Goal: Information Seeking & Learning: Learn about a topic

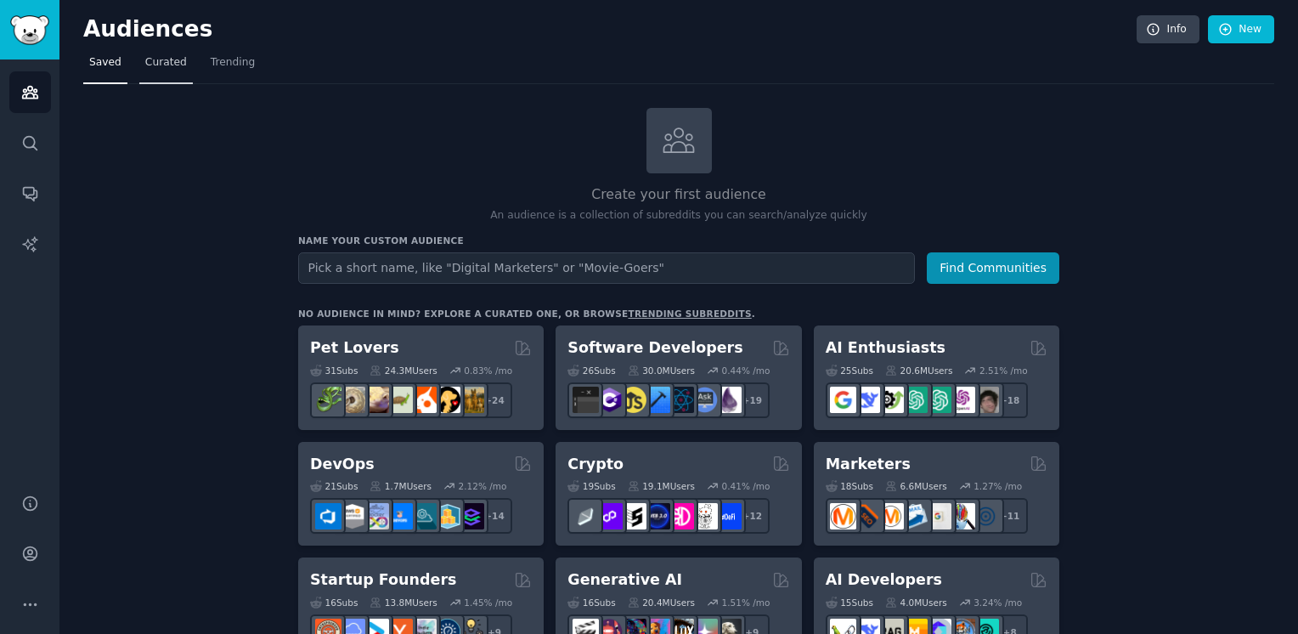
click at [163, 65] on span "Curated" at bounding box center [166, 62] width 42 height 15
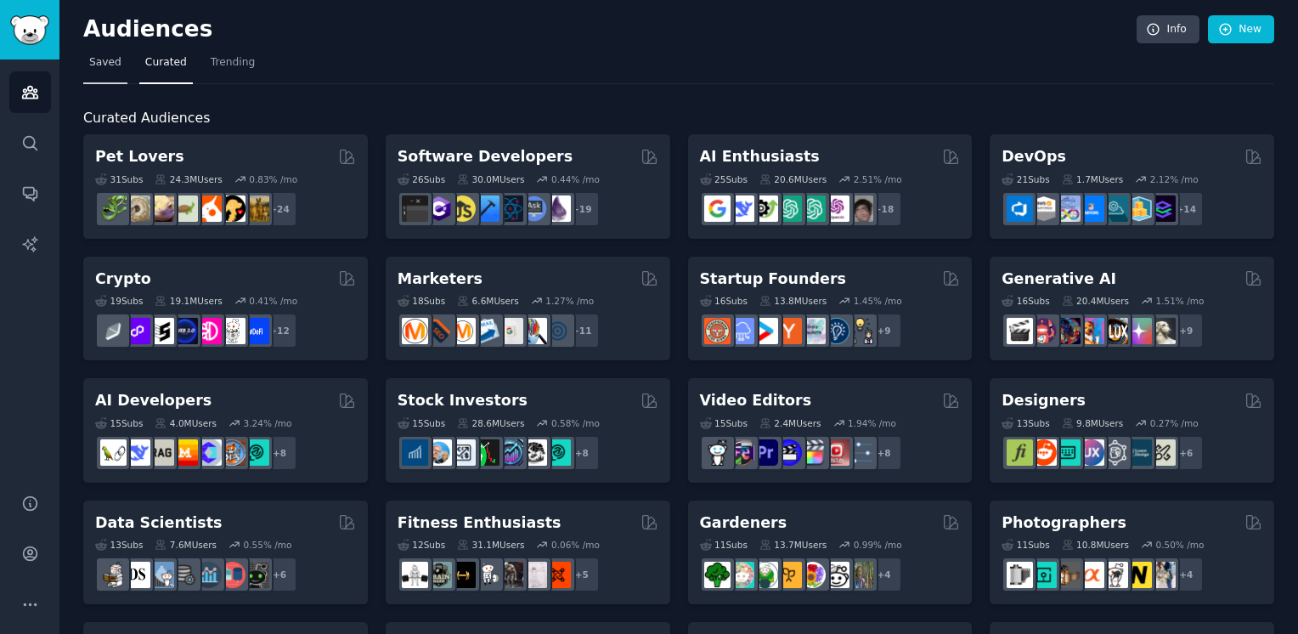
click at [105, 71] on link "Saved" at bounding box center [105, 66] width 44 height 35
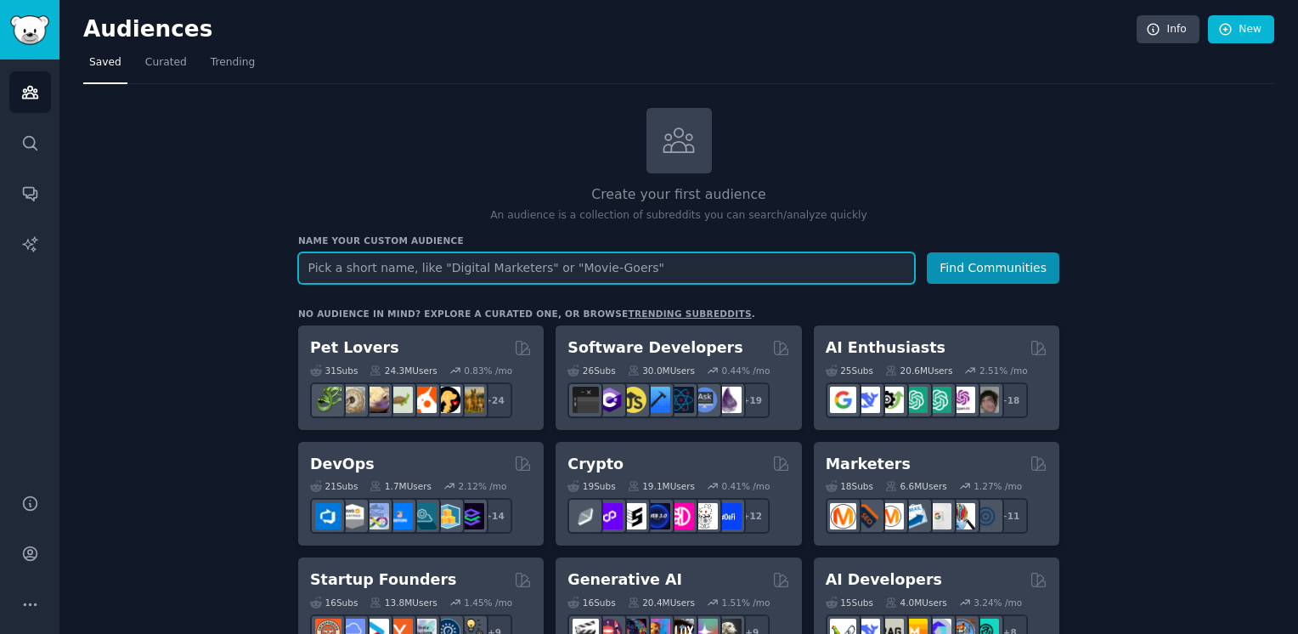
click at [695, 263] on input "text" at bounding box center [606, 267] width 617 height 31
paste input "complaints about"
type input "complaints about restaurants"
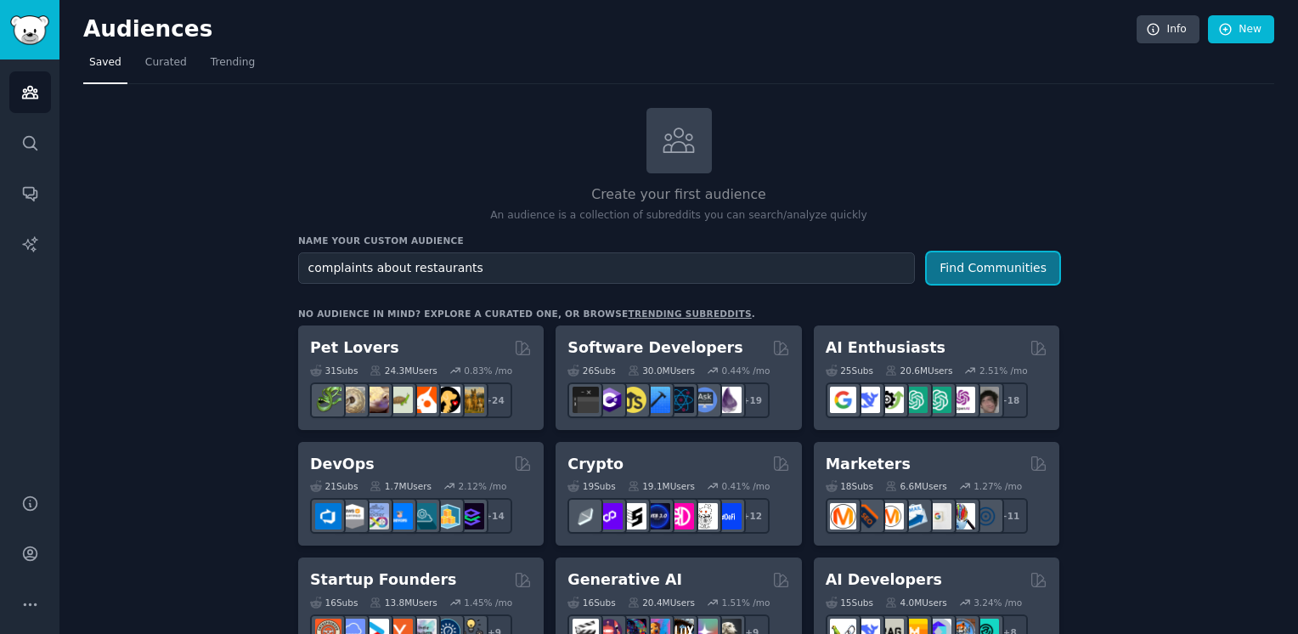
click at [1009, 280] on button "Find Communities" at bounding box center [993, 267] width 133 height 31
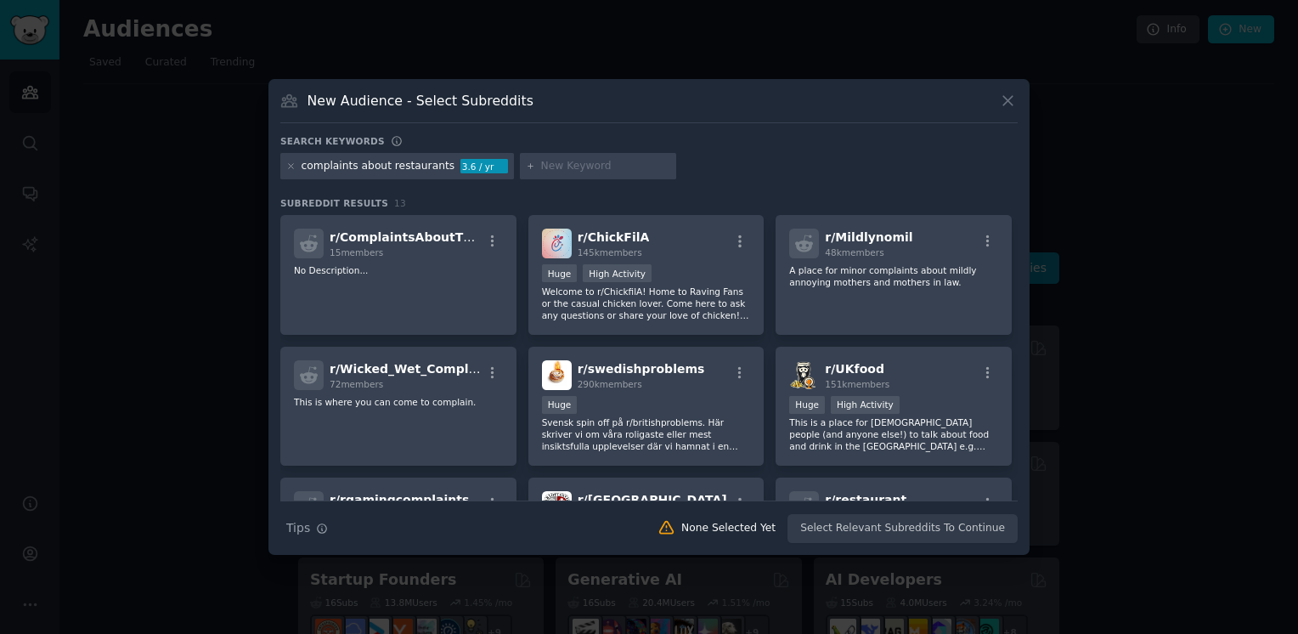
click at [570, 168] on input "text" at bounding box center [605, 166] width 129 height 15
type input "r/jordan"
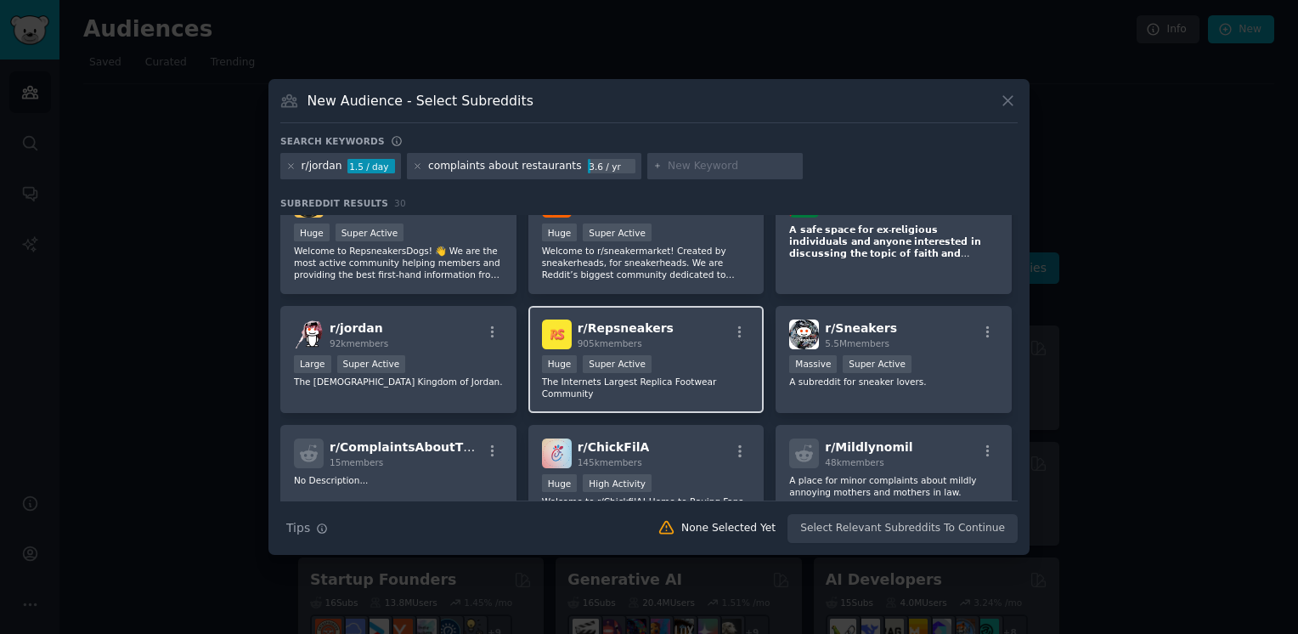
scroll to position [41, 0]
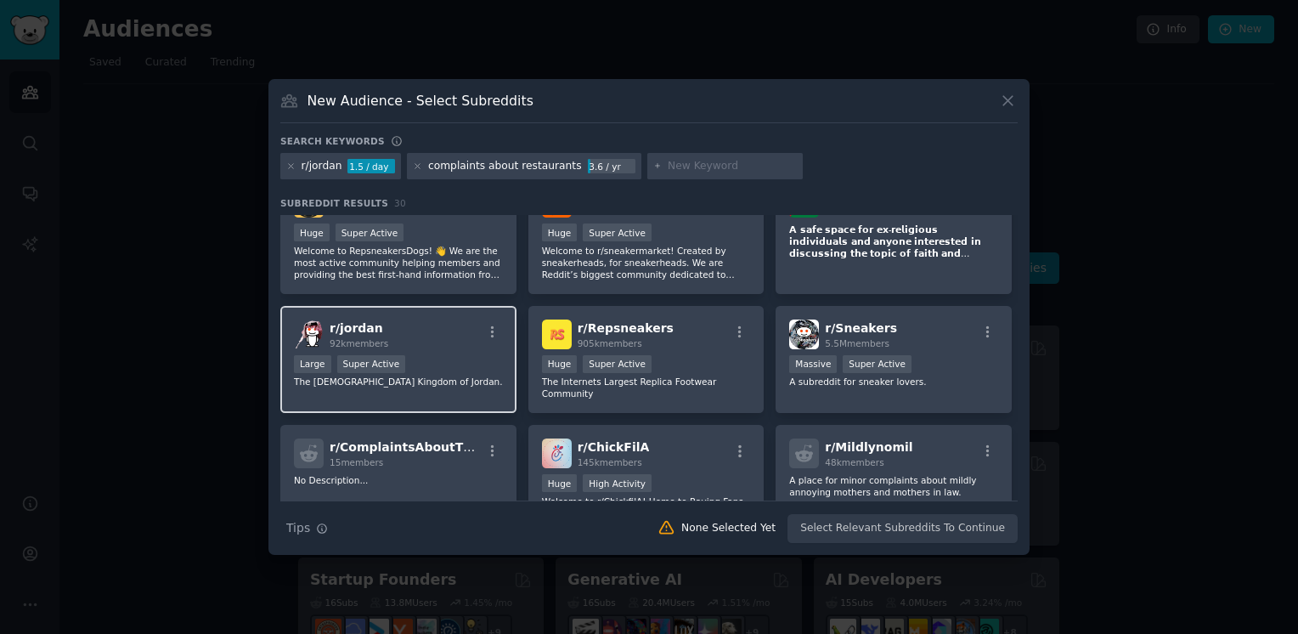
click at [359, 344] on span "92k members" at bounding box center [359, 343] width 59 height 10
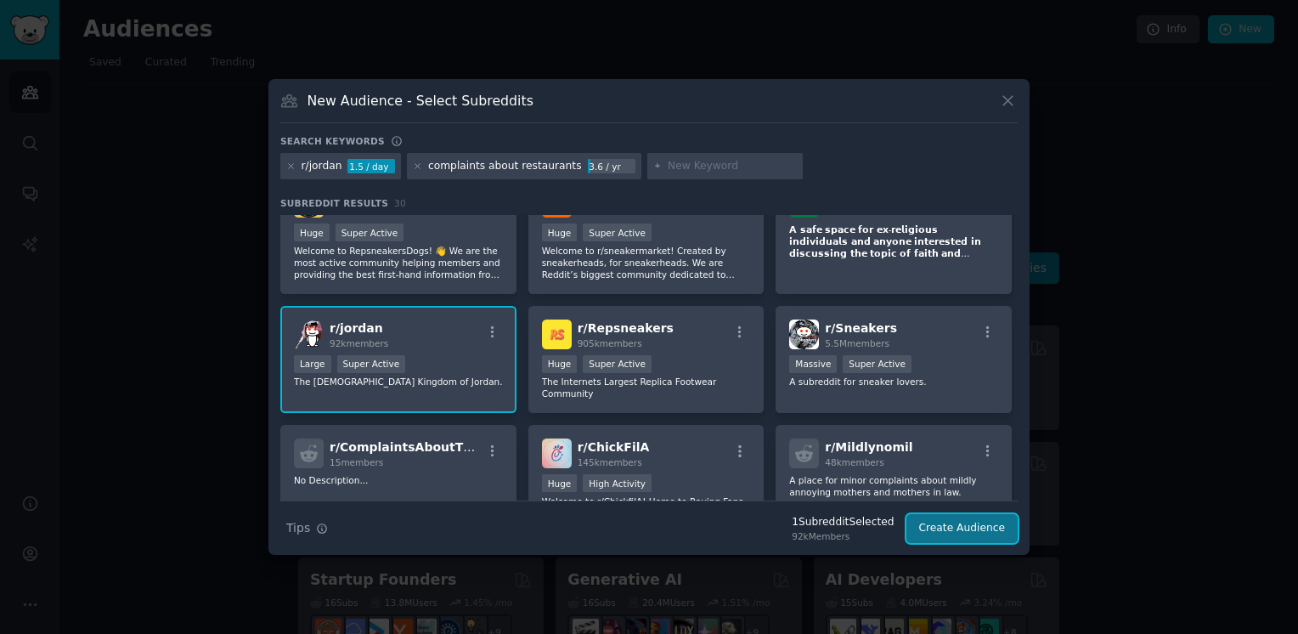
click at [968, 538] on button "Create Audience" at bounding box center [962, 528] width 112 height 29
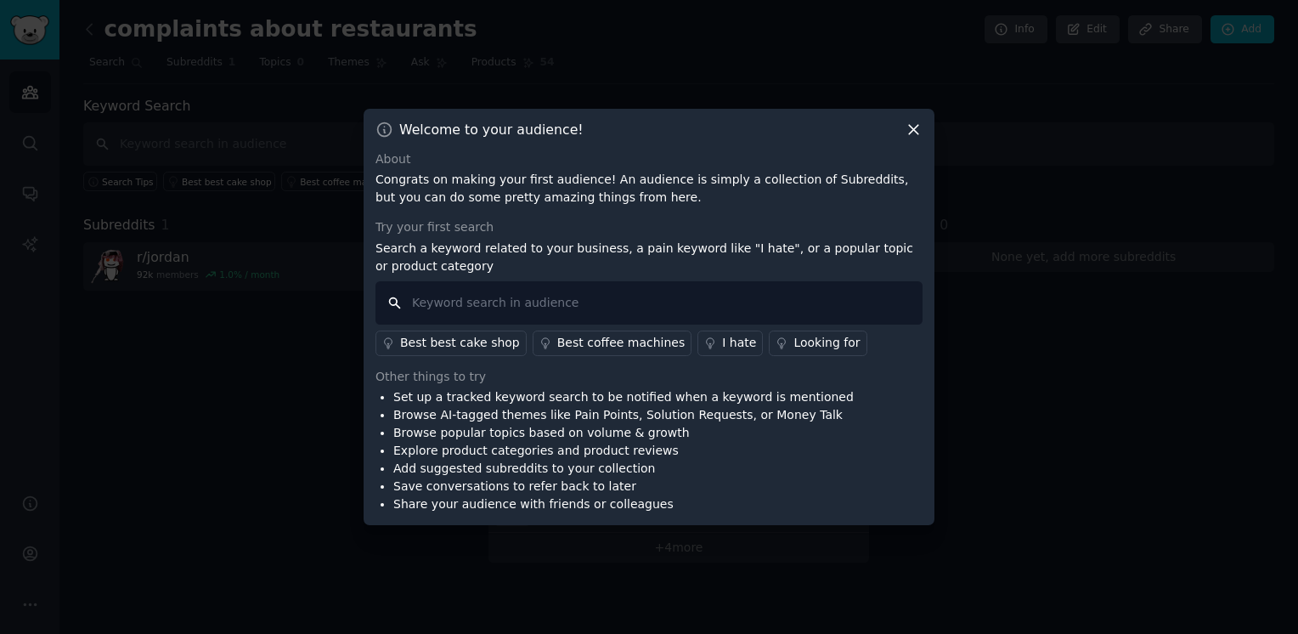
click at [568, 312] on input "text" at bounding box center [649, 302] width 547 height 43
paste input "complaining about"
type input "complaining about restaurants"
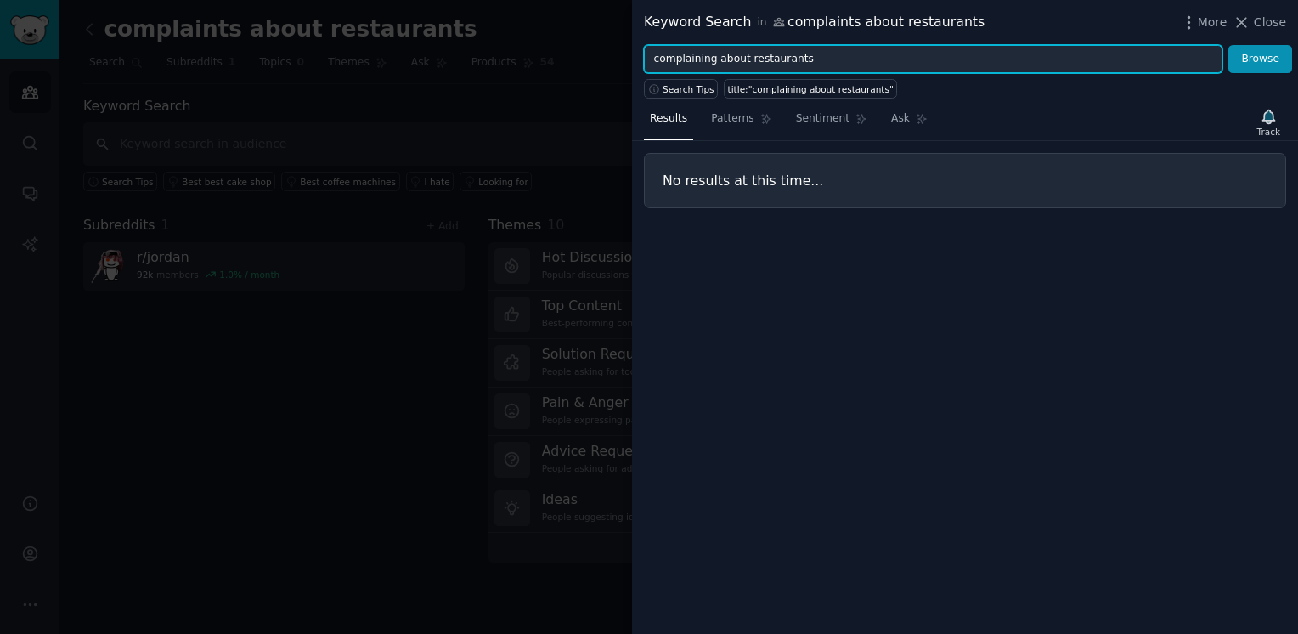
click at [918, 48] on input "complaining about restaurants" at bounding box center [933, 59] width 579 height 29
type input "c"
click at [1228, 45] on button "Browse" at bounding box center [1260, 59] width 64 height 29
type input "ا"
click at [1228, 45] on button "Browse" at bounding box center [1260, 59] width 64 height 29
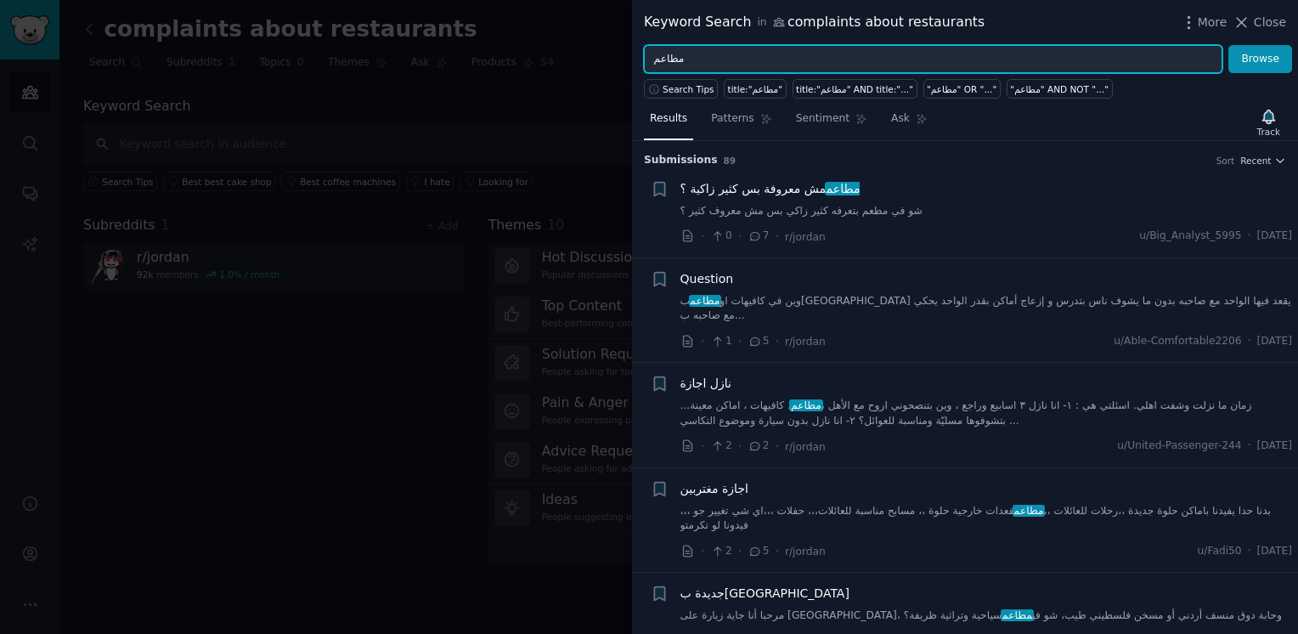
click at [683, 70] on input "مطاعم" at bounding box center [933, 59] width 579 height 29
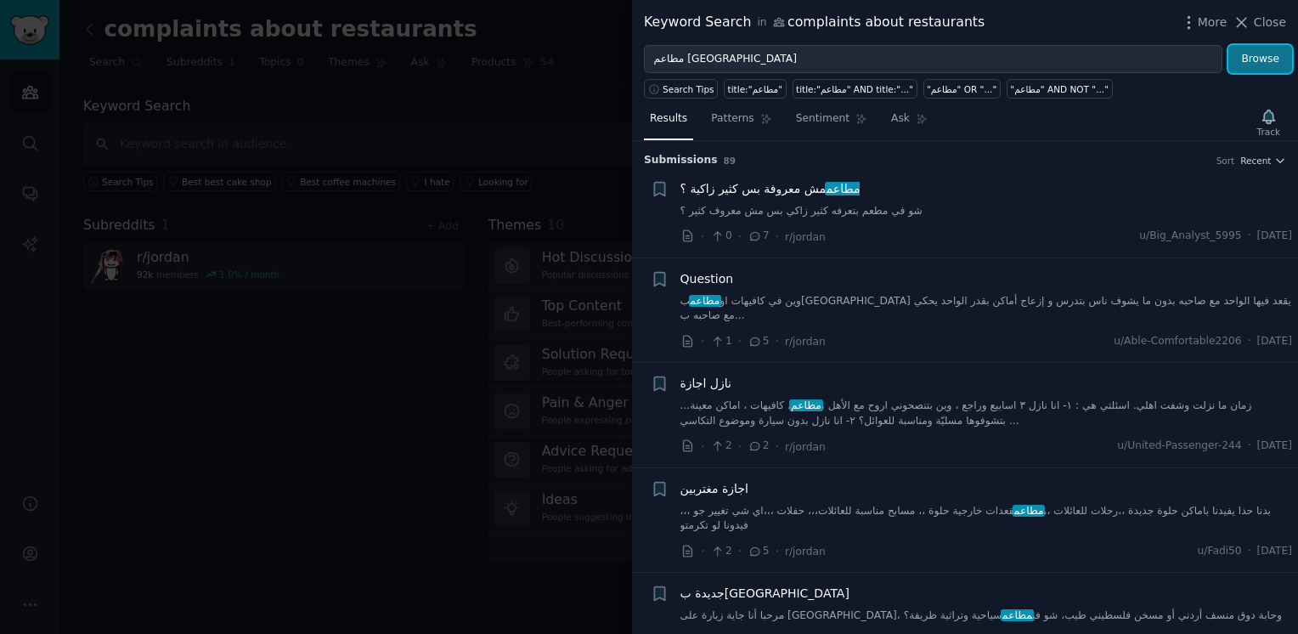
click at [1251, 55] on button "Browse" at bounding box center [1260, 59] width 64 height 29
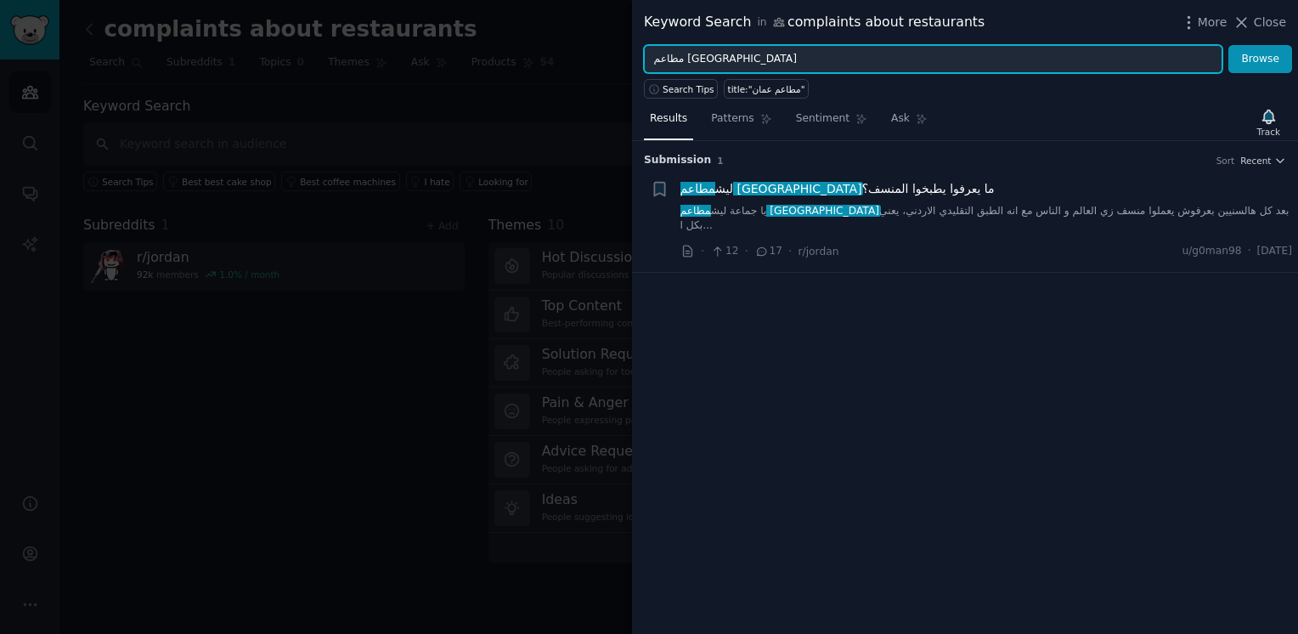
click at [664, 62] on input "مطاعم [GEOGRAPHIC_DATA]" at bounding box center [933, 59] width 579 height 29
type input "مطاعم"
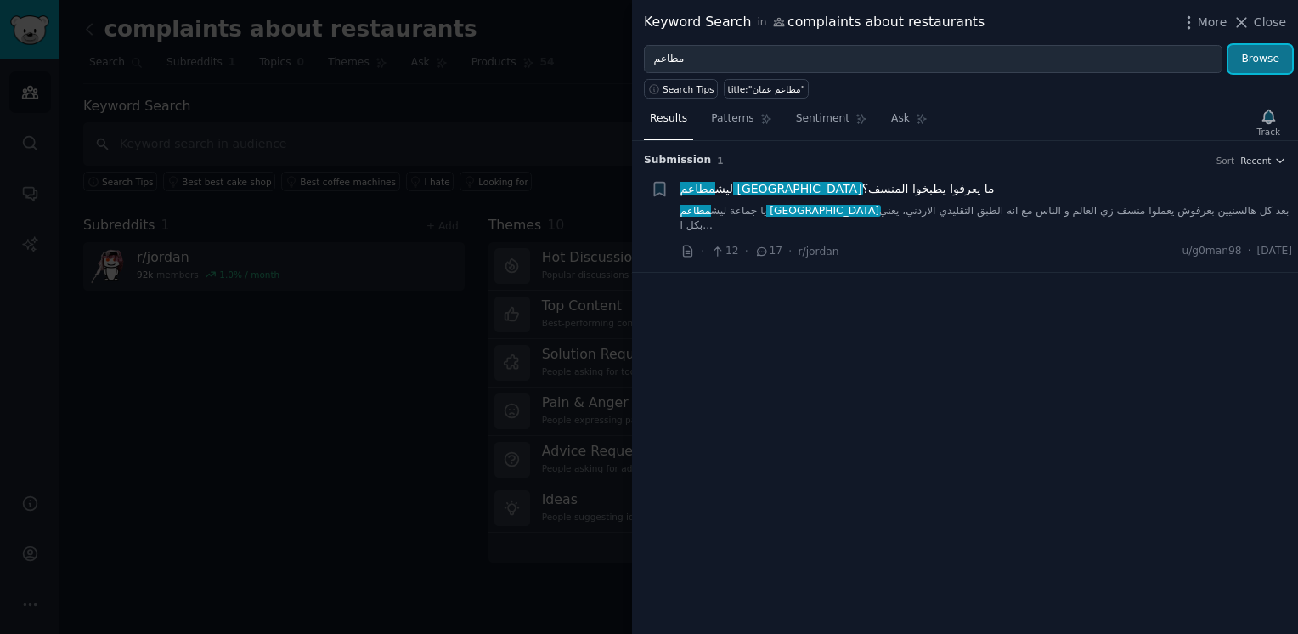
click at [1272, 57] on button "Browse" at bounding box center [1260, 59] width 64 height 29
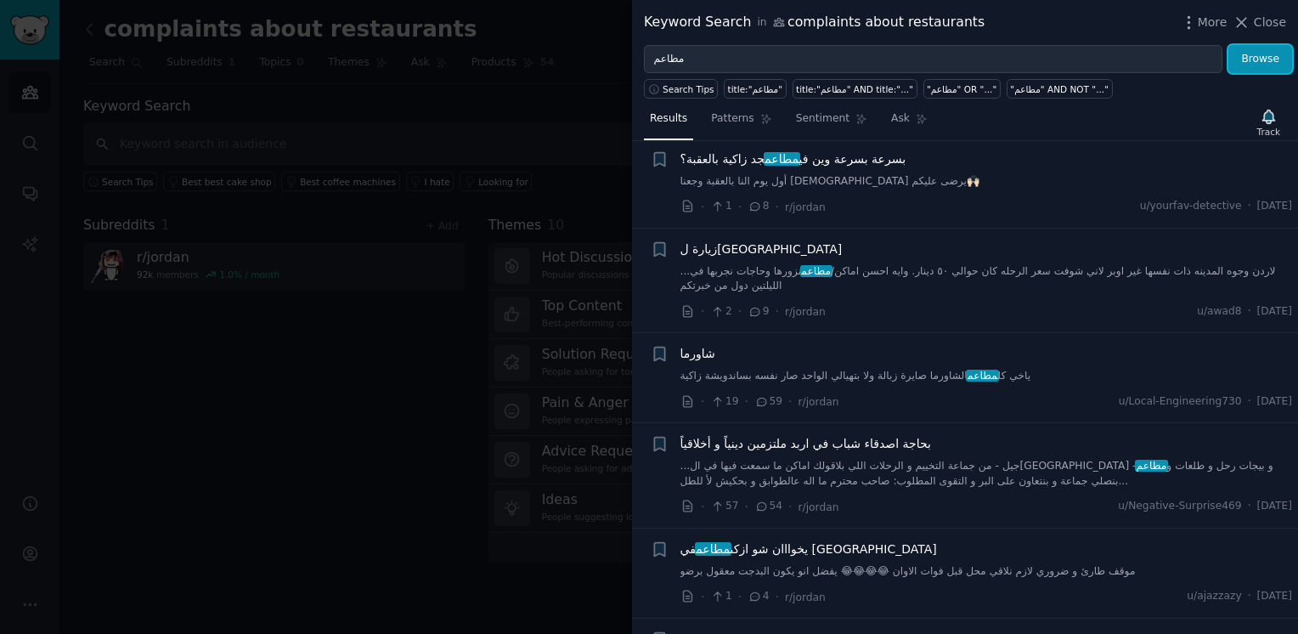
scroll to position [4614, 0]
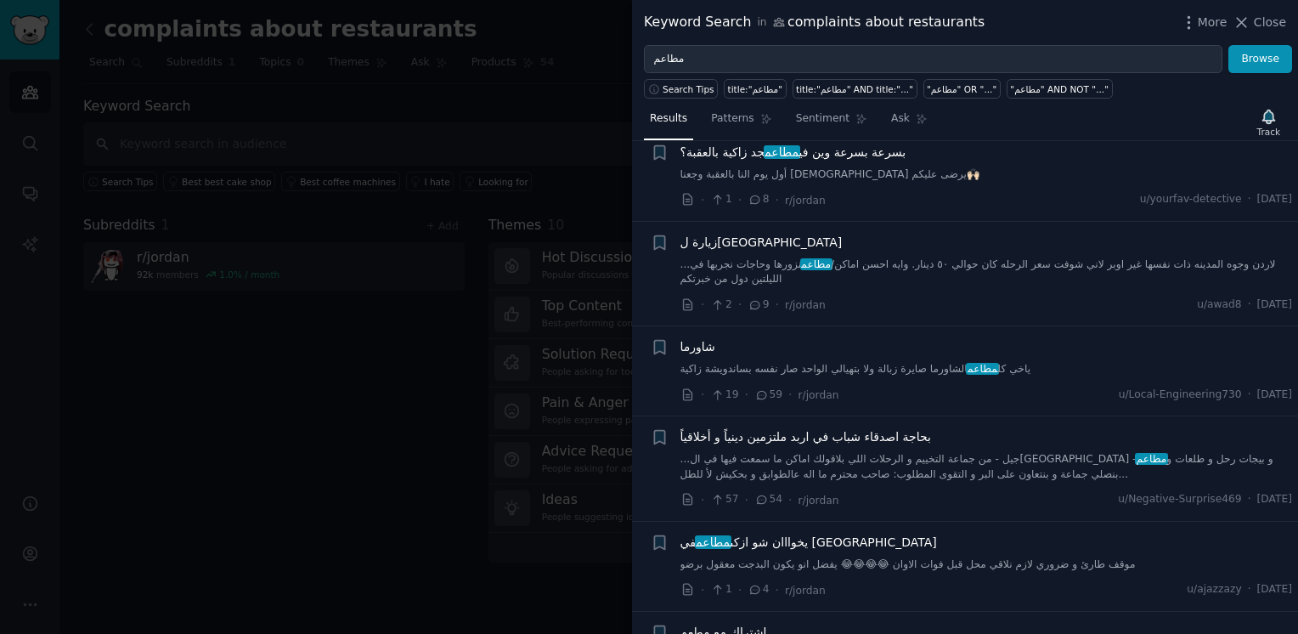
click at [557, 128] on div at bounding box center [649, 317] width 1298 height 634
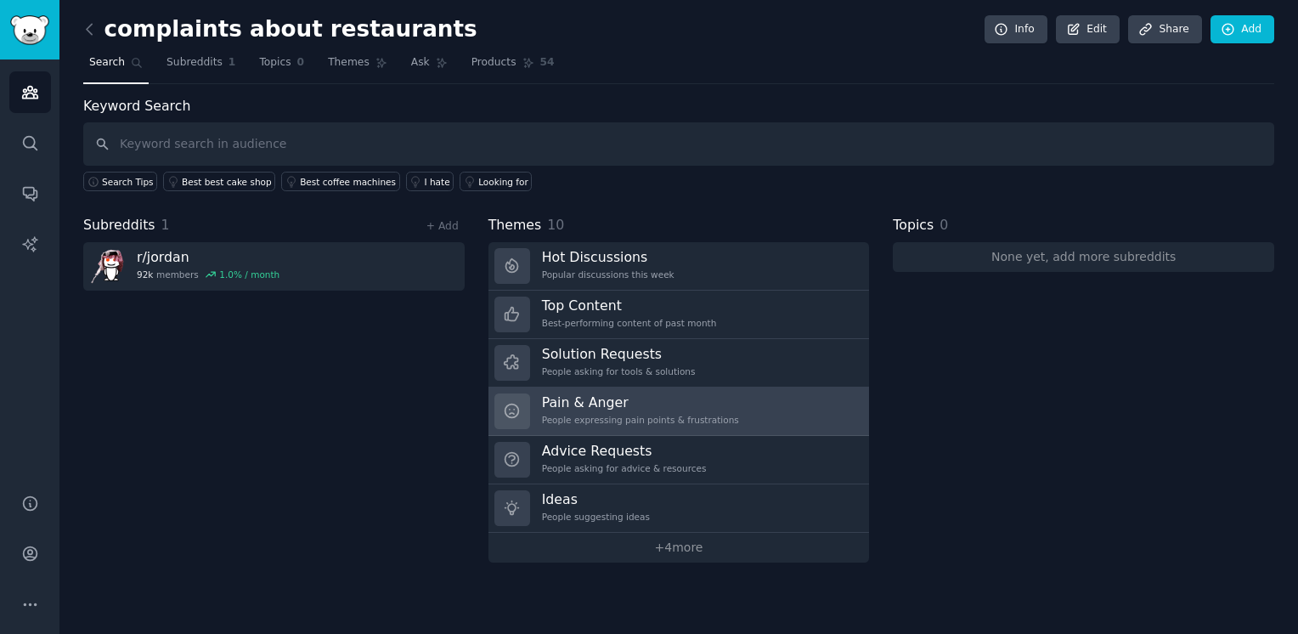
click at [660, 395] on h3 "Pain & Anger" at bounding box center [640, 402] width 197 height 18
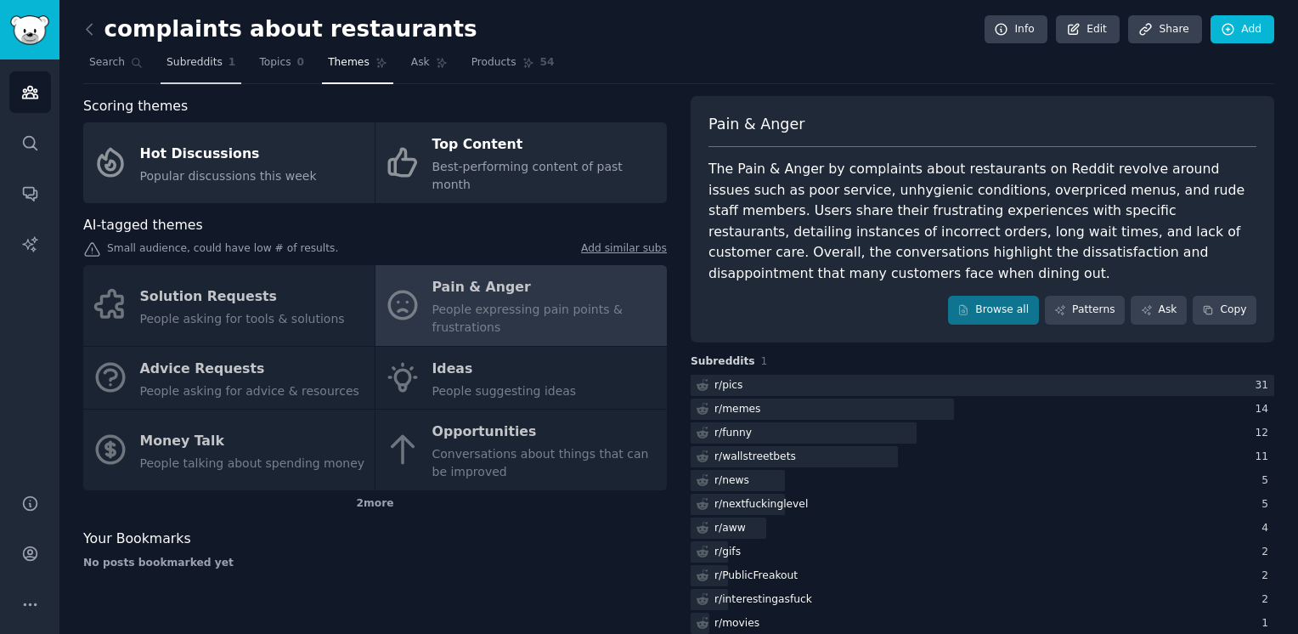
click at [204, 66] on span "Subreddits" at bounding box center [195, 62] width 56 height 15
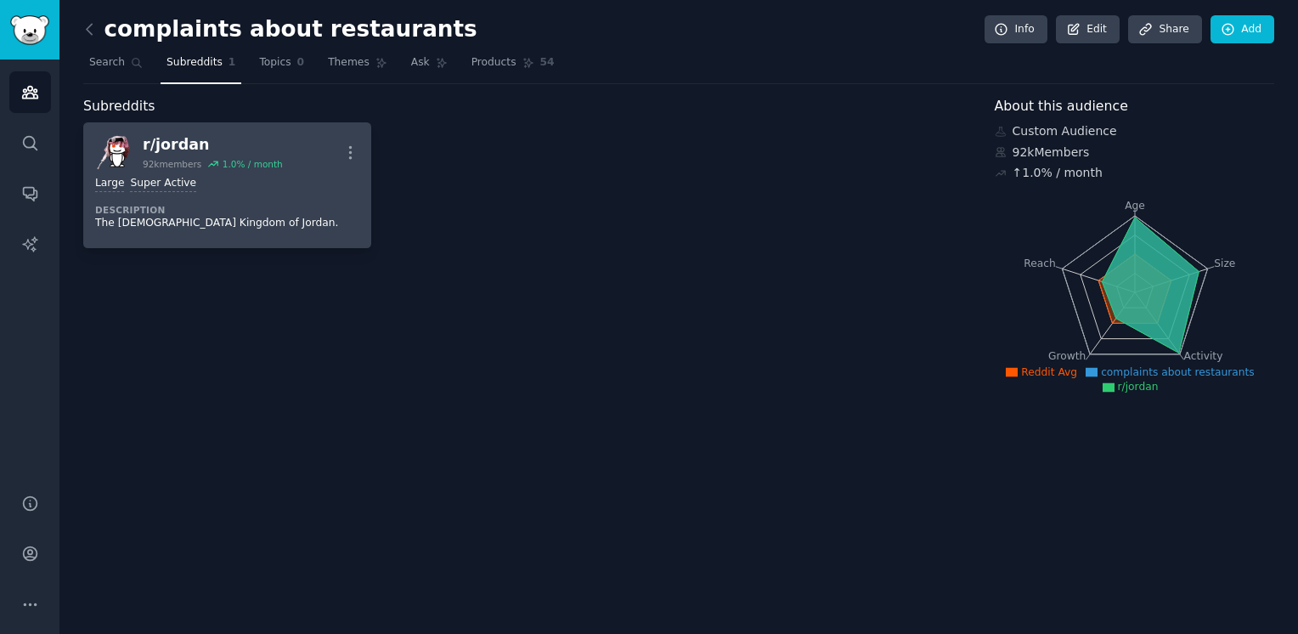
click at [228, 189] on div "Large Super Active" at bounding box center [227, 184] width 264 height 16
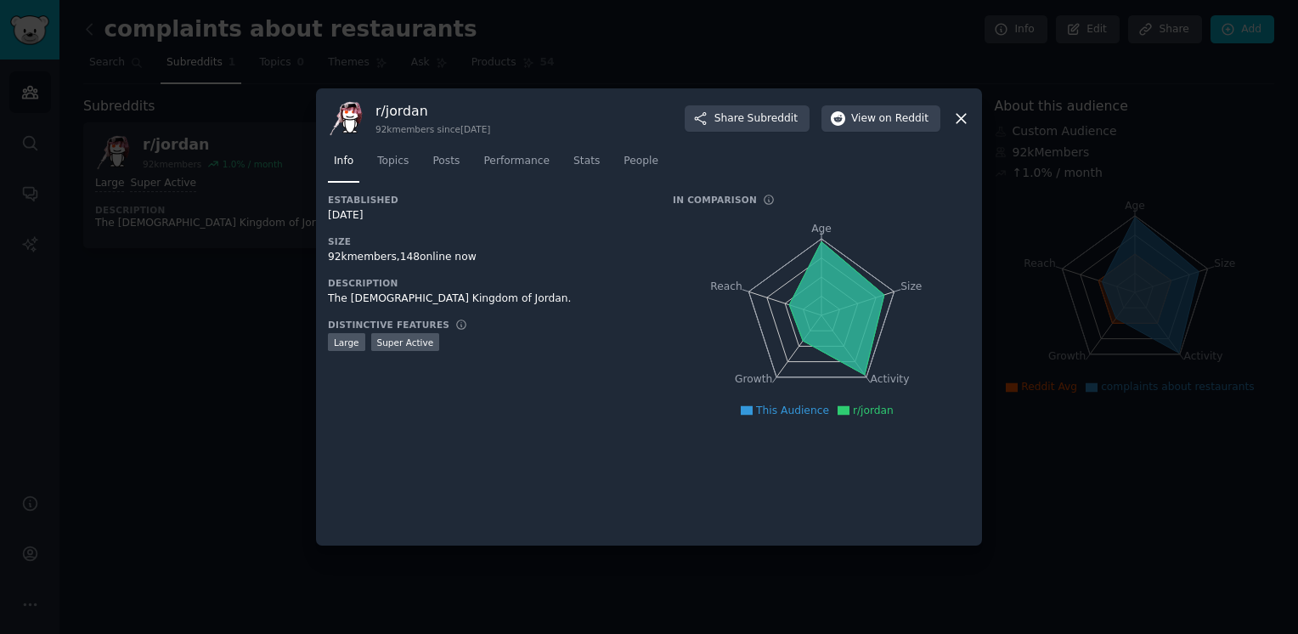
click at [220, 273] on div at bounding box center [649, 317] width 1298 height 634
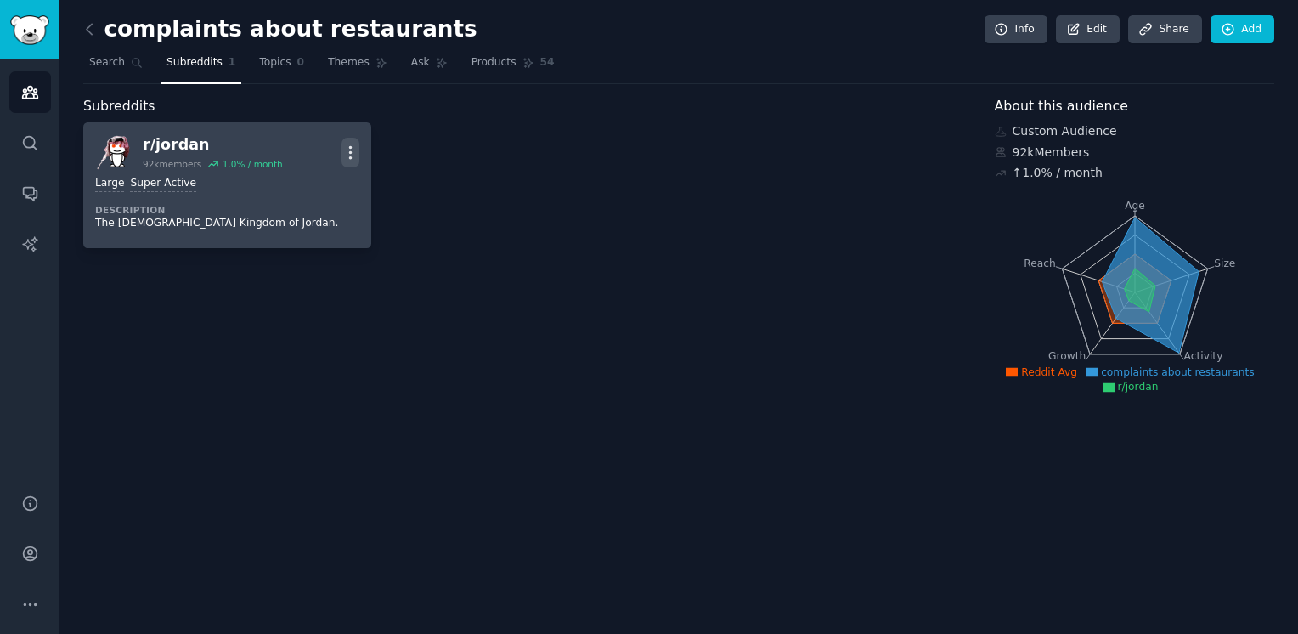
click at [353, 148] on icon "button" at bounding box center [351, 153] width 18 height 18
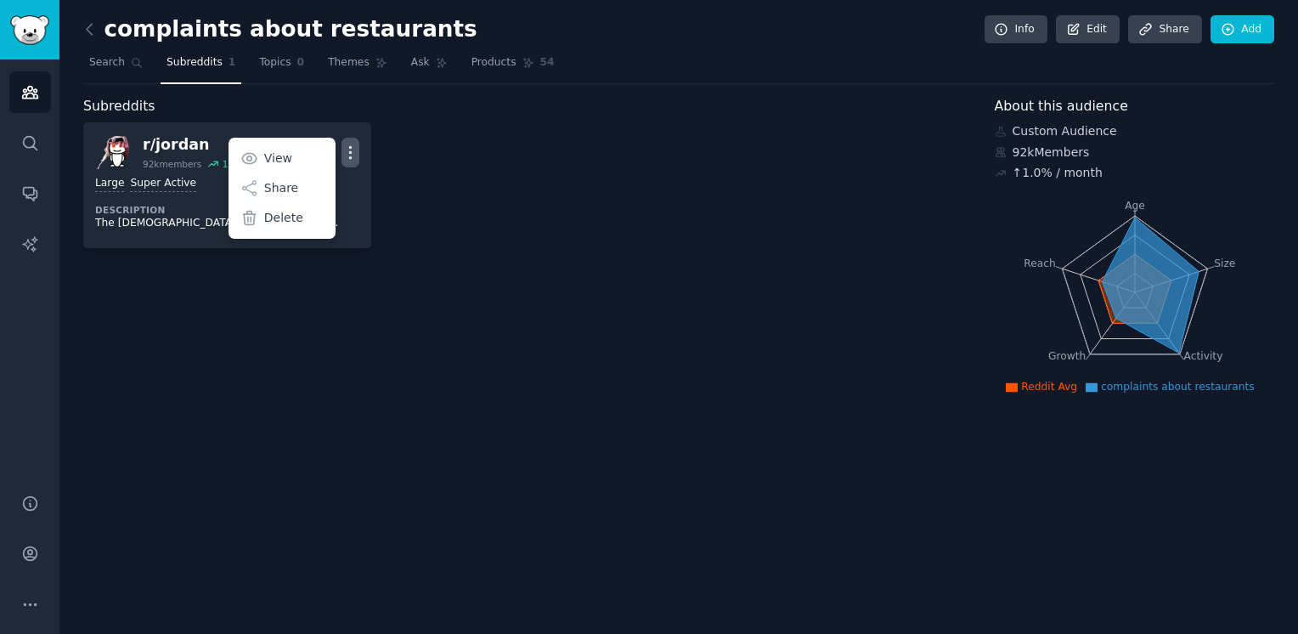
click at [401, 182] on div "r/ jordan 92k members 1.0 % / month More View Share Delete Large Super Active D…" at bounding box center [527, 185] width 888 height 126
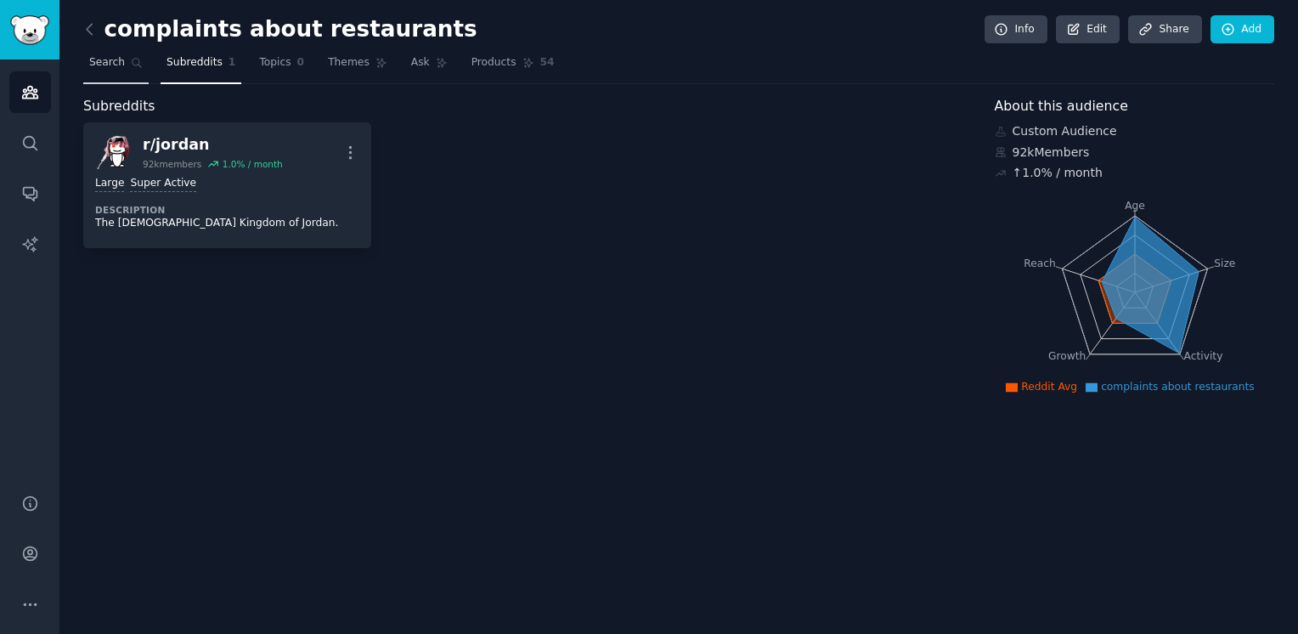
click at [105, 64] on span "Search" at bounding box center [107, 62] width 36 height 15
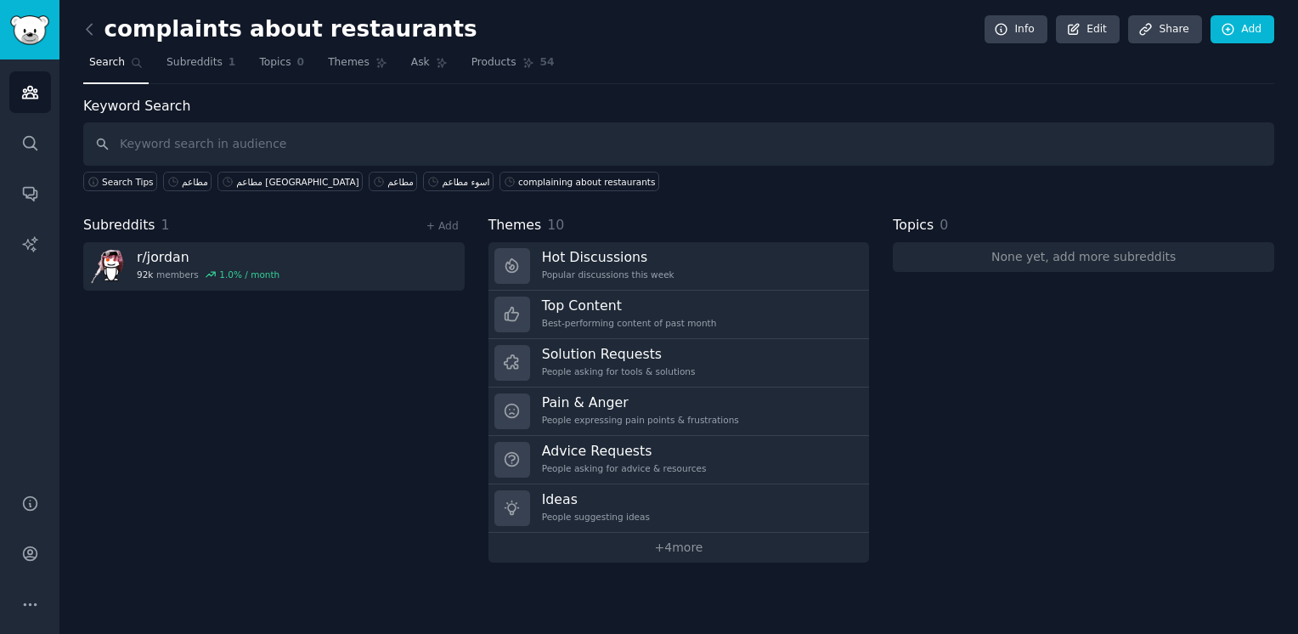
click at [306, 153] on input "text" at bounding box center [678, 143] width 1191 height 43
type input "overrated"
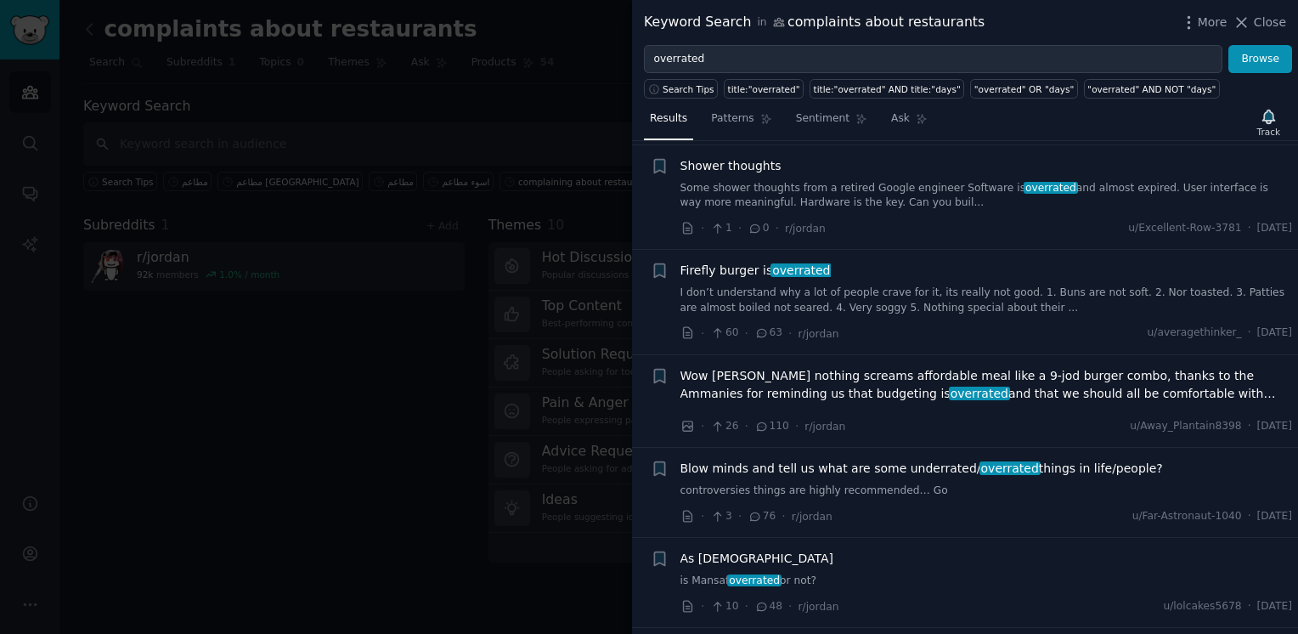
scroll to position [323, 0]
click at [652, 265] on icon "button" at bounding box center [660, 271] width 18 height 18
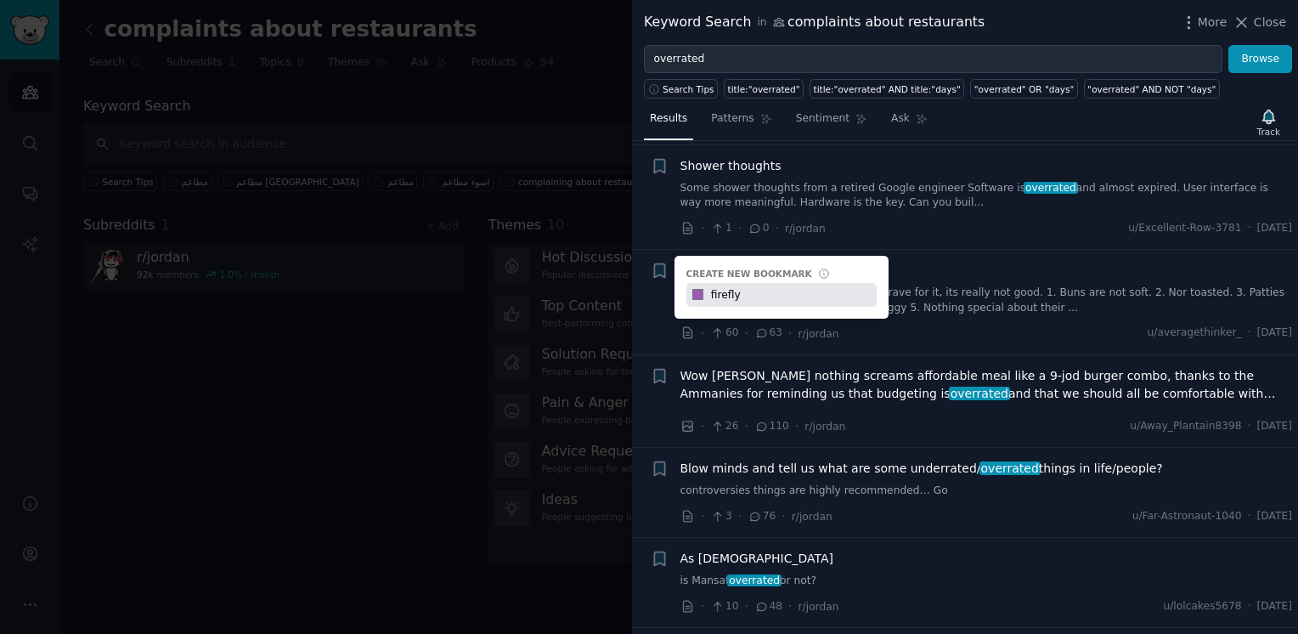
type input "firefly"
click at [645, 313] on li "Bookmark this conversation + Create new bookmark #9b59b6 firefly Firefly burger…" at bounding box center [965, 302] width 666 height 104
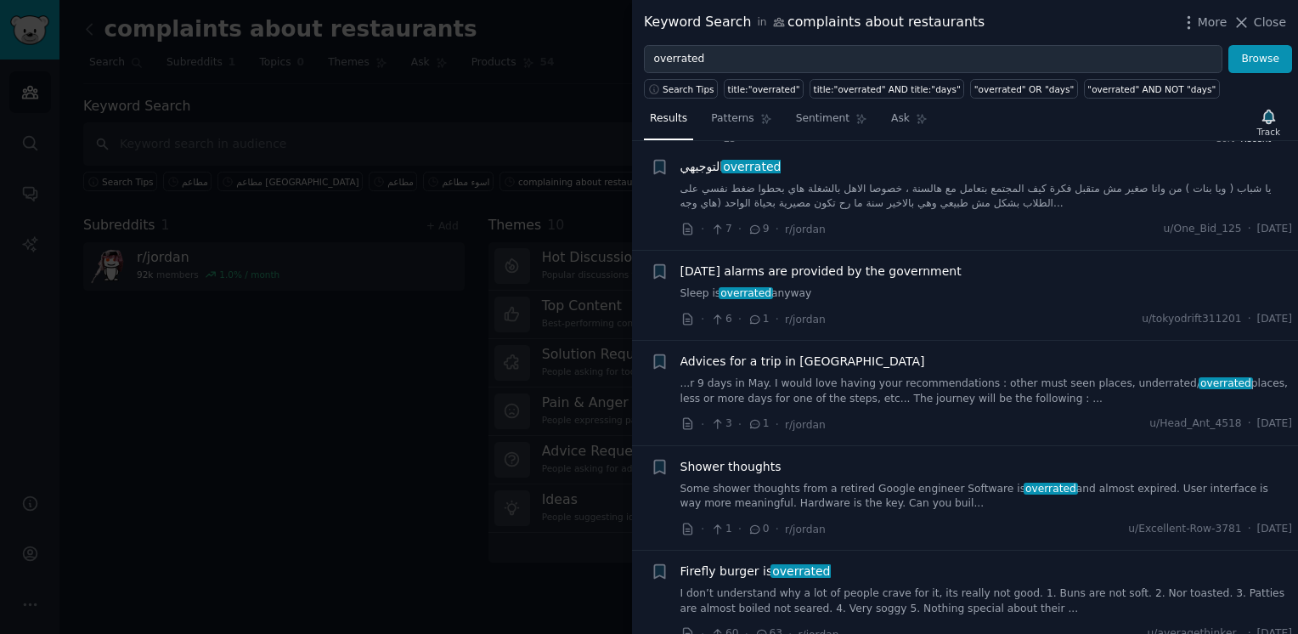
scroll to position [0, 0]
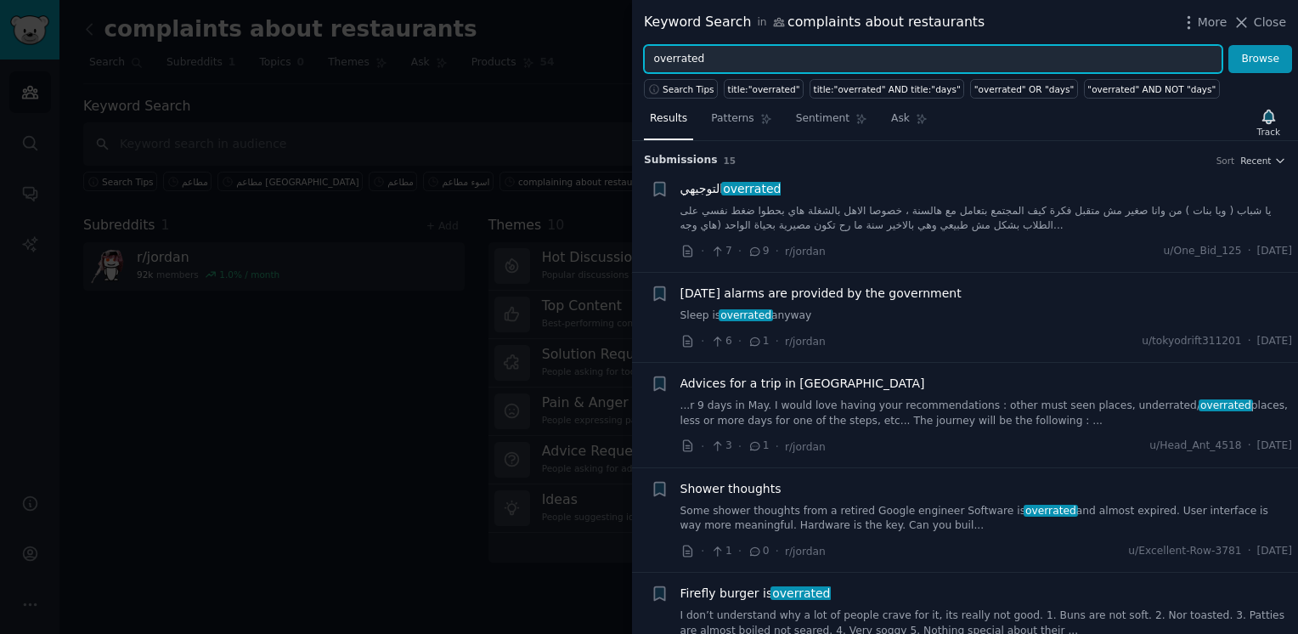
click at [778, 56] on input "overrated" at bounding box center [933, 59] width 579 height 29
type input "o"
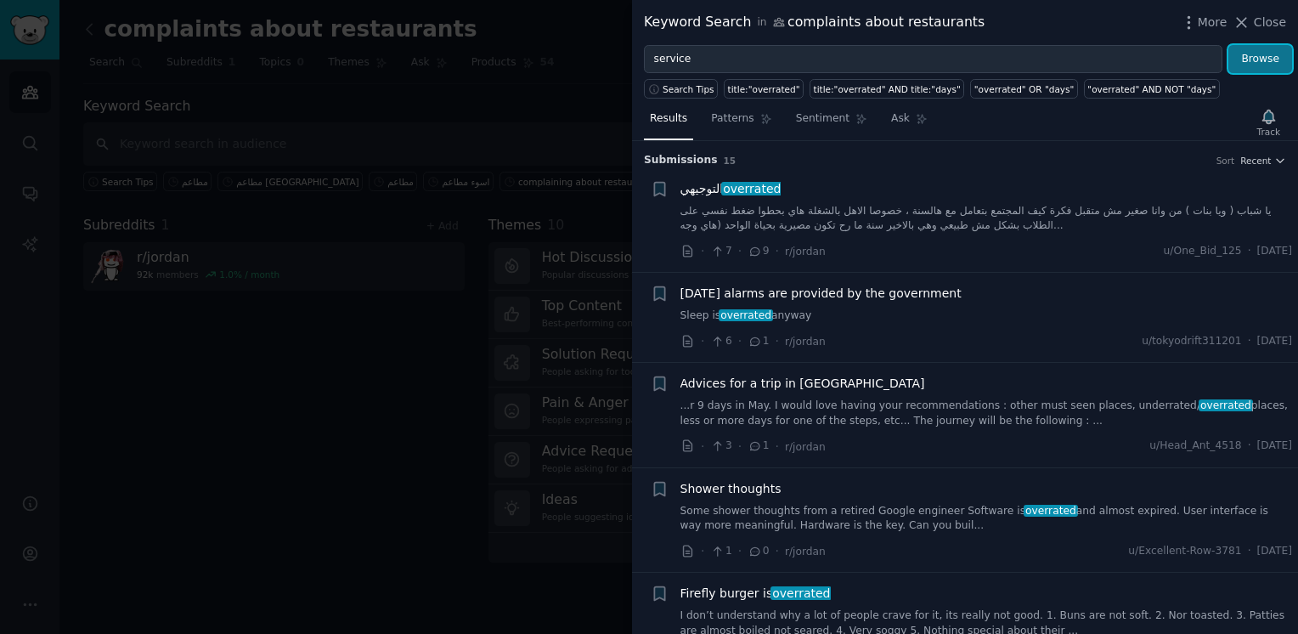
click at [1253, 64] on button "Browse" at bounding box center [1260, 59] width 64 height 29
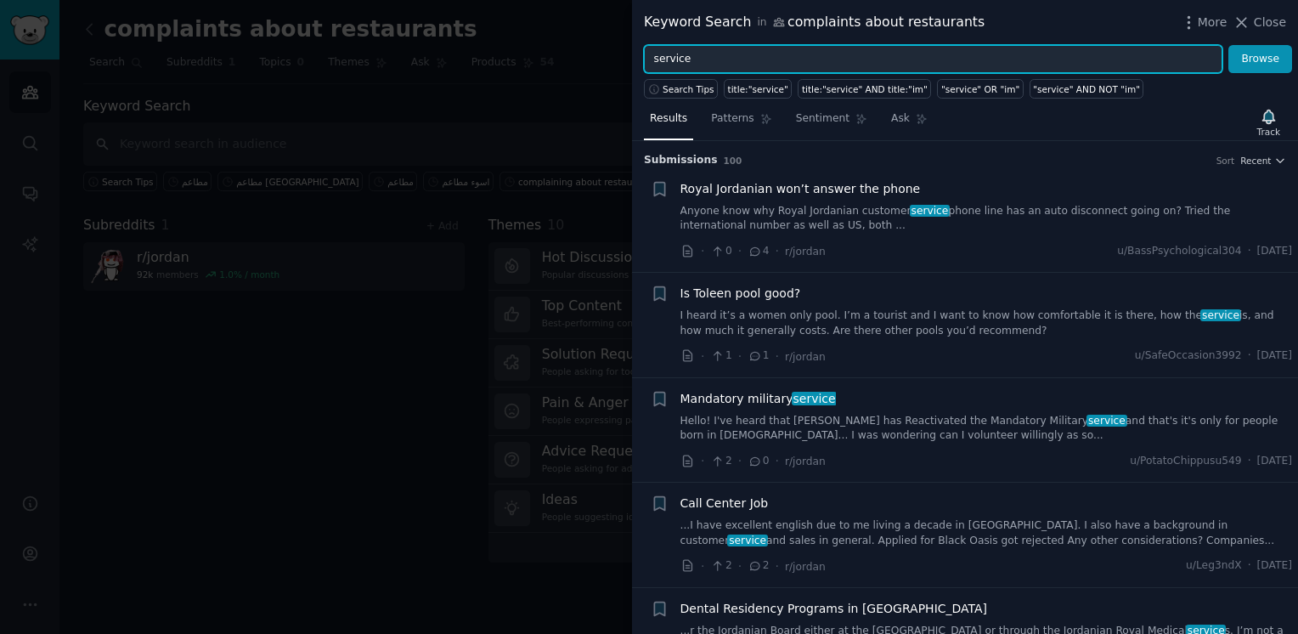
click at [748, 62] on input "service" at bounding box center [933, 59] width 579 height 29
type input "s"
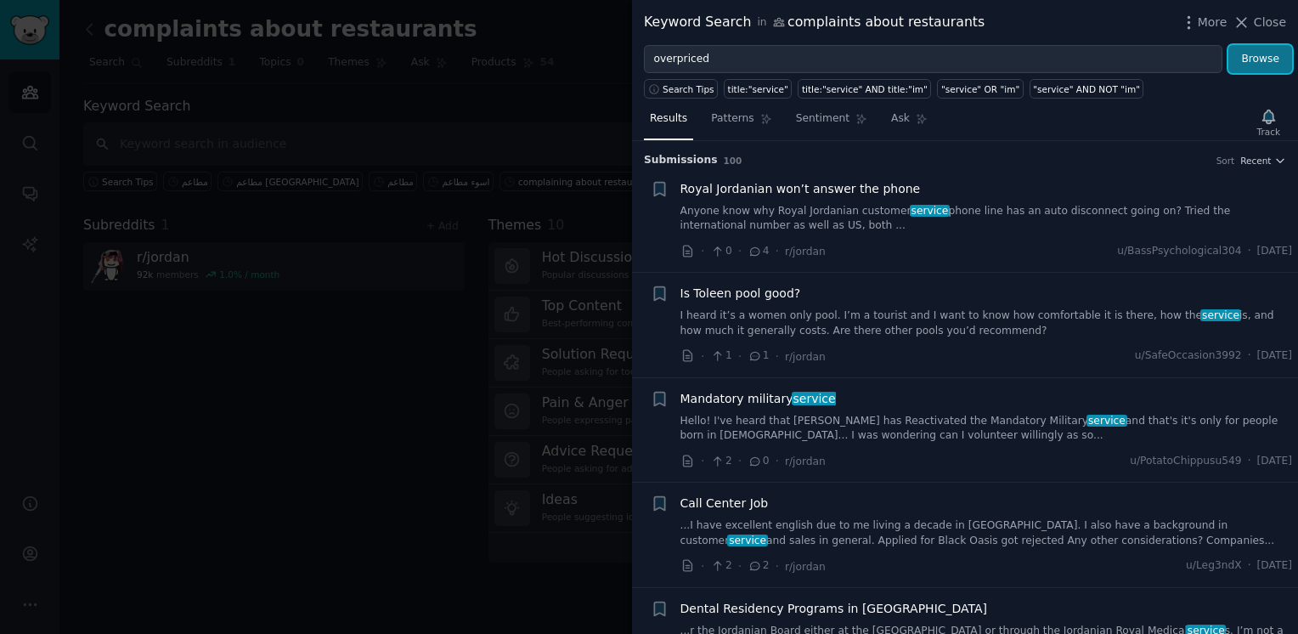
click at [1273, 53] on button "Browse" at bounding box center [1260, 59] width 64 height 29
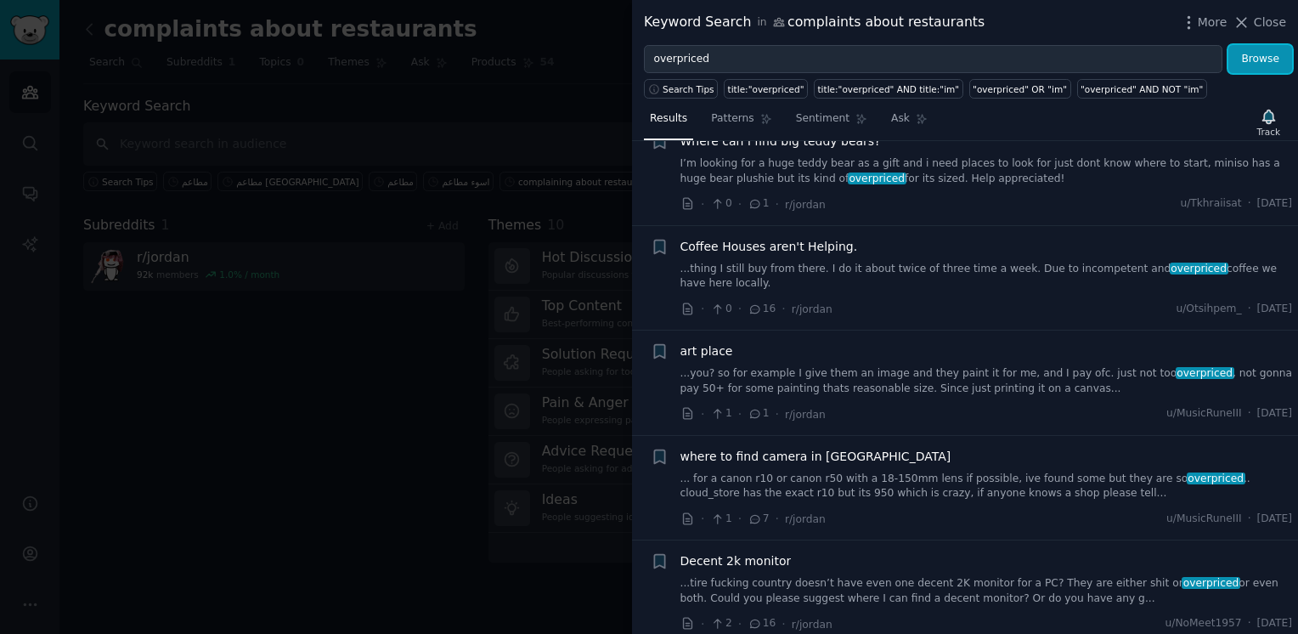
scroll to position [1072, 0]
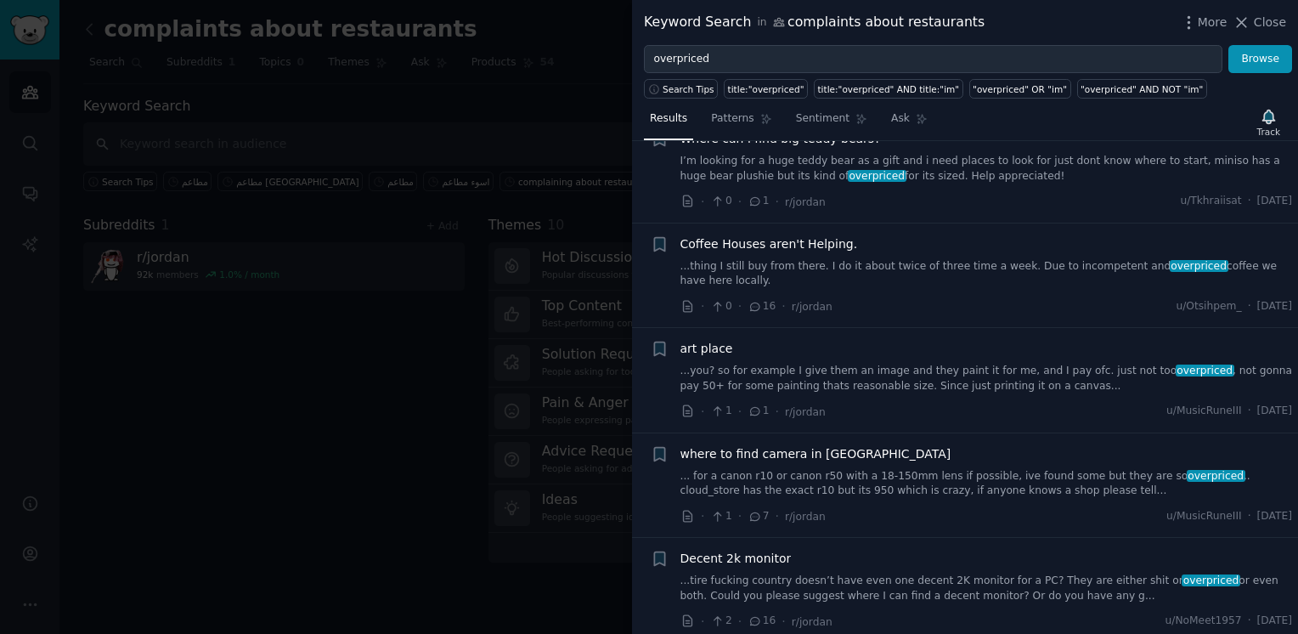
click at [751, 302] on icon at bounding box center [755, 306] width 9 height 8
click at [759, 299] on span "16" at bounding box center [762, 306] width 28 height 15
click at [812, 235] on span "Coffee Houses aren't Helping." at bounding box center [769, 244] width 178 height 18
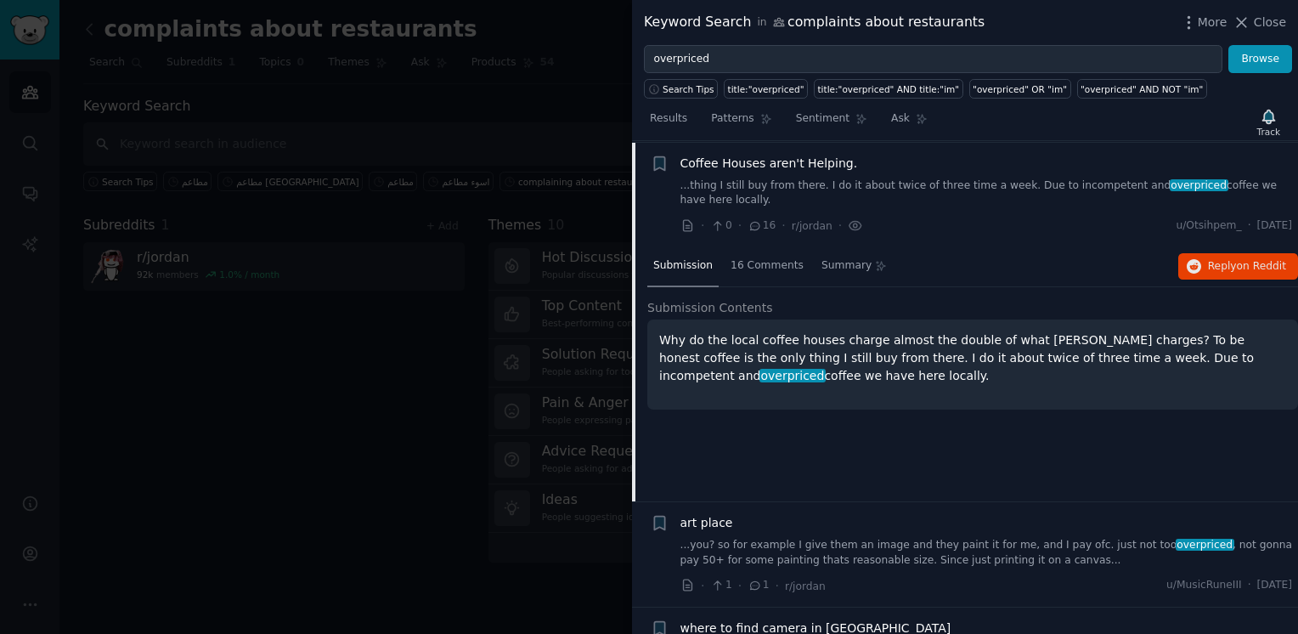
scroll to position [1155, 0]
click at [767, 257] on span "16 Comments" at bounding box center [767, 264] width 73 height 15
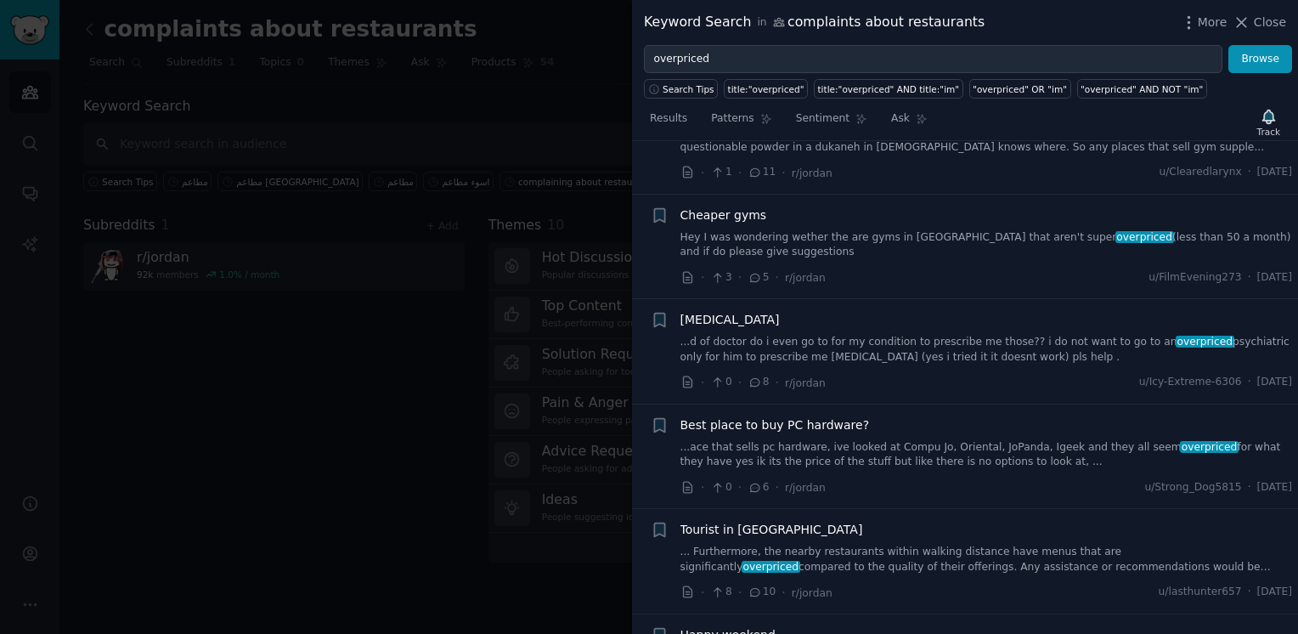
scroll to position [2586, 0]
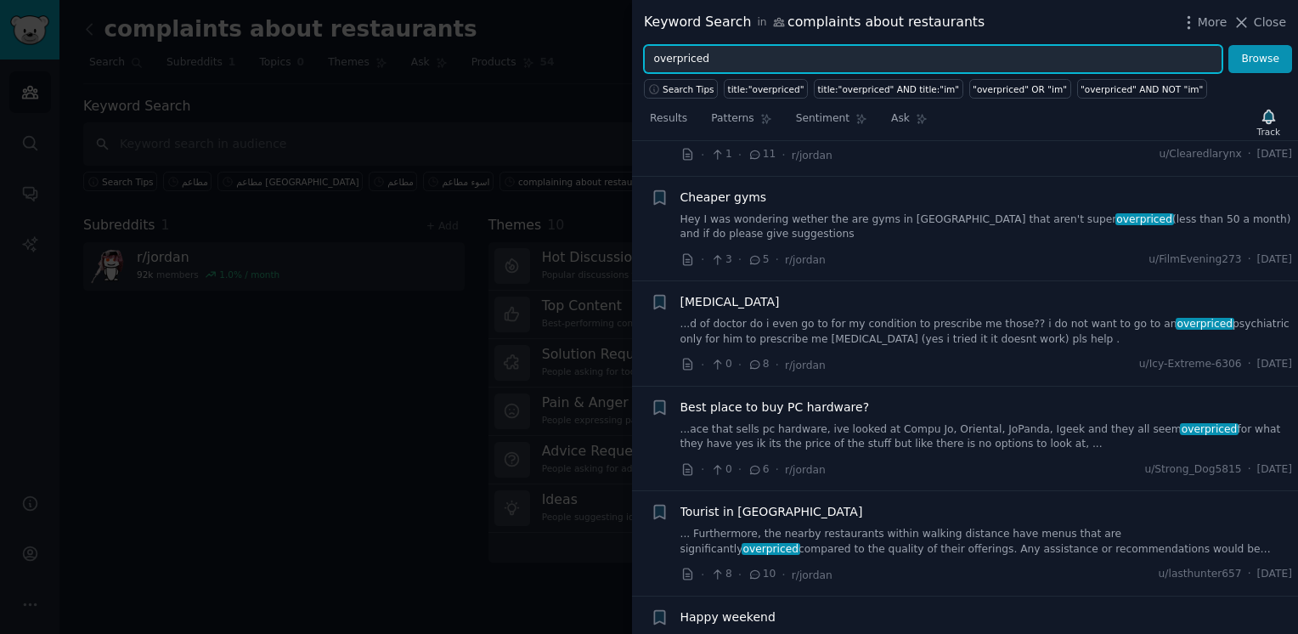
click at [808, 52] on input "overpriced" at bounding box center [933, 59] width 579 height 29
type input "o"
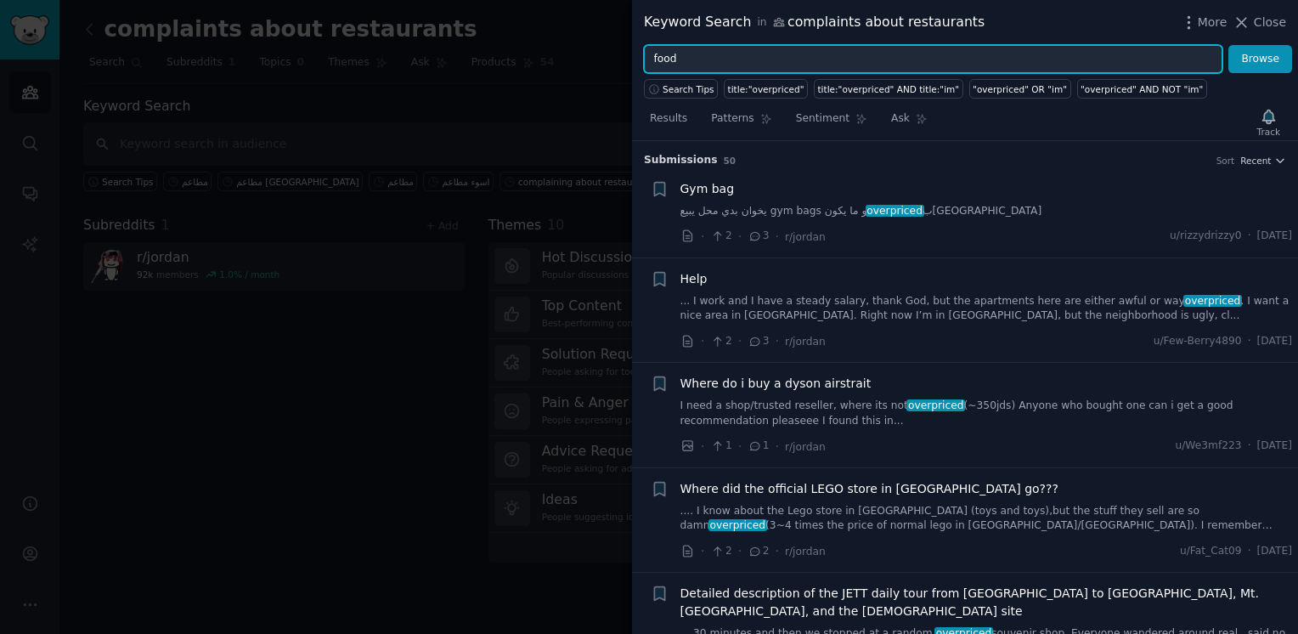
click at [1228, 45] on button "Browse" at bounding box center [1260, 59] width 64 height 29
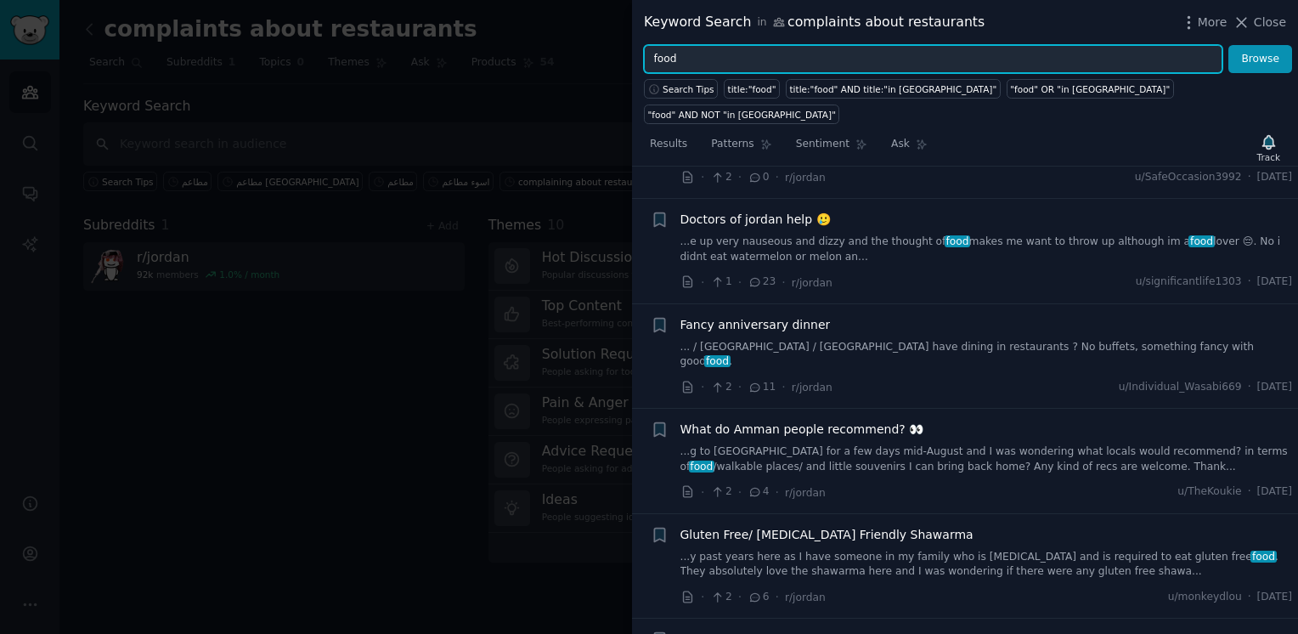
scroll to position [2303, 0]
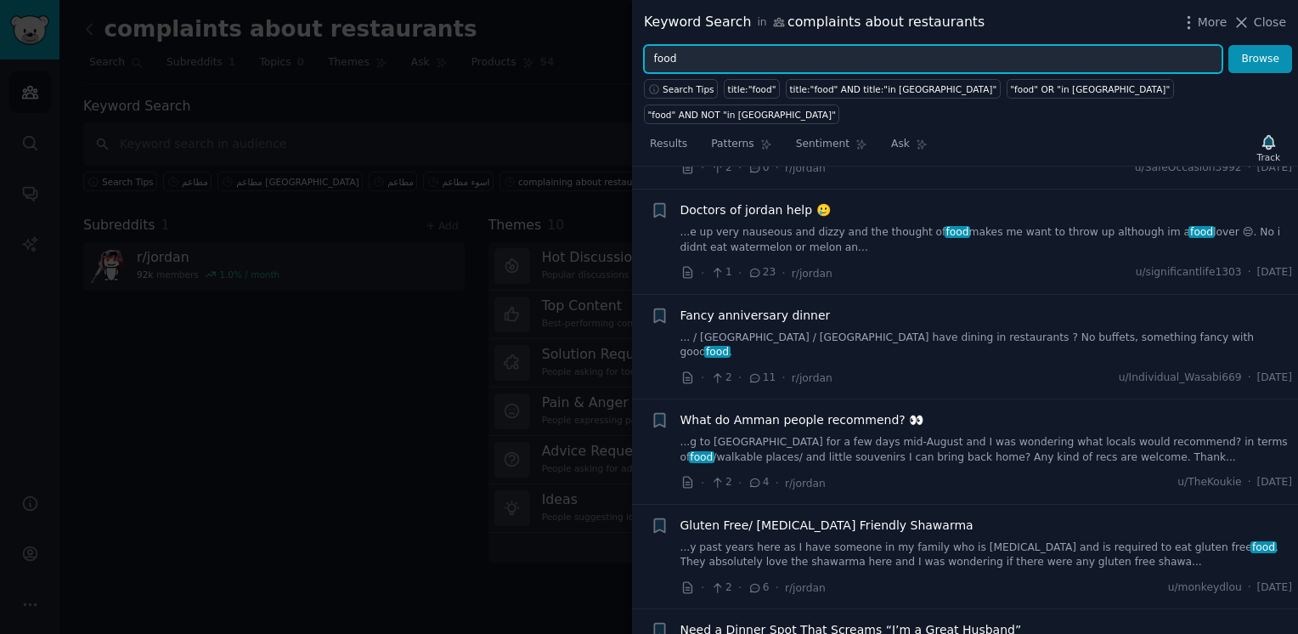
click at [1149, 59] on input "food" at bounding box center [933, 59] width 579 height 29
type input "f"
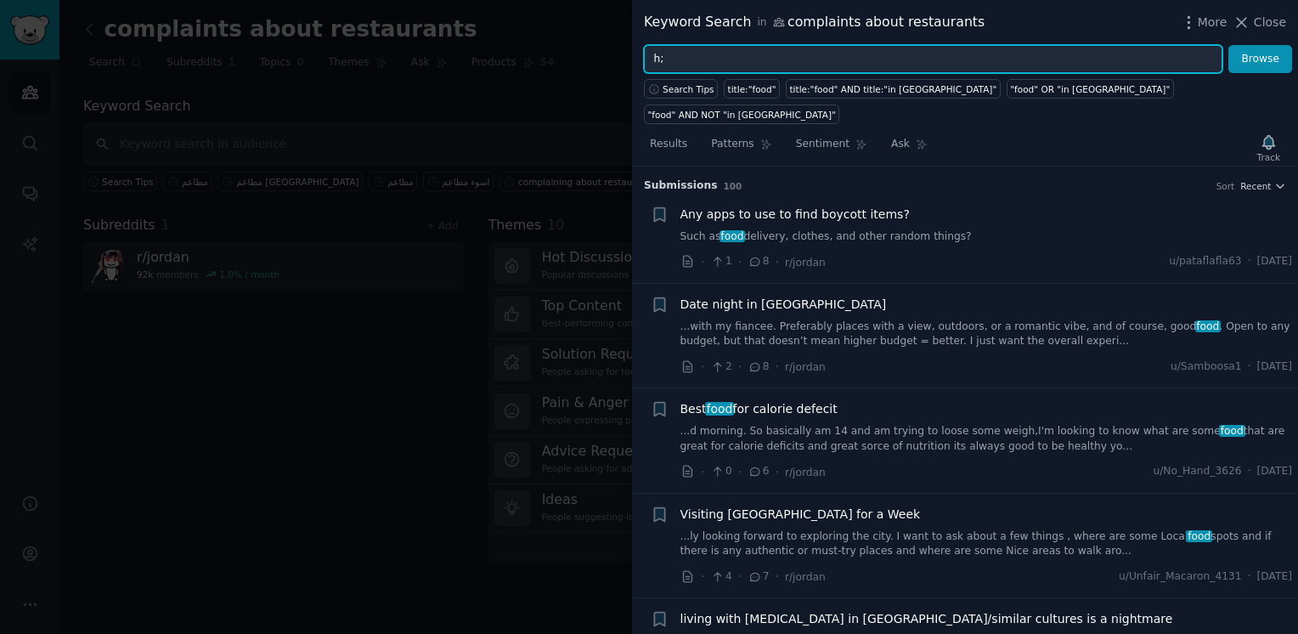
type input "h"
click at [1228, 45] on button "Browse" at bounding box center [1260, 59] width 64 height 29
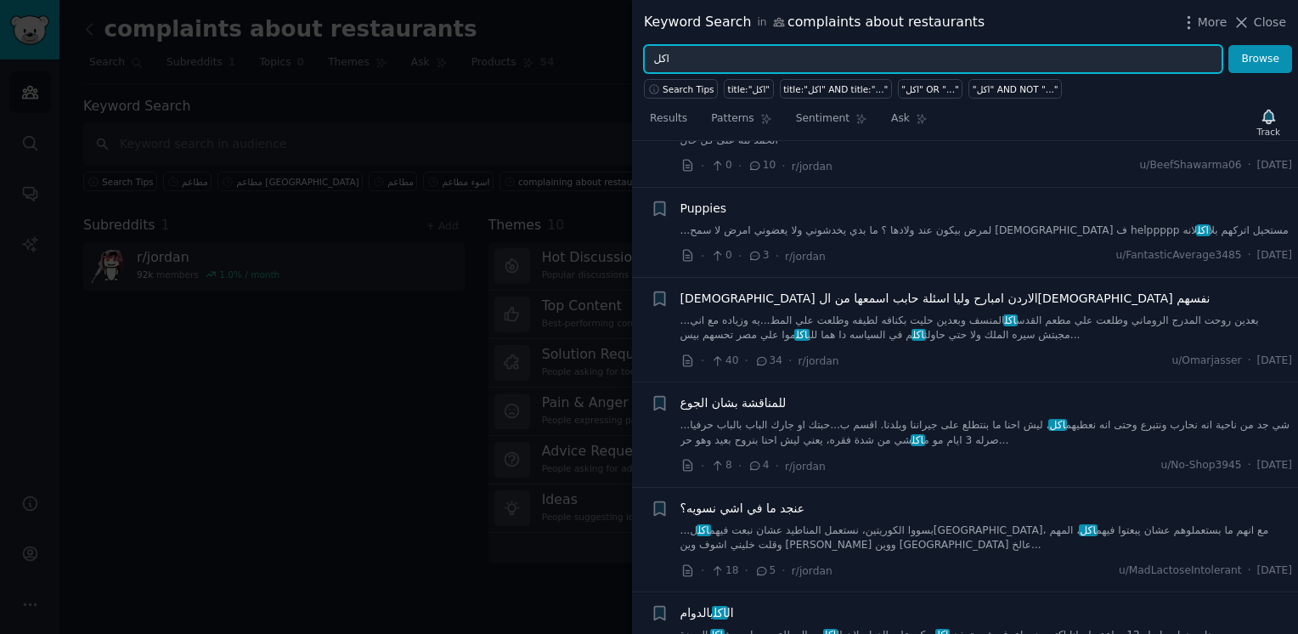
scroll to position [1210, 0]
click at [796, 48] on input "اكل" at bounding box center [933, 59] width 579 height 29
type input "ا"
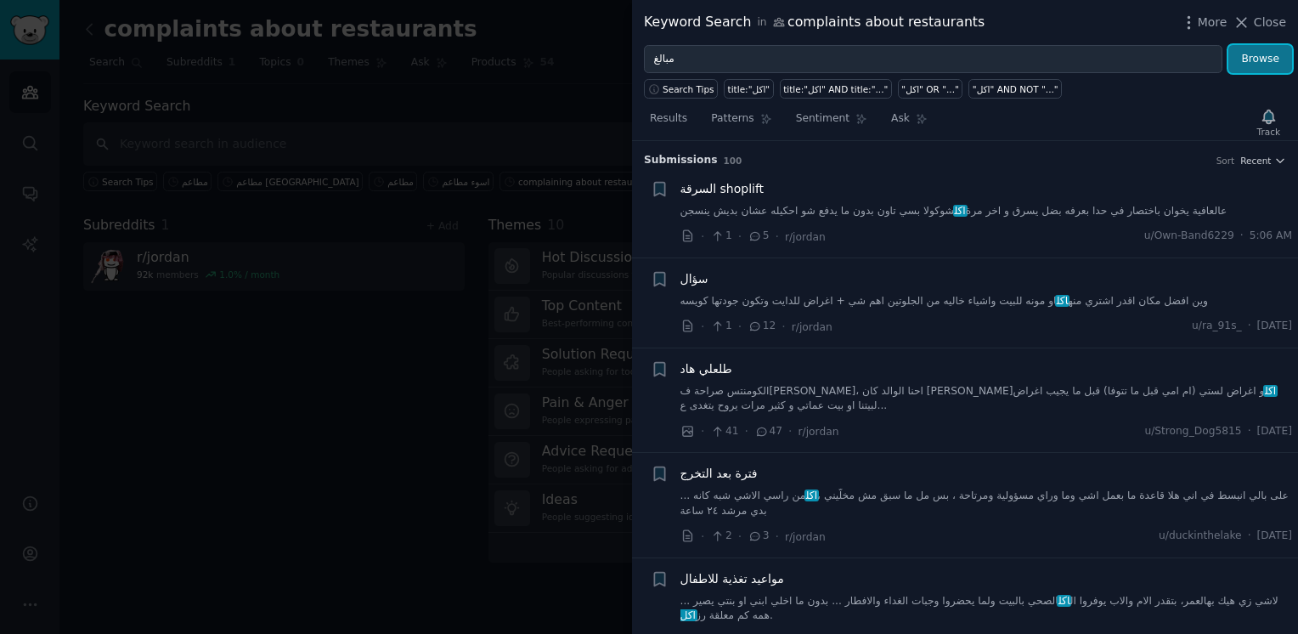
click at [1256, 51] on button "Browse" at bounding box center [1260, 59] width 64 height 29
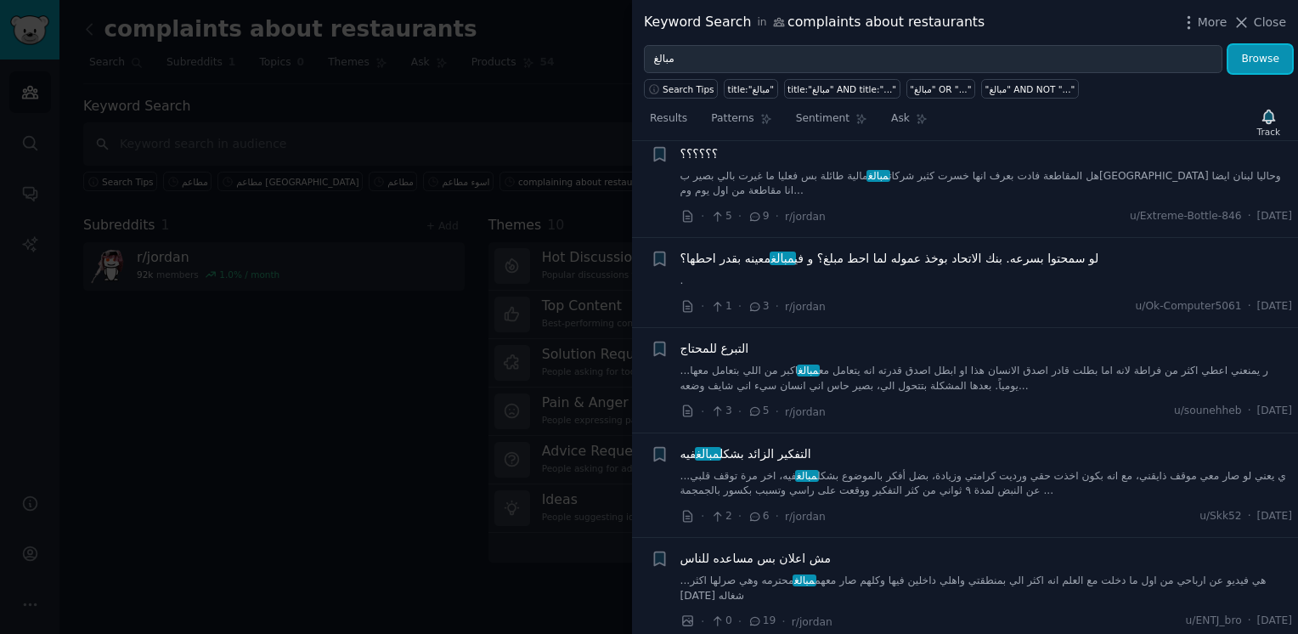
scroll to position [2496, 0]
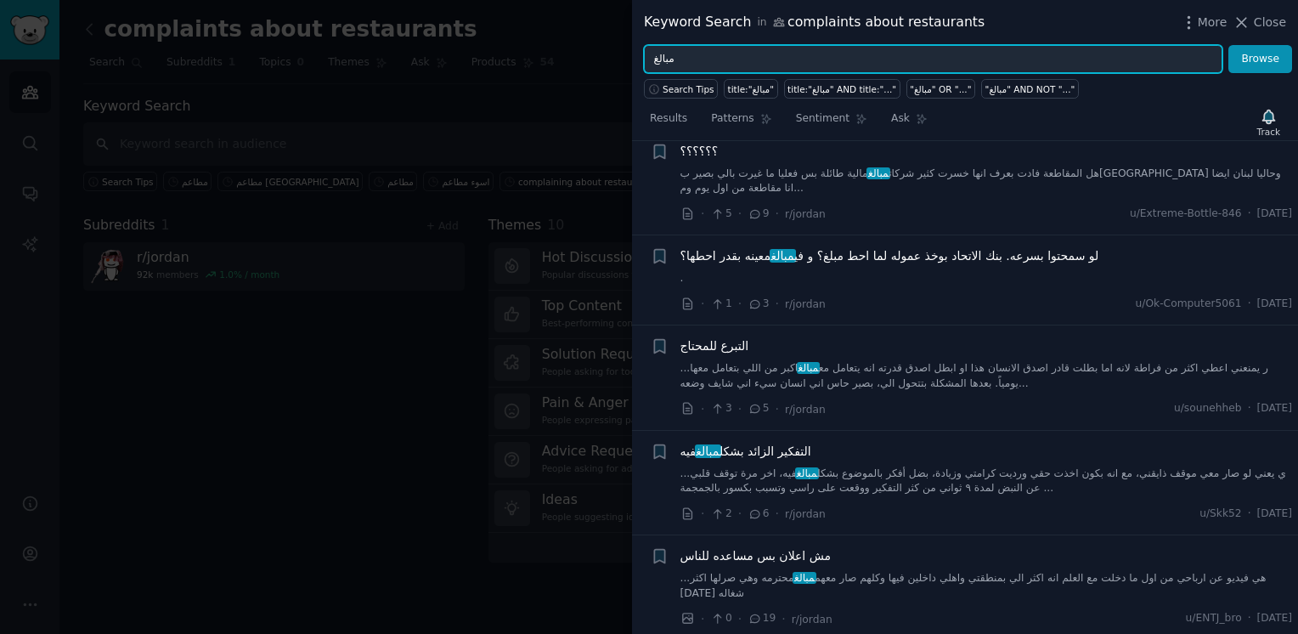
click at [720, 63] on input "مبالغ" at bounding box center [933, 59] width 579 height 29
type input "م"
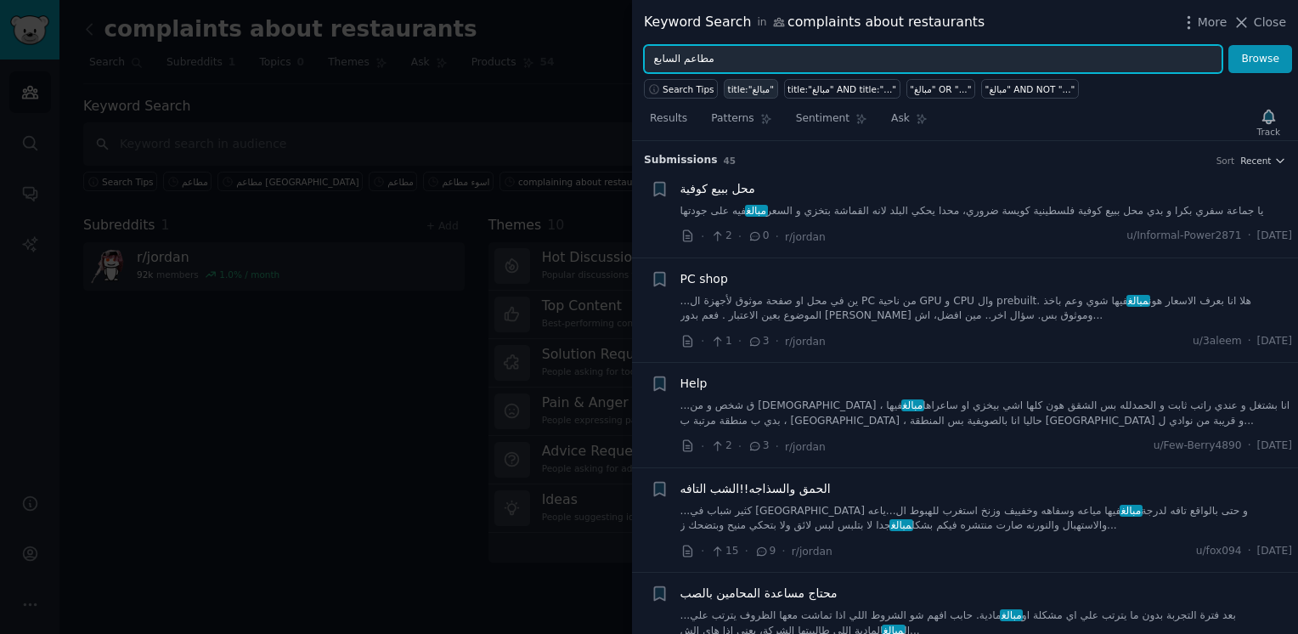
type input "مطاعم السابع"
click at [1228, 45] on button "Browse" at bounding box center [1260, 59] width 64 height 29
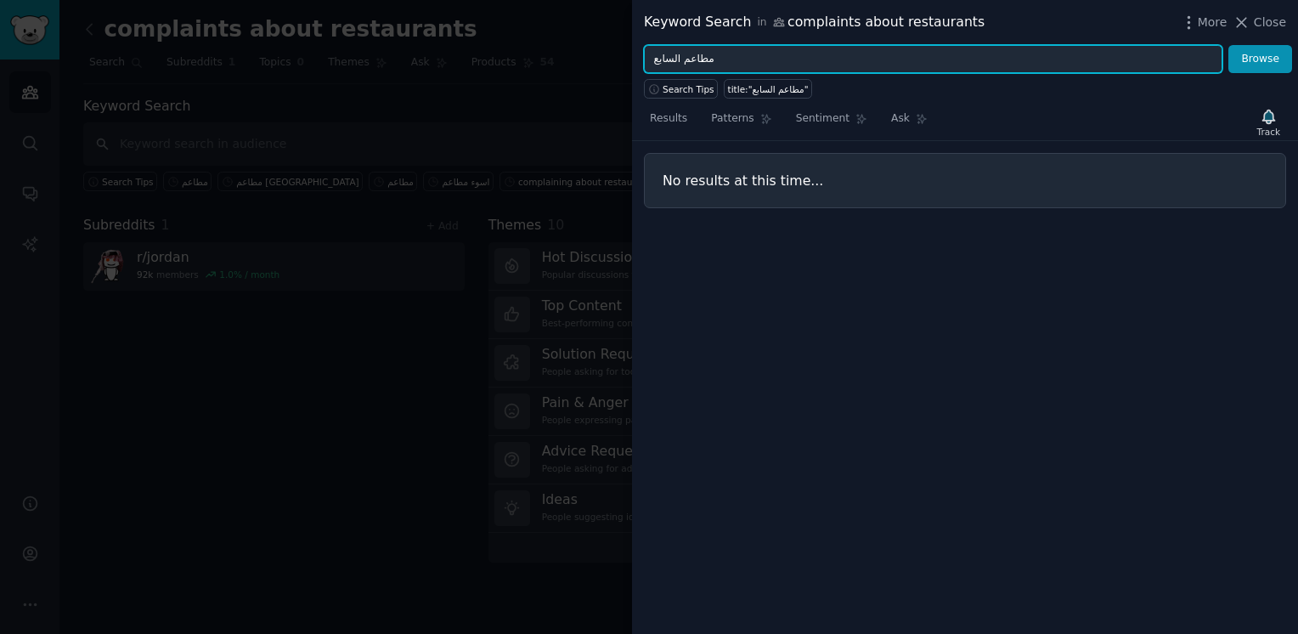
drag, startPoint x: 648, startPoint y: 54, endPoint x: 743, endPoint y: 64, distance: 94.8
click at [743, 64] on input "مطاعم السابع" at bounding box center [933, 59] width 579 height 29
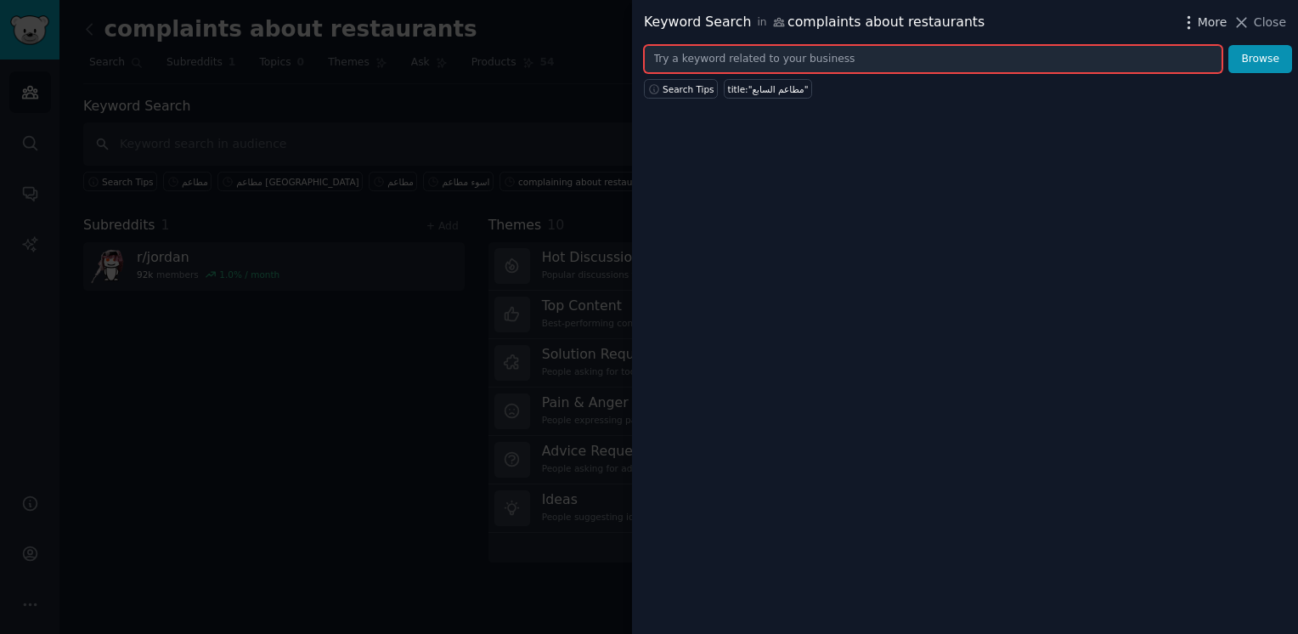
click at [1203, 19] on span "More" at bounding box center [1213, 23] width 30 height 18
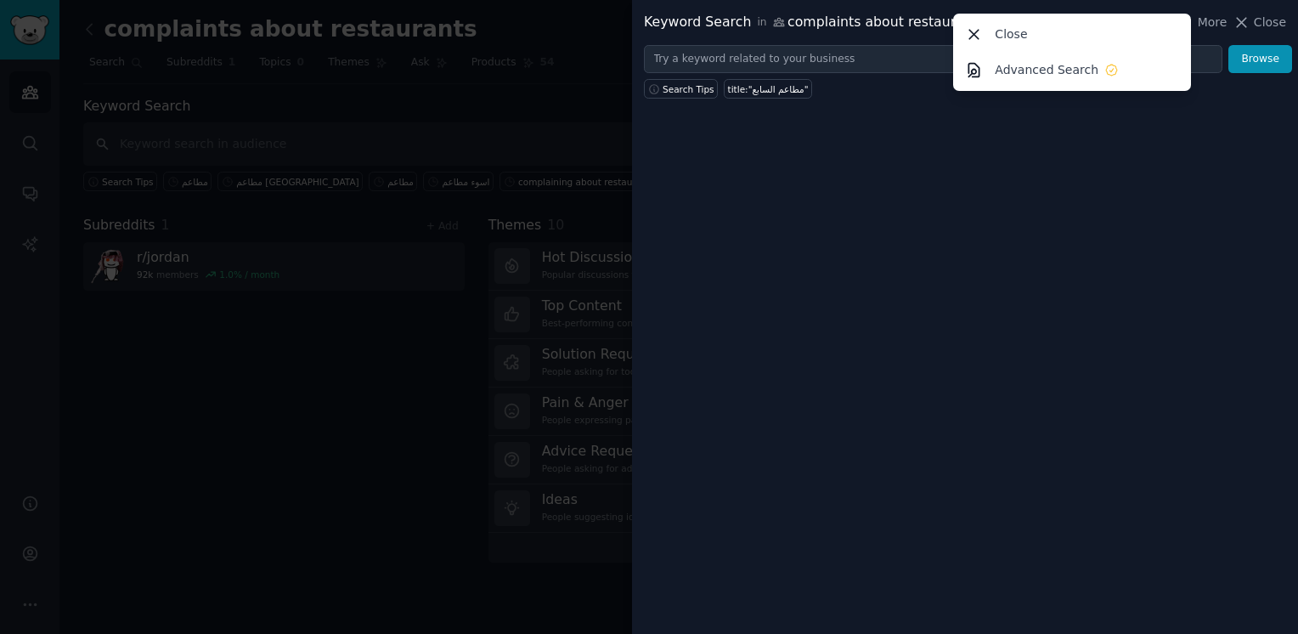
click at [895, 149] on div "Keyword Search in complaints about restaurants More Close Advanced Search Close…" at bounding box center [965, 317] width 666 height 634
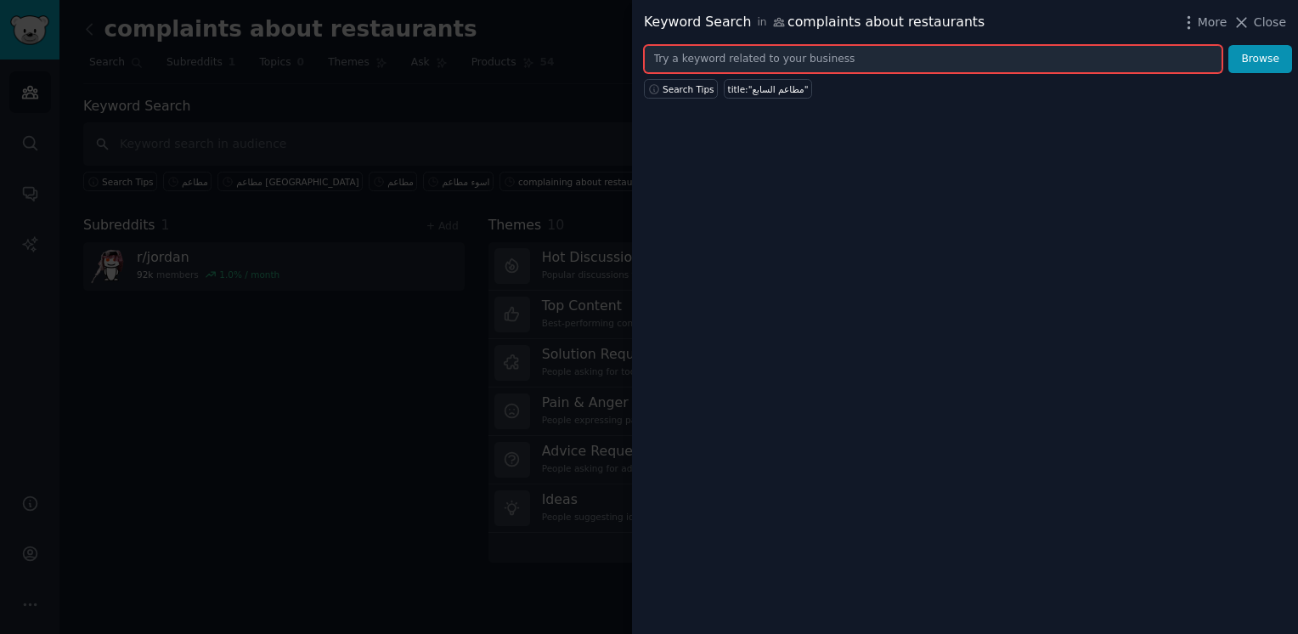
click at [949, 48] on input "text" at bounding box center [933, 59] width 579 height 29
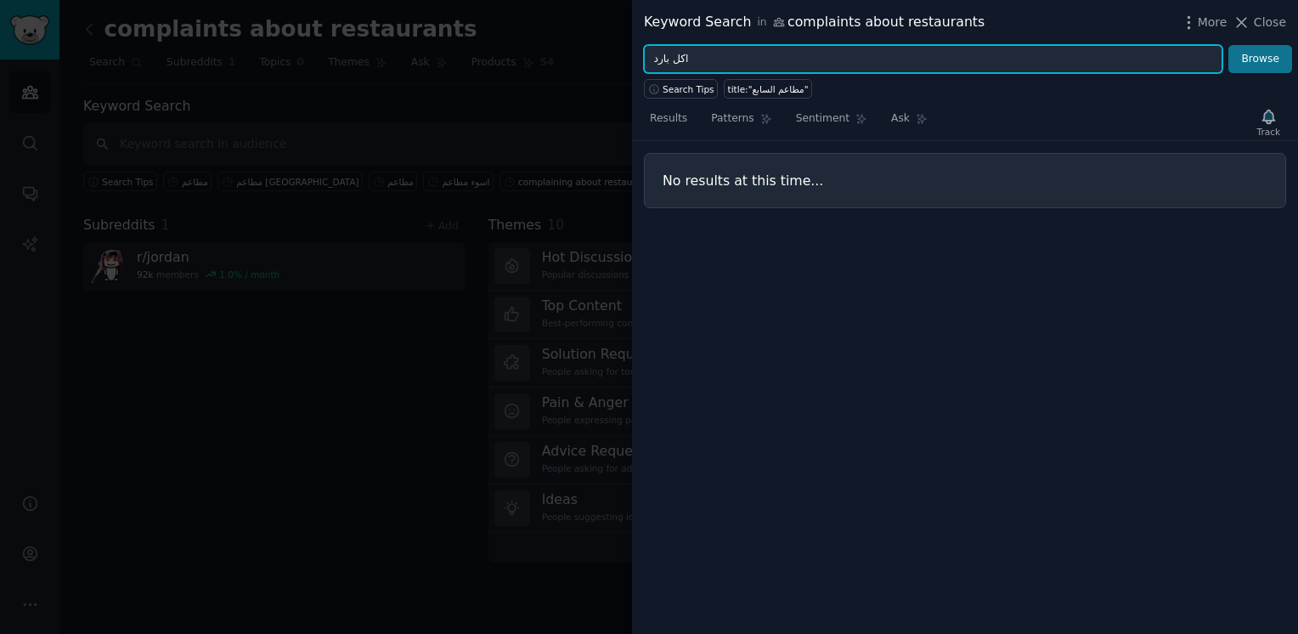
type input "اكل بارد"
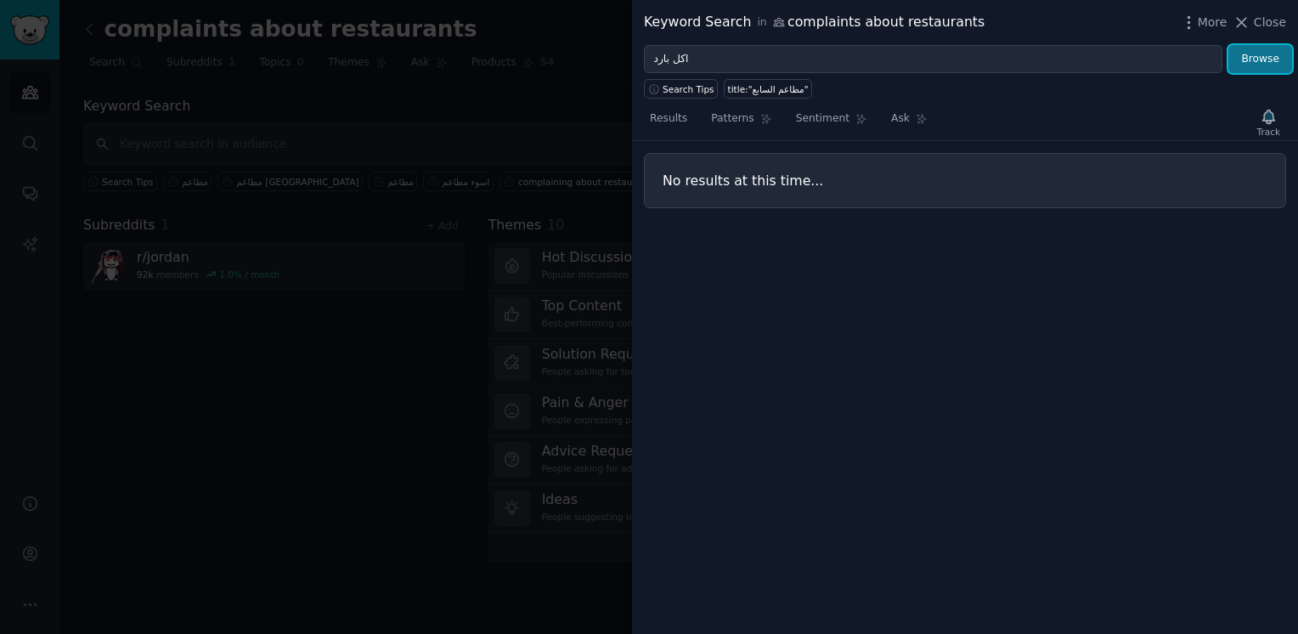
click at [1279, 49] on button "Browse" at bounding box center [1260, 59] width 64 height 29
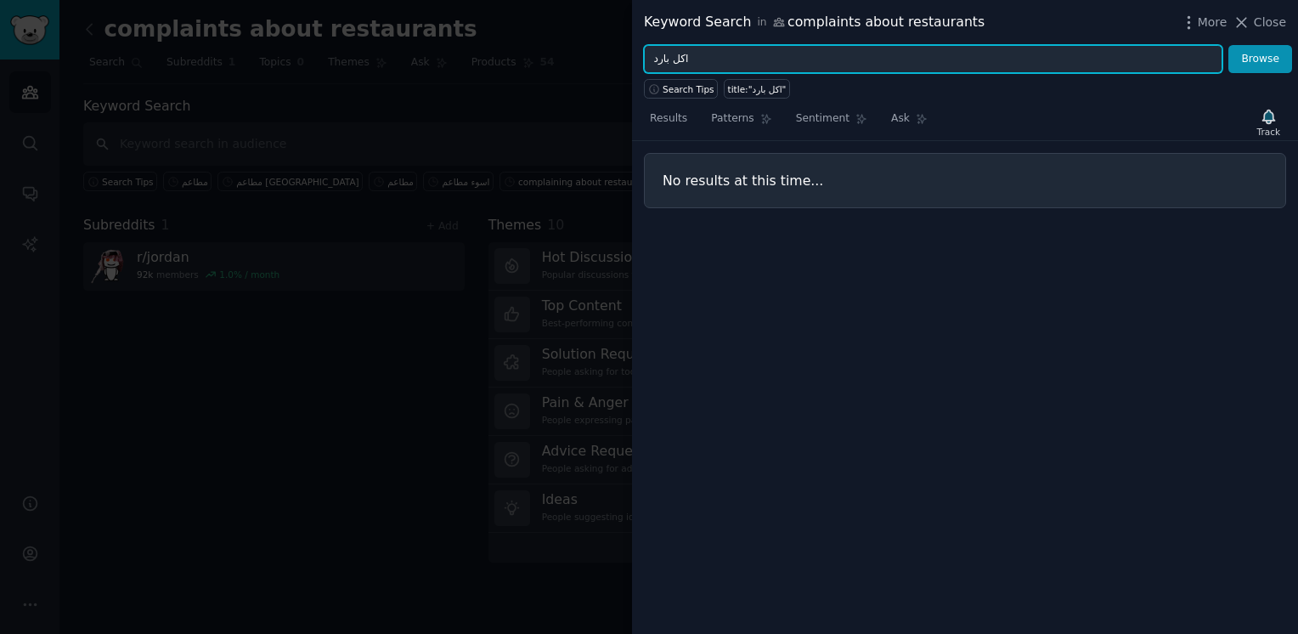
drag, startPoint x: 1168, startPoint y: 63, endPoint x: 639, endPoint y: 72, distance: 529.4
click at [639, 72] on div "Keyword Search in complaints about restaurants More Close اكل بارد Browse Searc…" at bounding box center [965, 317] width 666 height 634
click at [1228, 45] on button "Browse" at bounding box center [1260, 59] width 64 height 29
click at [669, 55] on input "خدمة سيئة" at bounding box center [933, 59] width 579 height 29
click at [663, 55] on input "خدمة سيئة" at bounding box center [933, 59] width 579 height 29
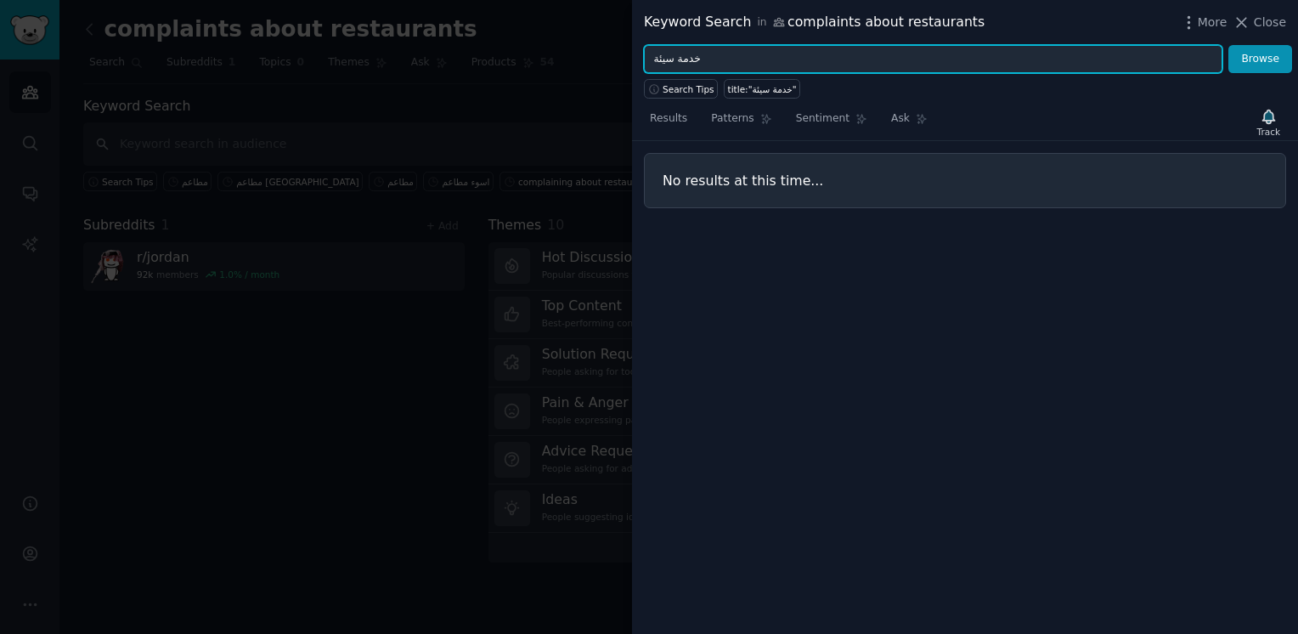
drag, startPoint x: 663, startPoint y: 55, endPoint x: 701, endPoint y: 59, distance: 38.4
click at [696, 58] on input "خدمة سيئة" at bounding box center [933, 59] width 579 height 29
type input "خدمة"
click at [669, 61] on input "خدمة" at bounding box center [933, 59] width 579 height 29
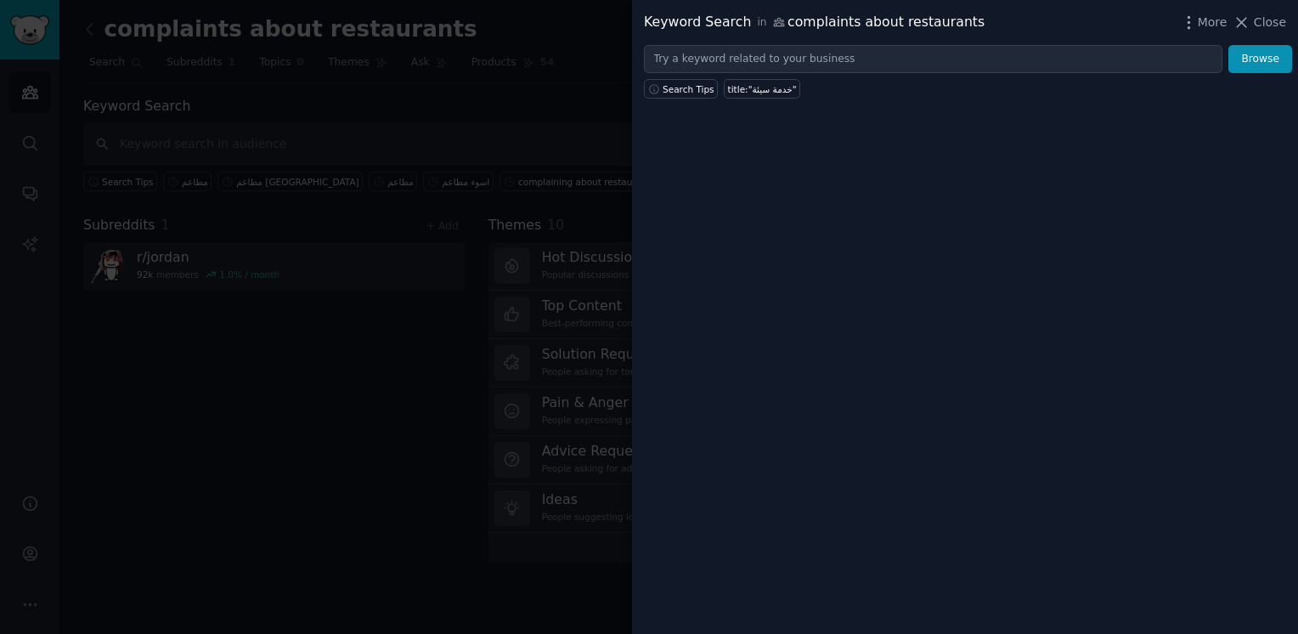
click at [539, 66] on div at bounding box center [649, 317] width 1298 height 634
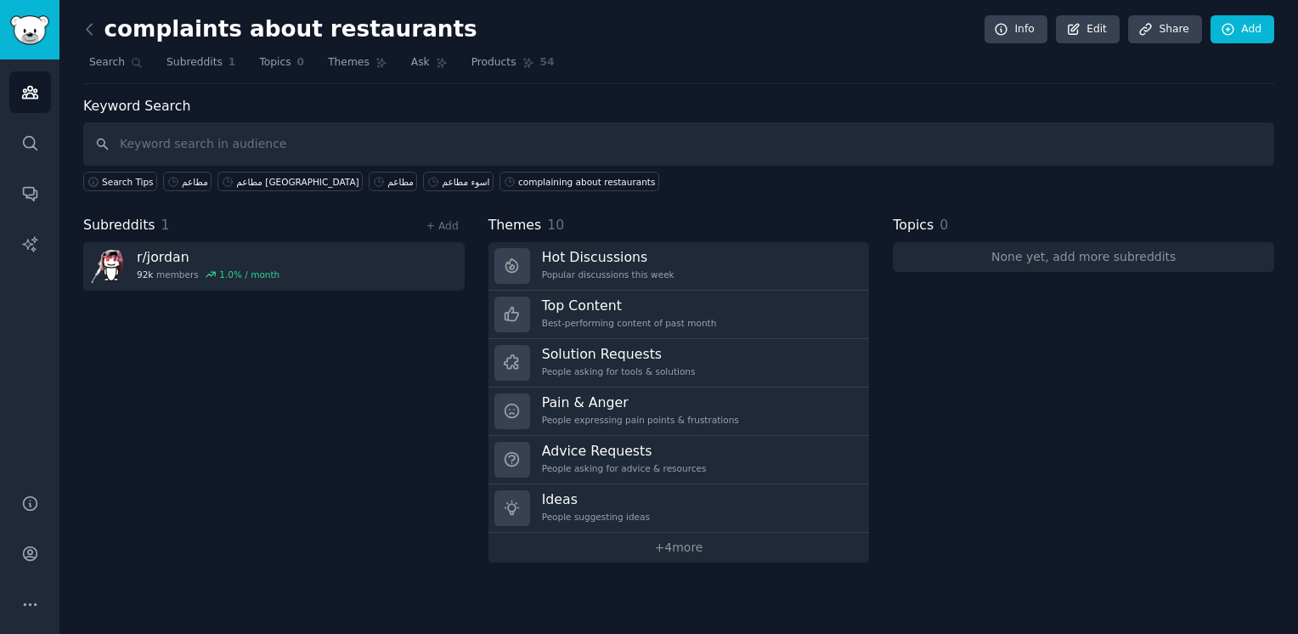
click at [539, 66] on div at bounding box center [649, 317] width 1298 height 634
click at [27, 551] on icon "Sidebar" at bounding box center [30, 554] width 14 height 14
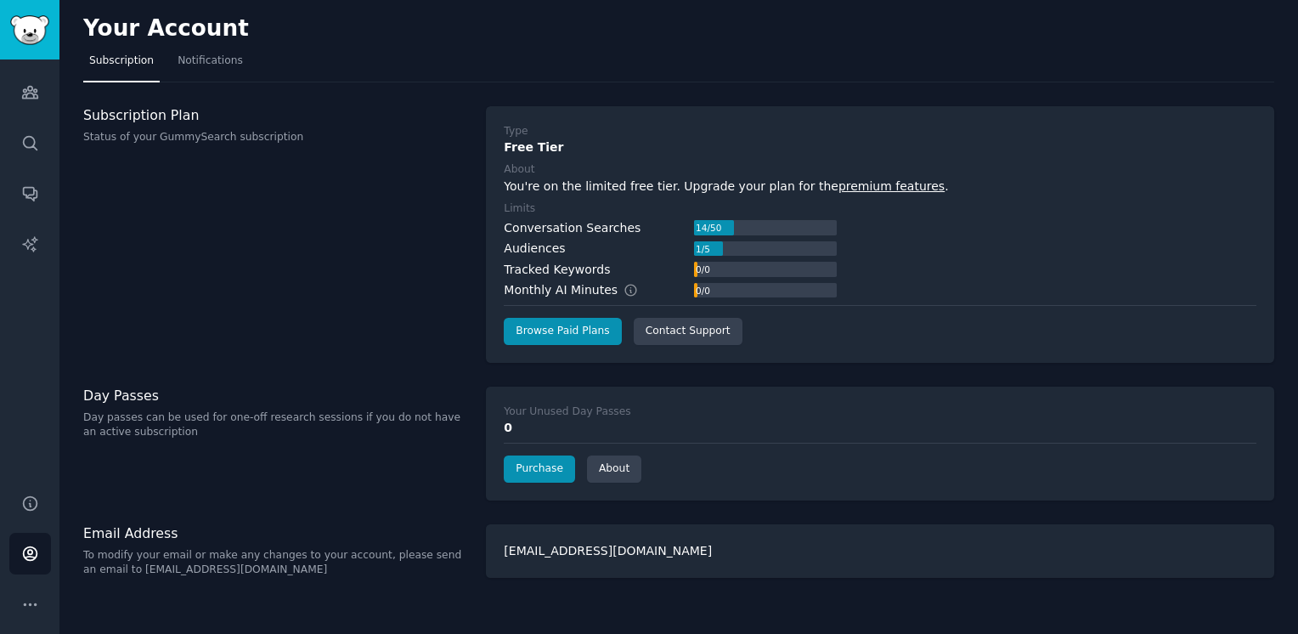
click at [709, 244] on div "1 / 5" at bounding box center [702, 248] width 17 height 15
click at [31, 202] on link "Conversations" at bounding box center [30, 193] width 42 height 42
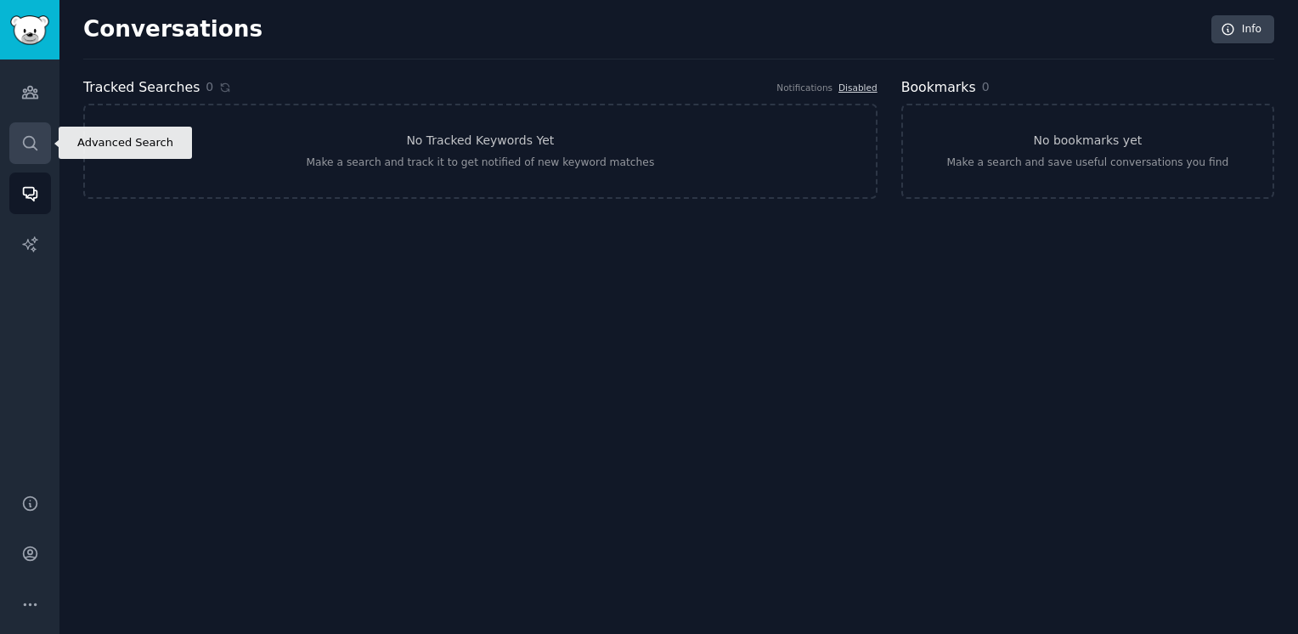
click at [26, 160] on link "Search" at bounding box center [30, 143] width 42 height 42
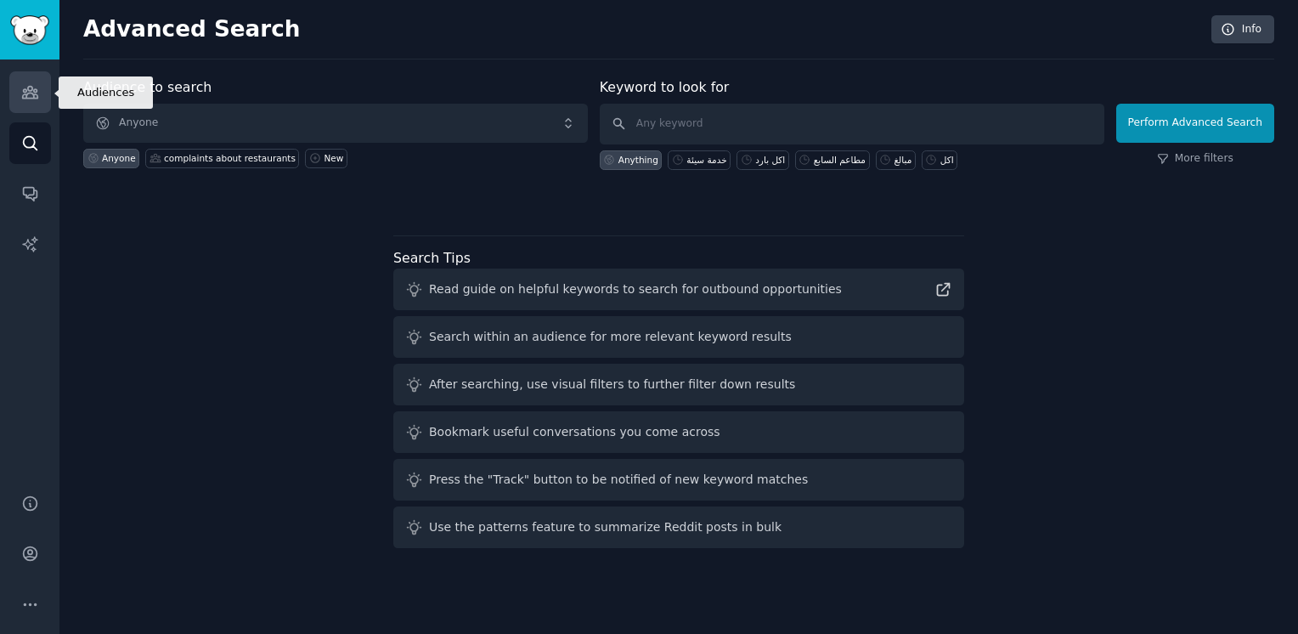
click at [31, 90] on icon "Sidebar" at bounding box center [29, 93] width 15 height 12
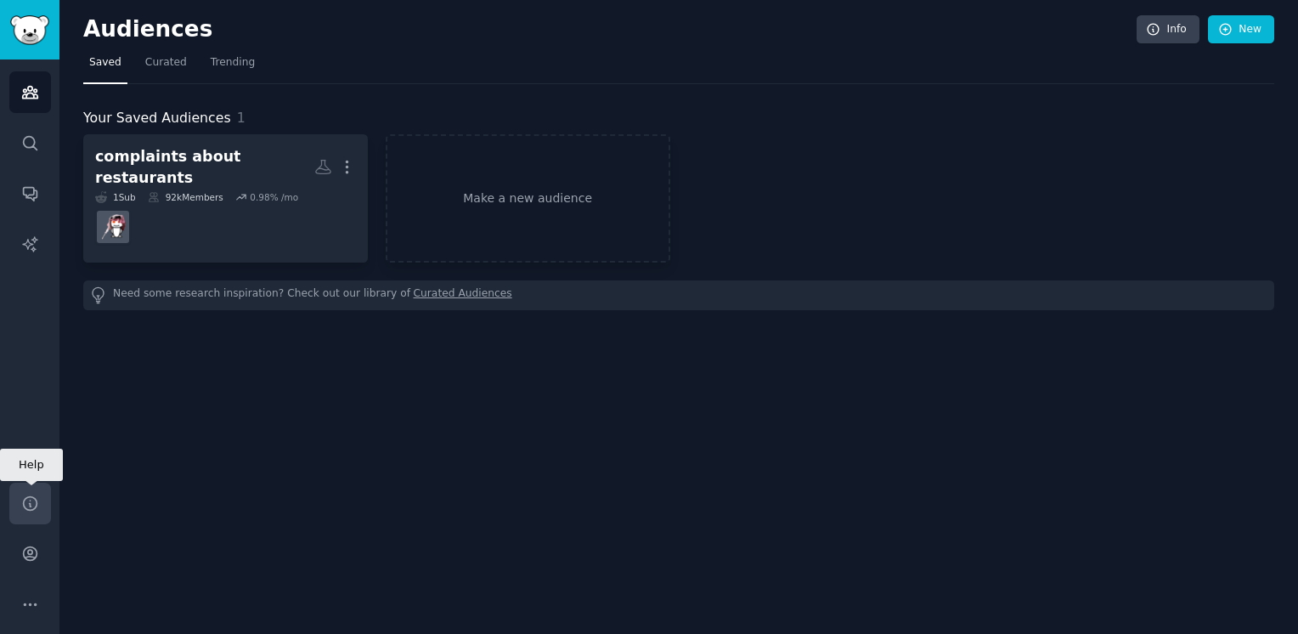
click at [32, 503] on icon "Sidebar" at bounding box center [30, 503] width 18 height 18
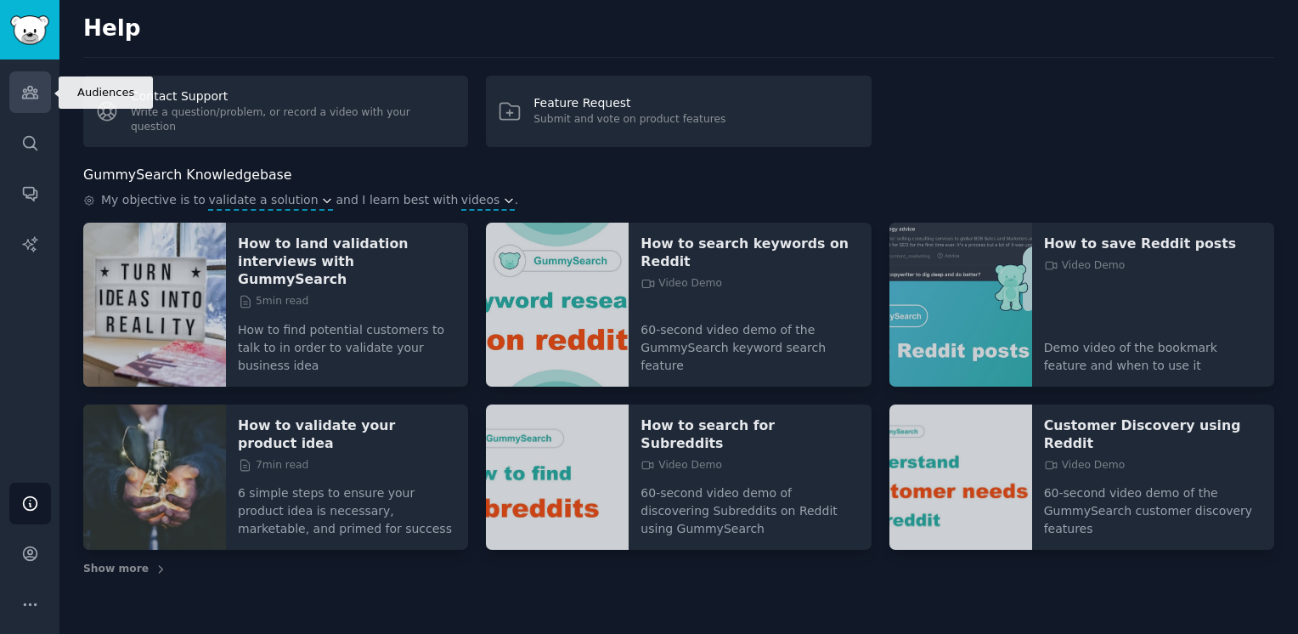
click at [37, 107] on link "Audiences" at bounding box center [30, 92] width 42 height 42
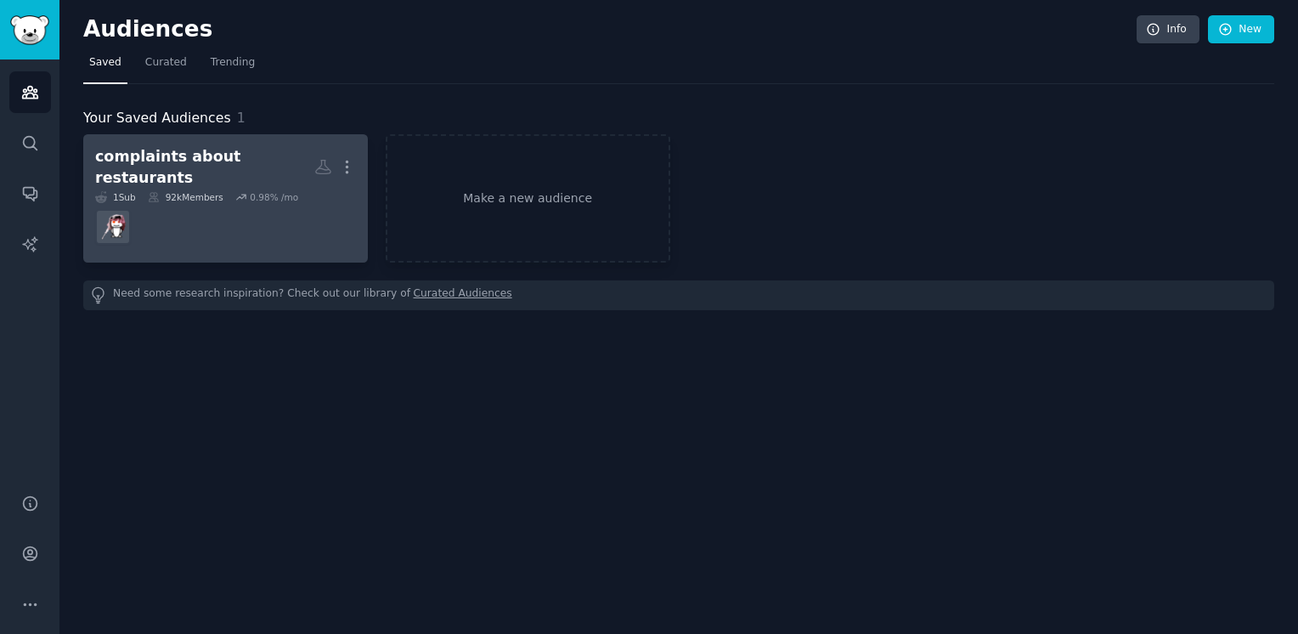
click at [168, 207] on dd at bounding box center [225, 227] width 261 height 48
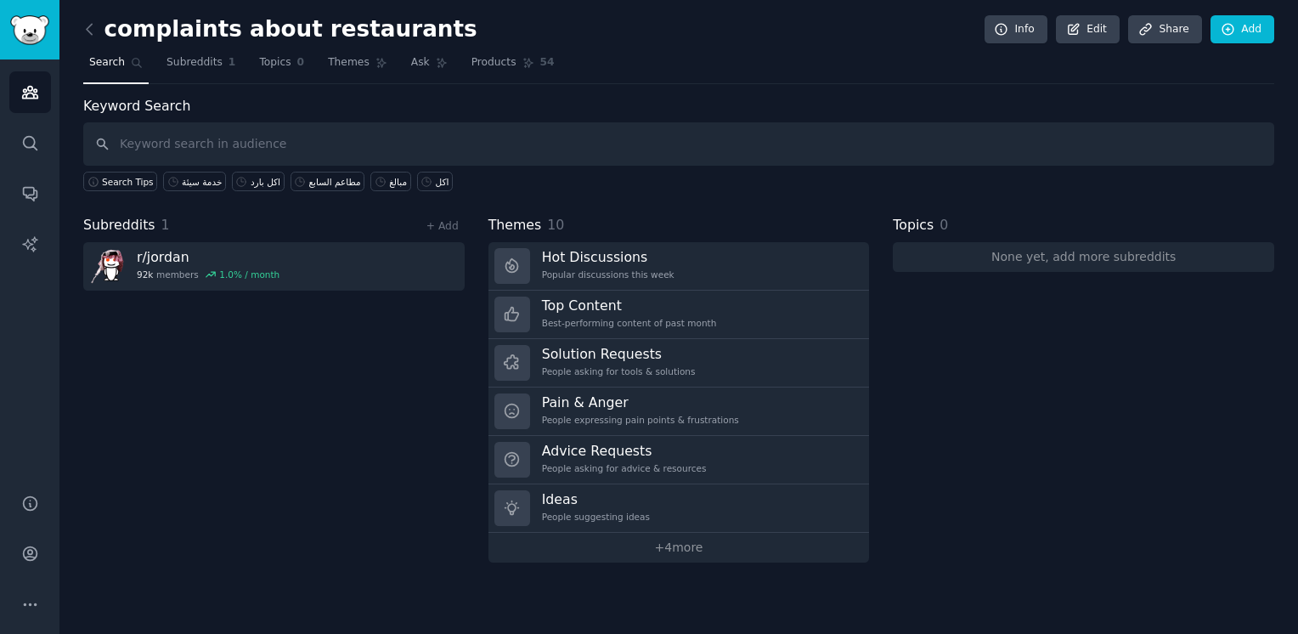
click at [761, 138] on input "text" at bounding box center [678, 143] width 1191 height 43
type input "overrated"
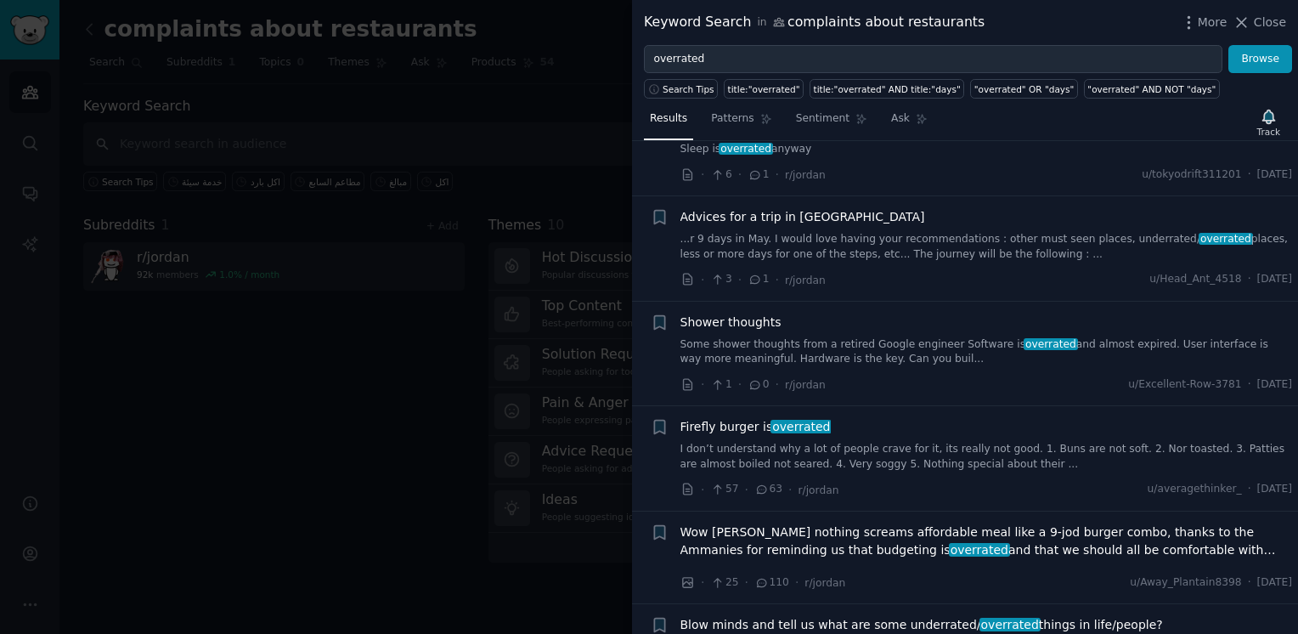
scroll to position [199, 0]
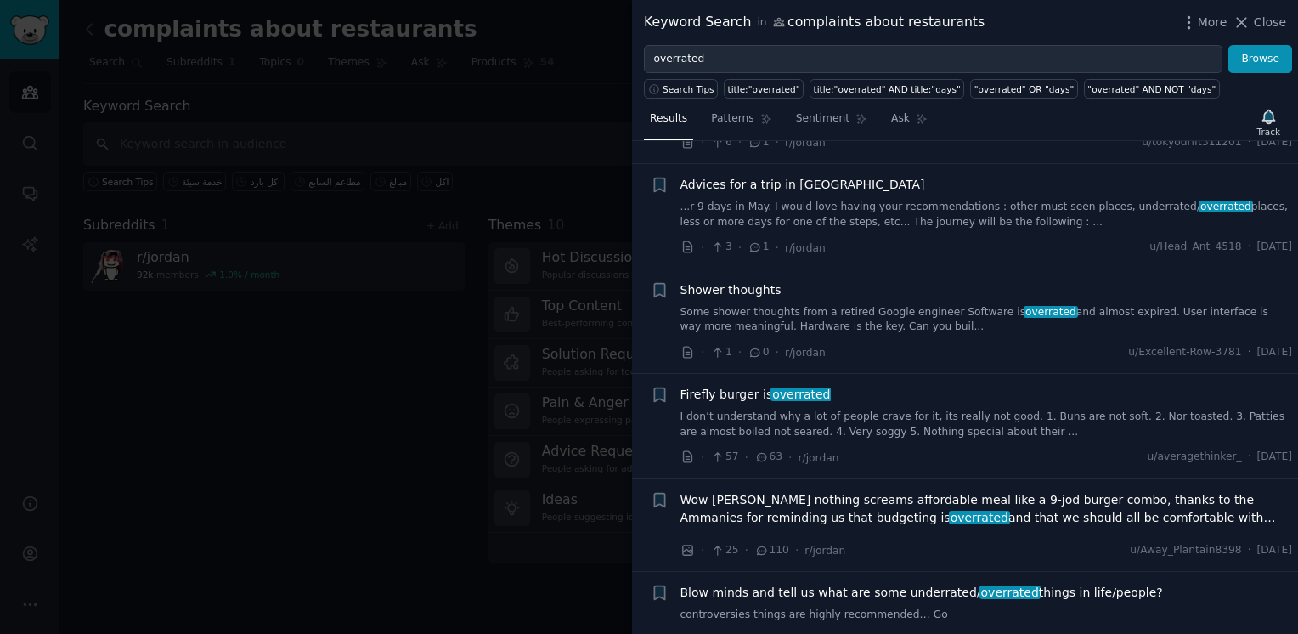
click at [724, 406] on div "Firefly burger is overrated I don’t understand why a lot of people crave for it…" at bounding box center [986, 413] width 613 height 54
click at [802, 406] on div "Firefly burger is overrated I don’t understand why a lot of people crave for it…" at bounding box center [986, 413] width 613 height 54
click at [822, 433] on link "I don’t understand why a lot of people crave for it, its really not good. 1. Bu…" at bounding box center [986, 424] width 613 height 30
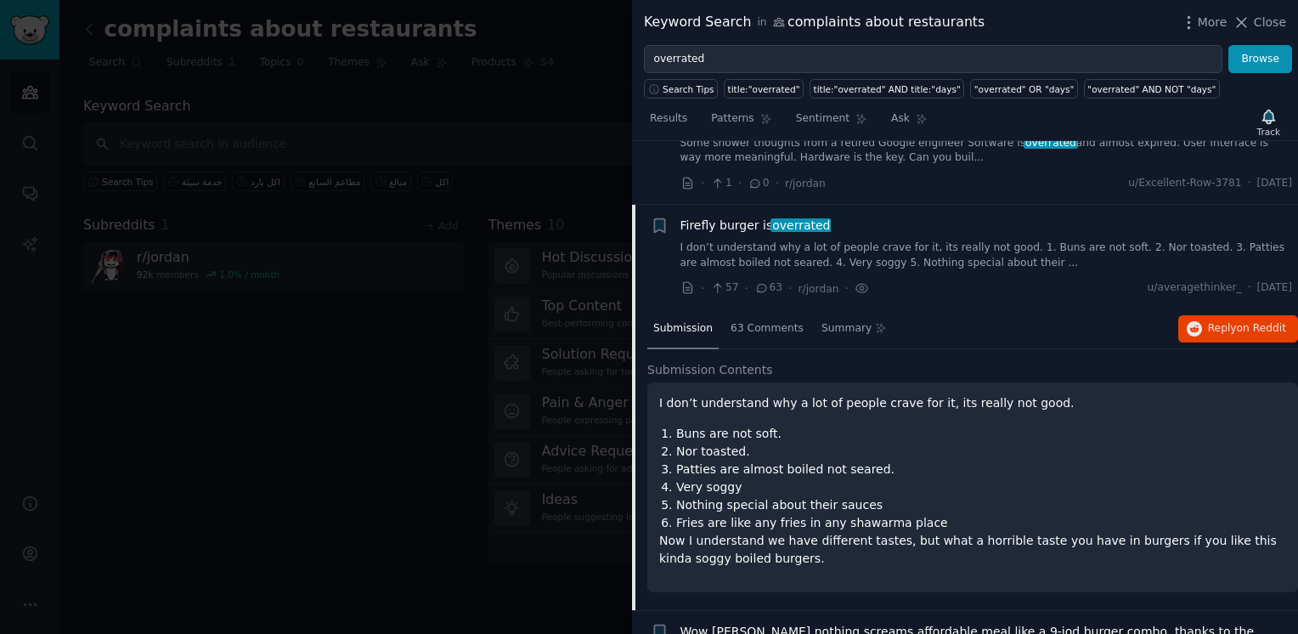
scroll to position [364, 0]
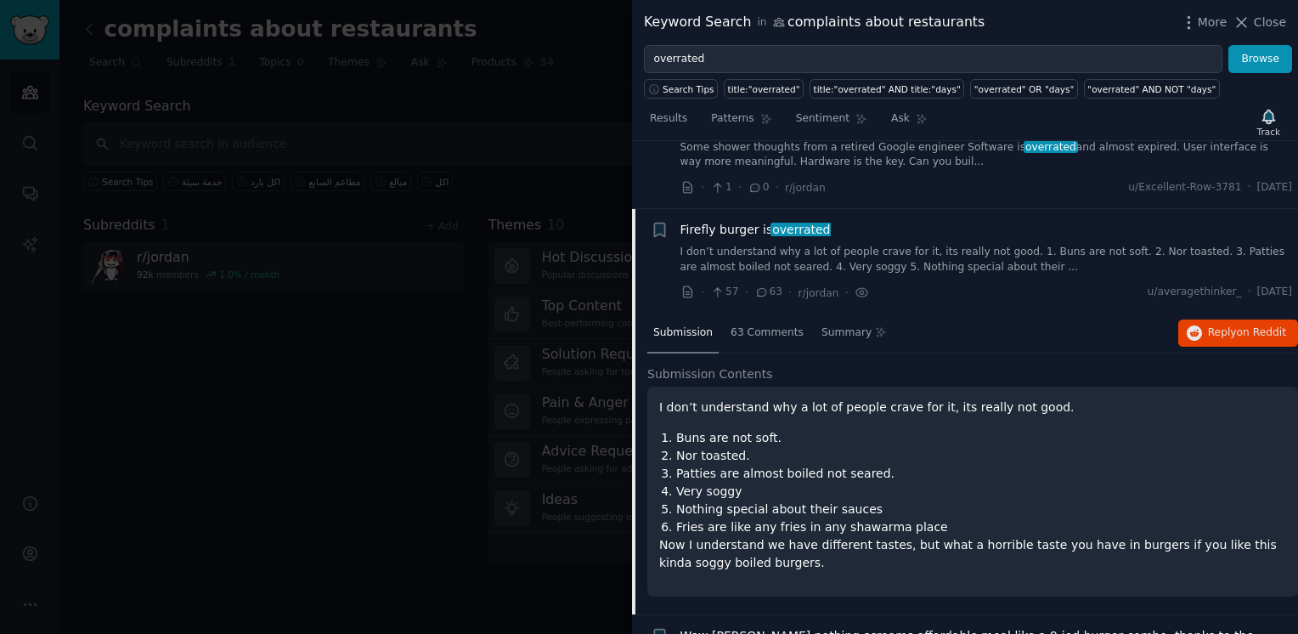
click at [688, 229] on span "Firefly burger is overrated" at bounding box center [755, 230] width 150 height 18
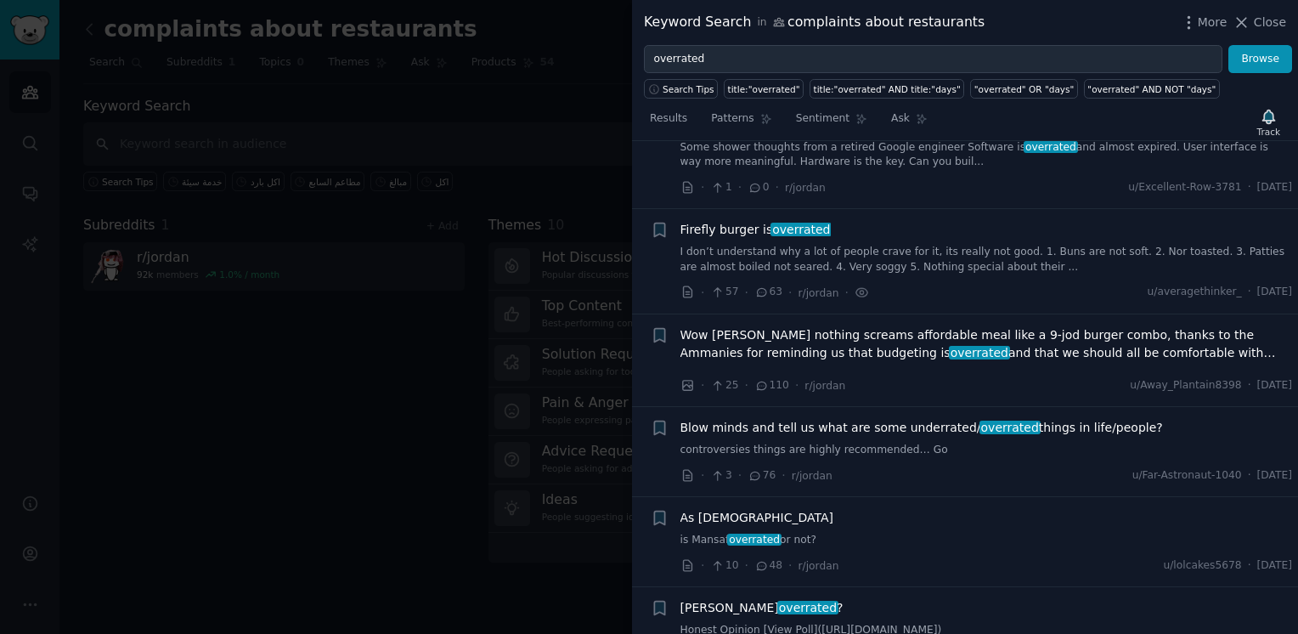
scroll to position [431, 0]
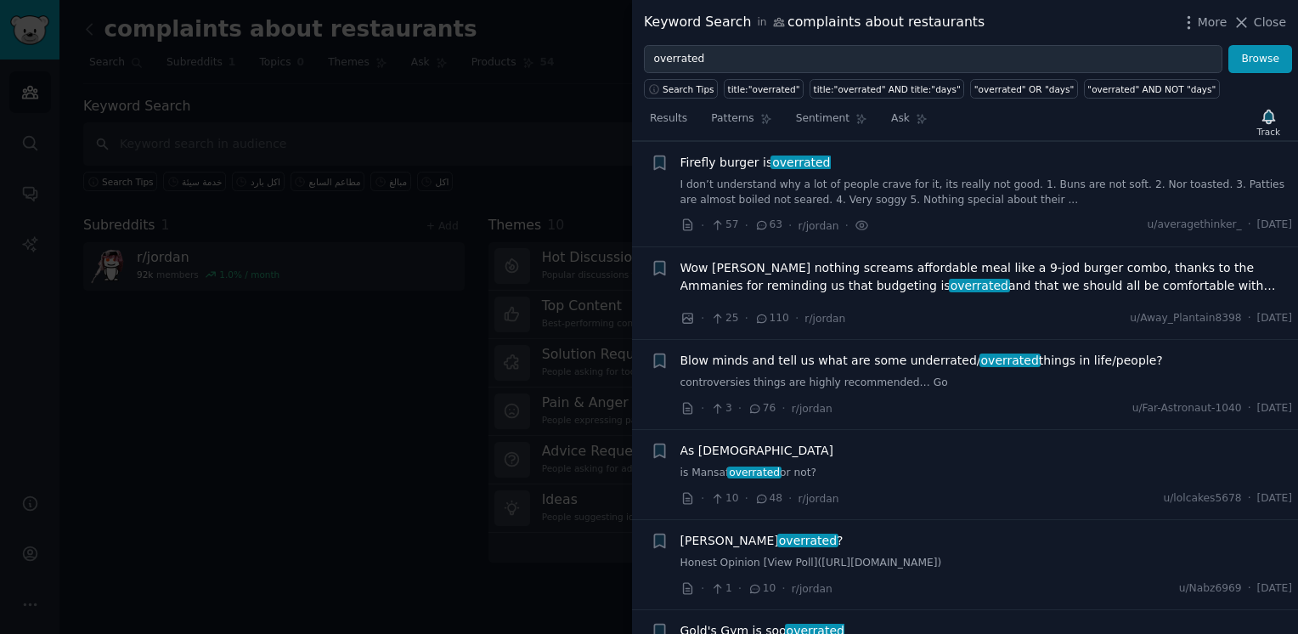
click at [878, 191] on link "I don’t understand why a lot of people crave for it, its really not good. 1. Bu…" at bounding box center [986, 193] width 613 height 30
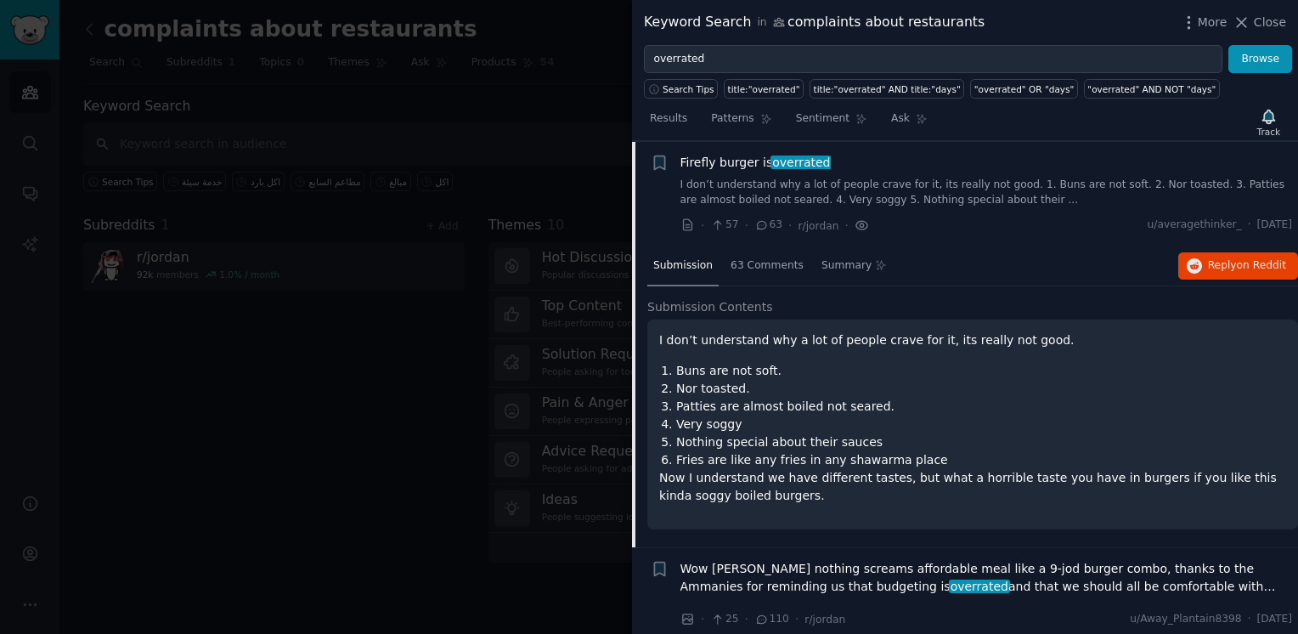
click at [855, 226] on icon at bounding box center [862, 226] width 15 height 18
click at [745, 274] on div "63 Comments" at bounding box center [767, 266] width 85 height 41
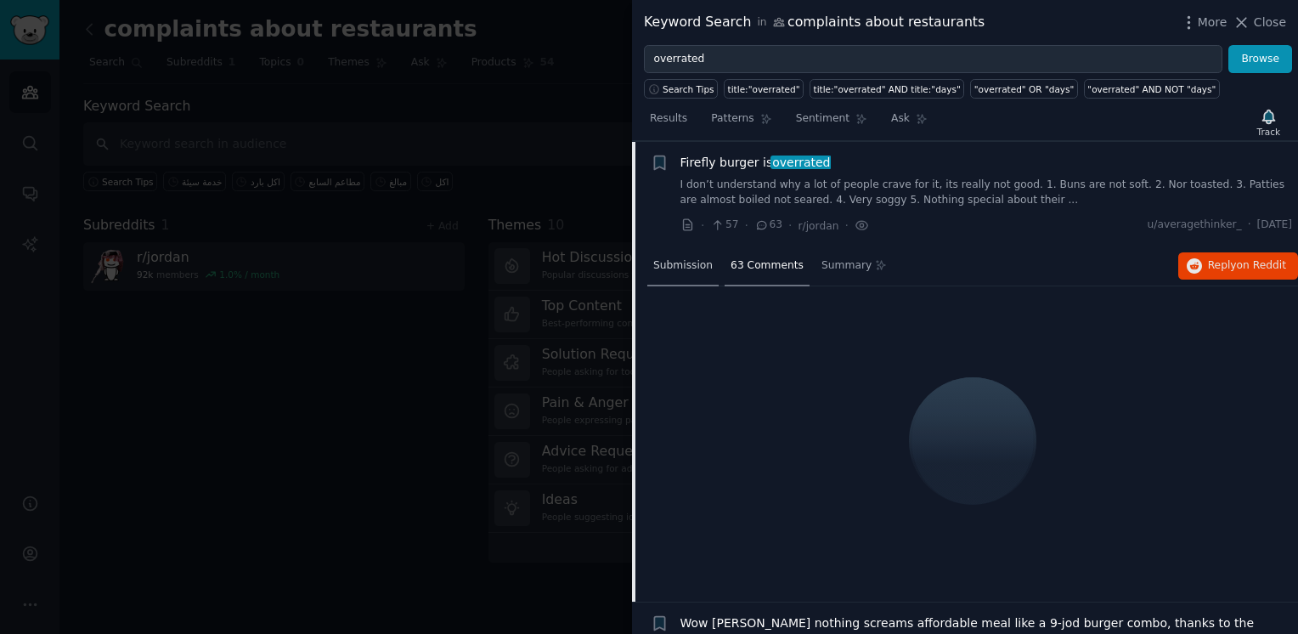
click at [693, 263] on span "Submission" at bounding box center [682, 265] width 59 height 15
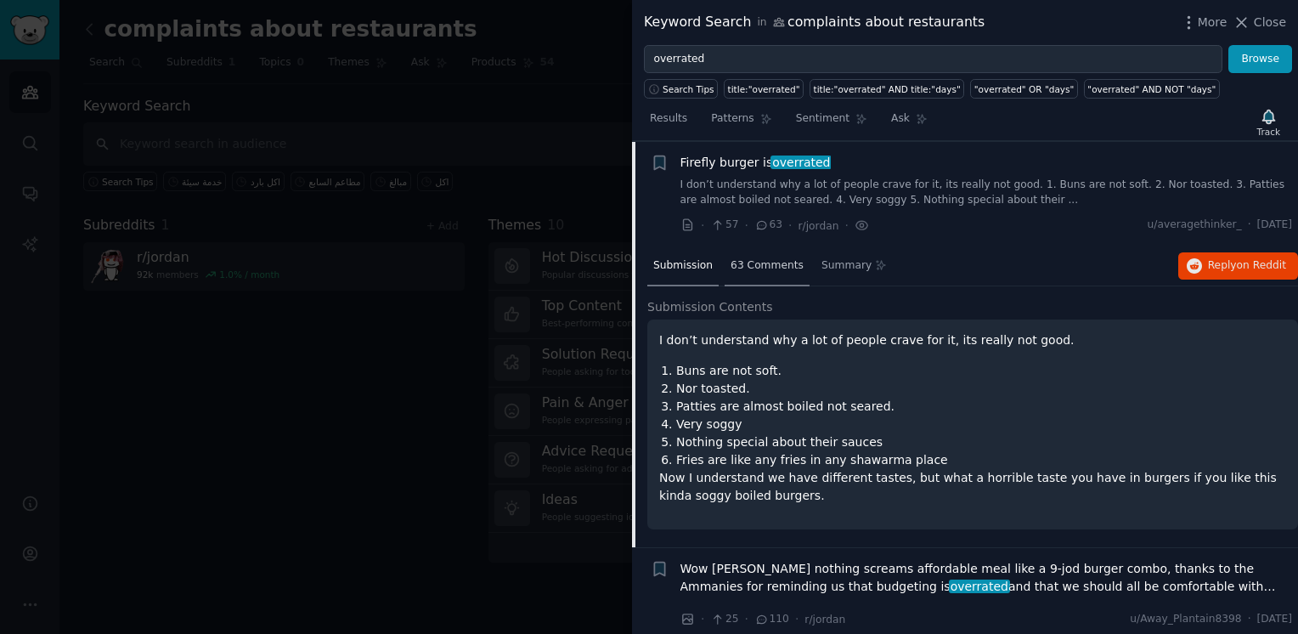
click at [755, 263] on span "63 Comments" at bounding box center [767, 265] width 73 height 15
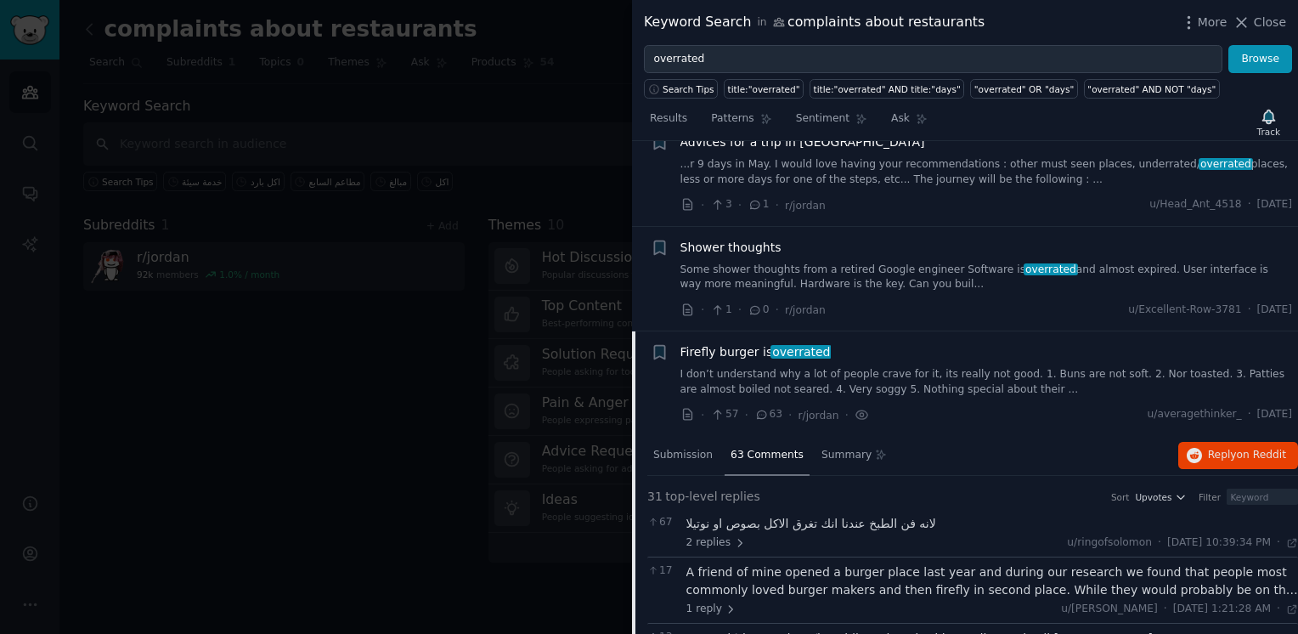
scroll to position [243, 0]
click at [805, 117] on span "Sentiment" at bounding box center [823, 118] width 54 height 15
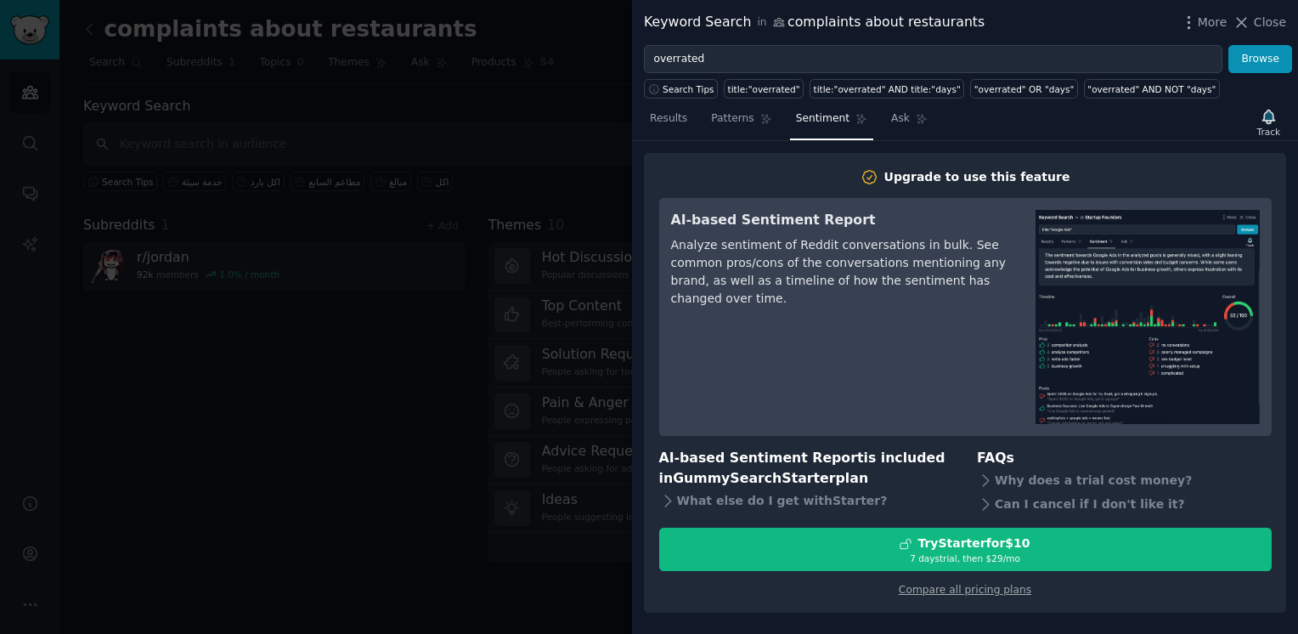
click at [743, 104] on div "Results Patterns Sentiment Ask Track" at bounding box center [965, 122] width 666 height 37
click at [748, 114] on link "Patterns" at bounding box center [741, 122] width 72 height 35
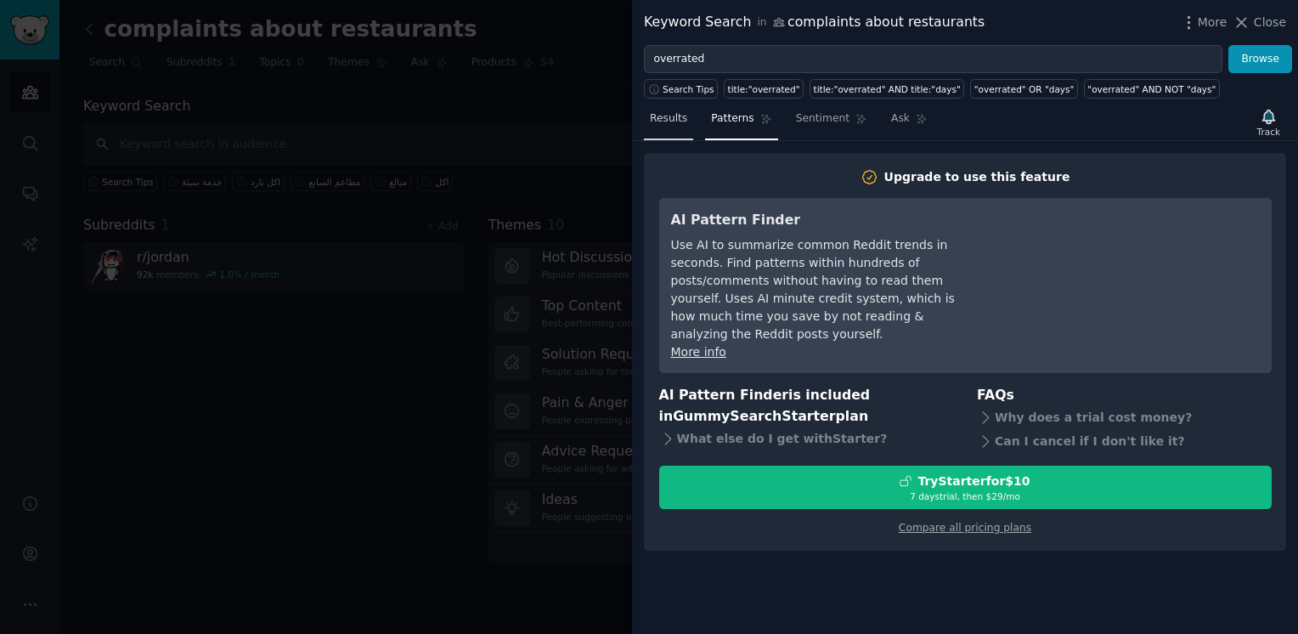
click at [646, 114] on link "Results" at bounding box center [668, 122] width 49 height 35
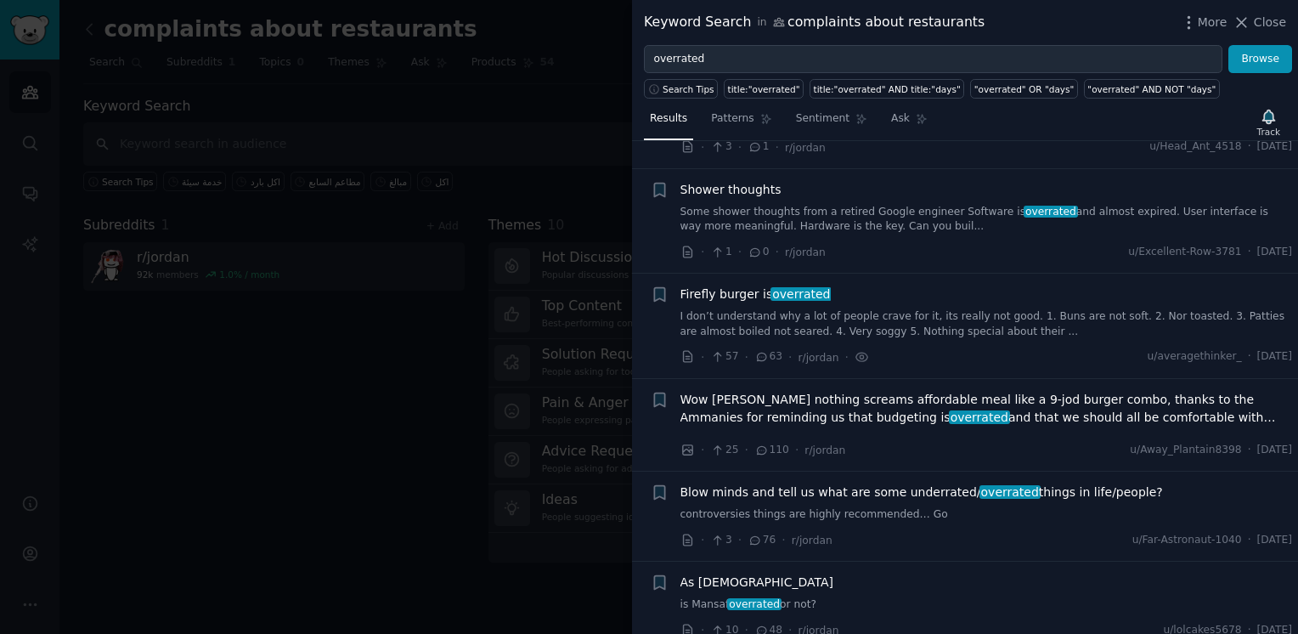
scroll to position [302, 0]
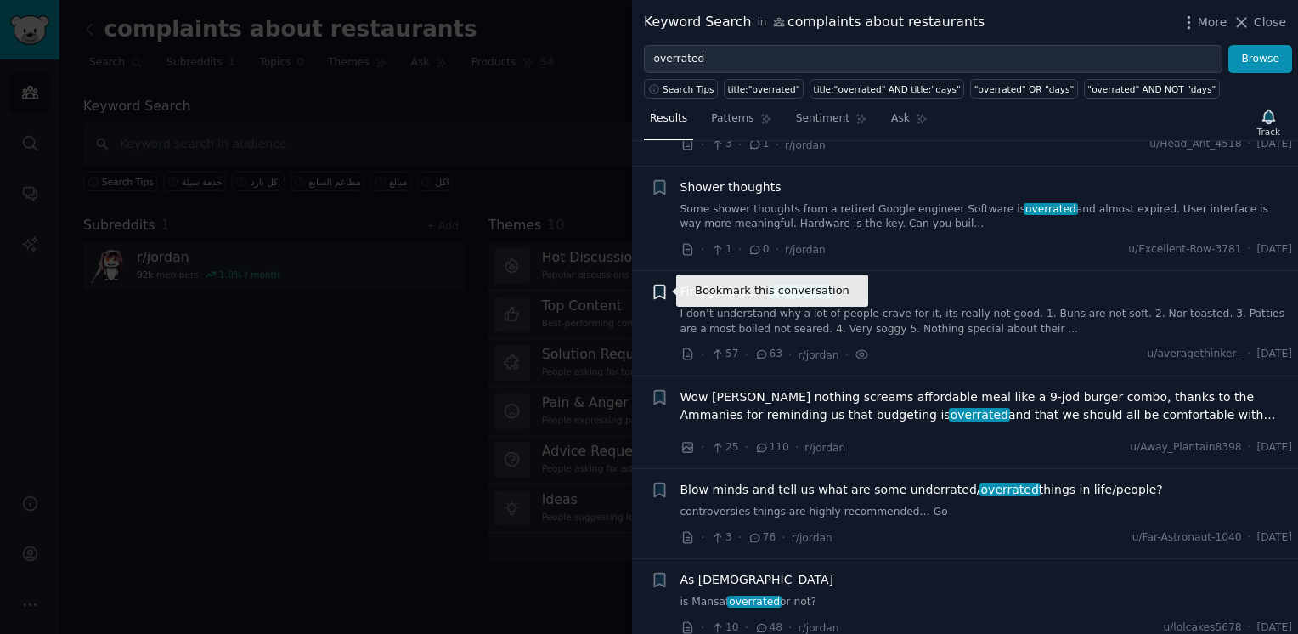
click at [666, 292] on icon "button" at bounding box center [660, 292] width 18 height 18
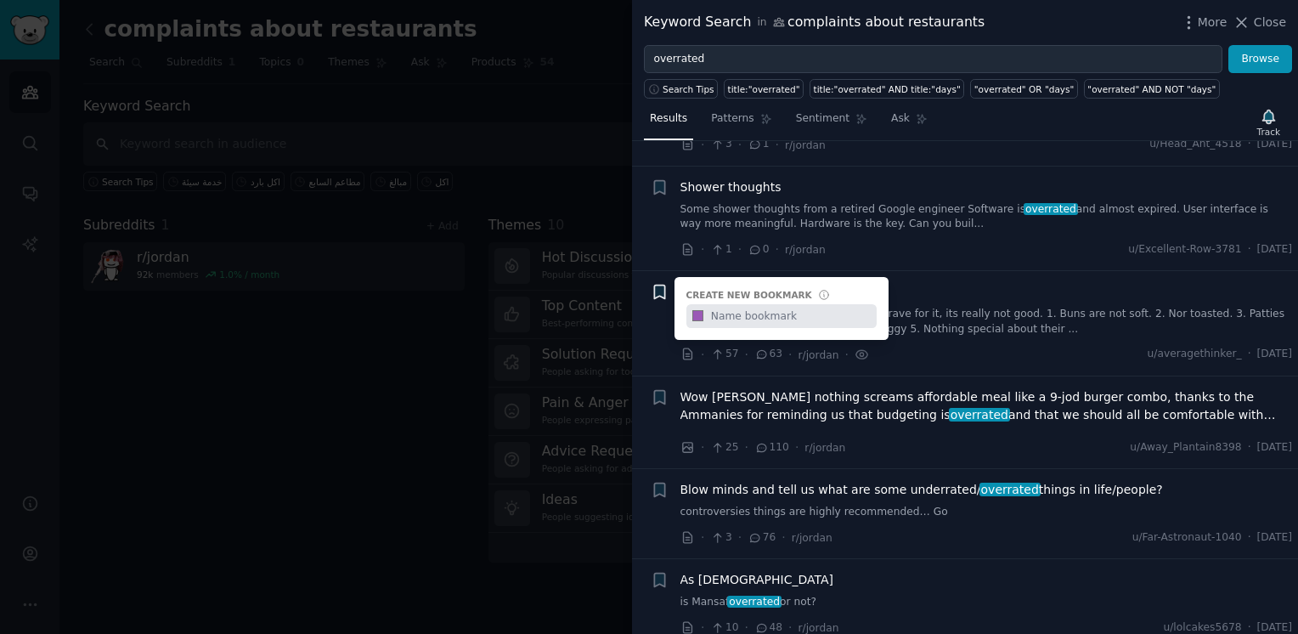
click at [666, 292] on div "+ Create new bookmark #9b59b6" at bounding box center [660, 292] width 18 height 18
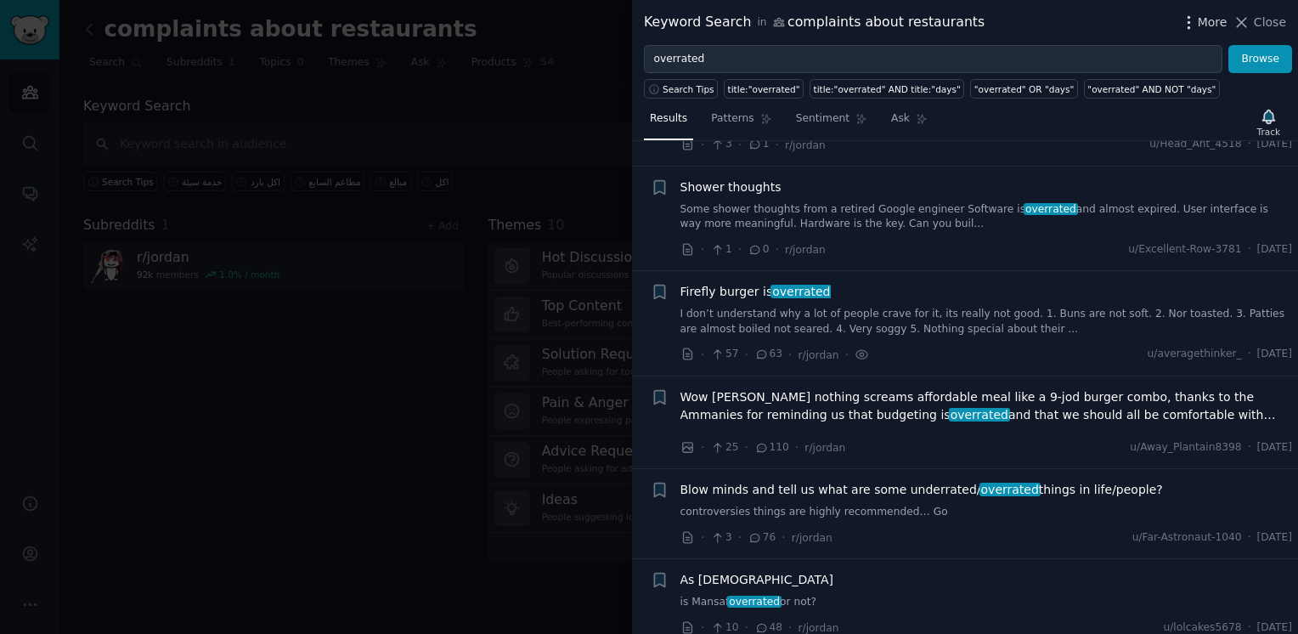
click at [1190, 18] on icon "button" at bounding box center [1189, 23] width 18 height 18
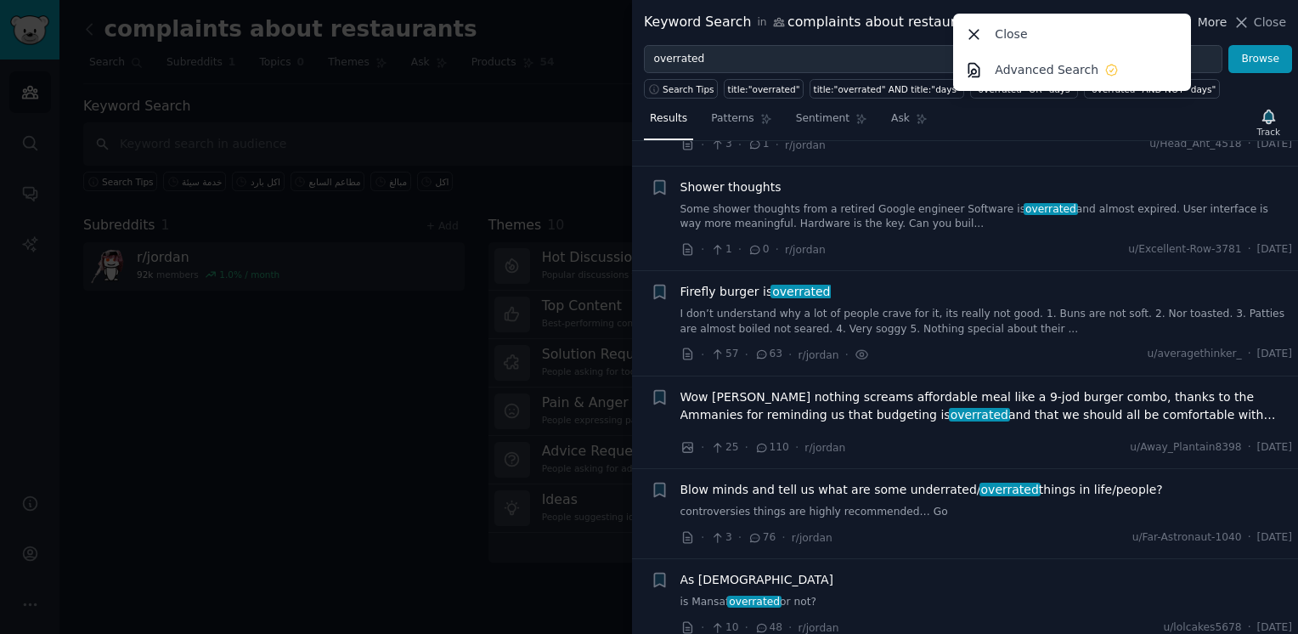
click at [1189, 18] on div "Close" at bounding box center [1073, 34] width 232 height 36
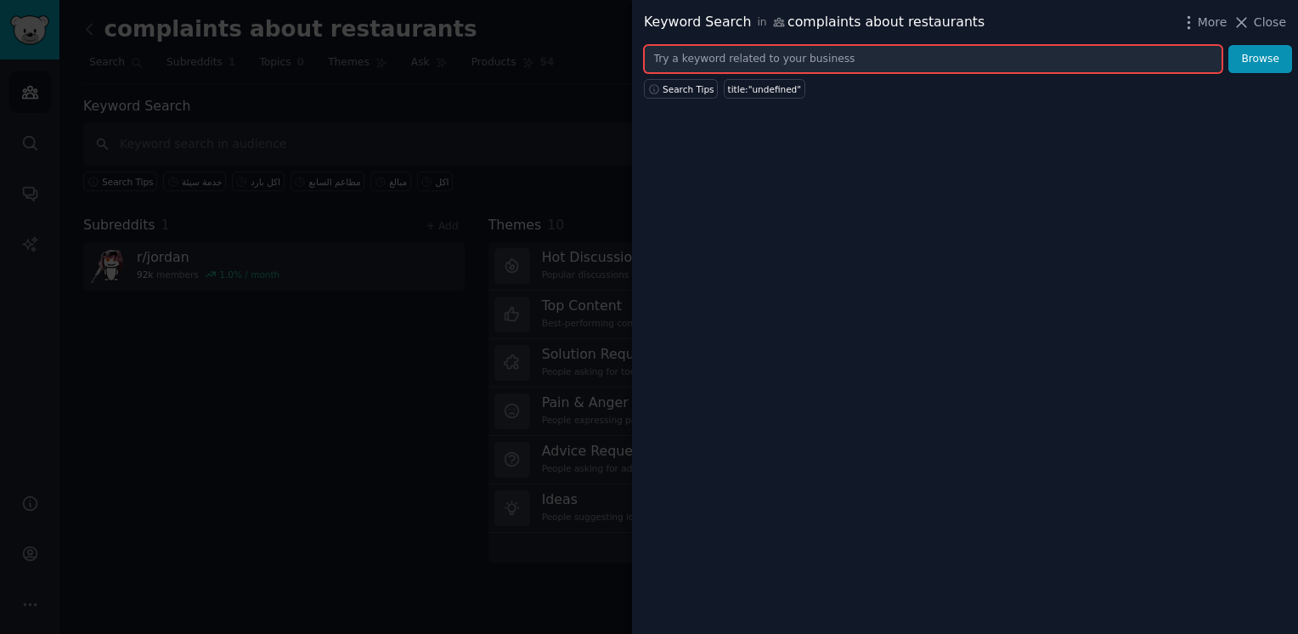
click at [771, 61] on input "text" at bounding box center [933, 59] width 579 height 29
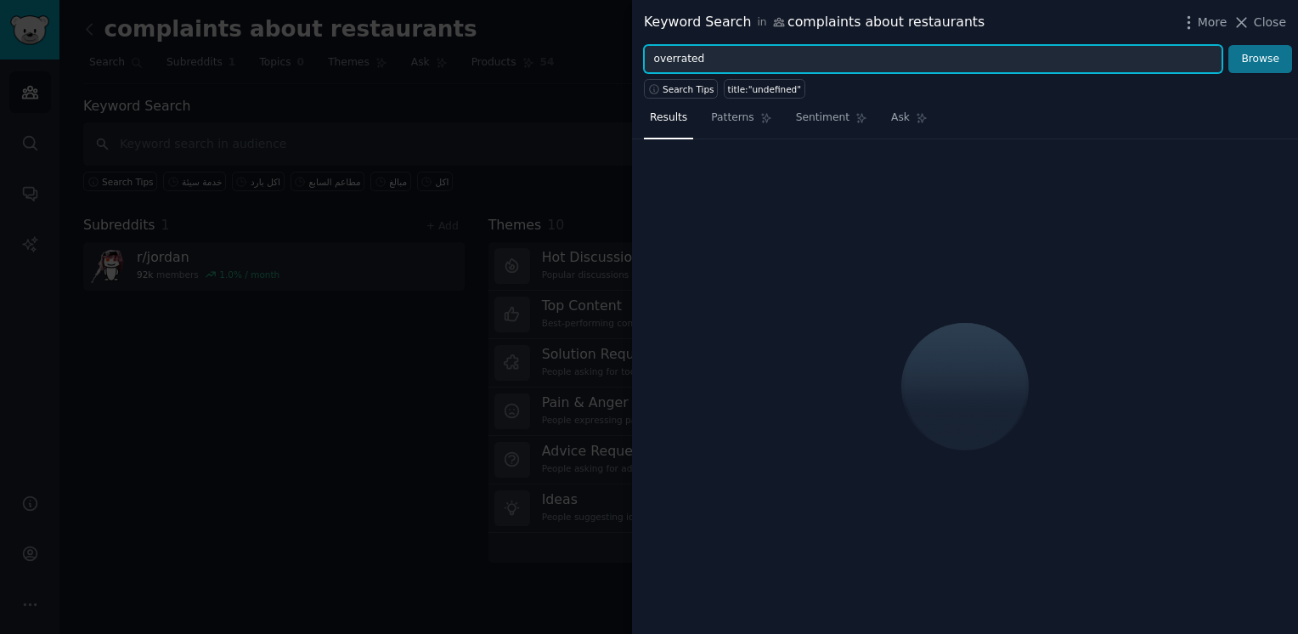
type input "overrated"
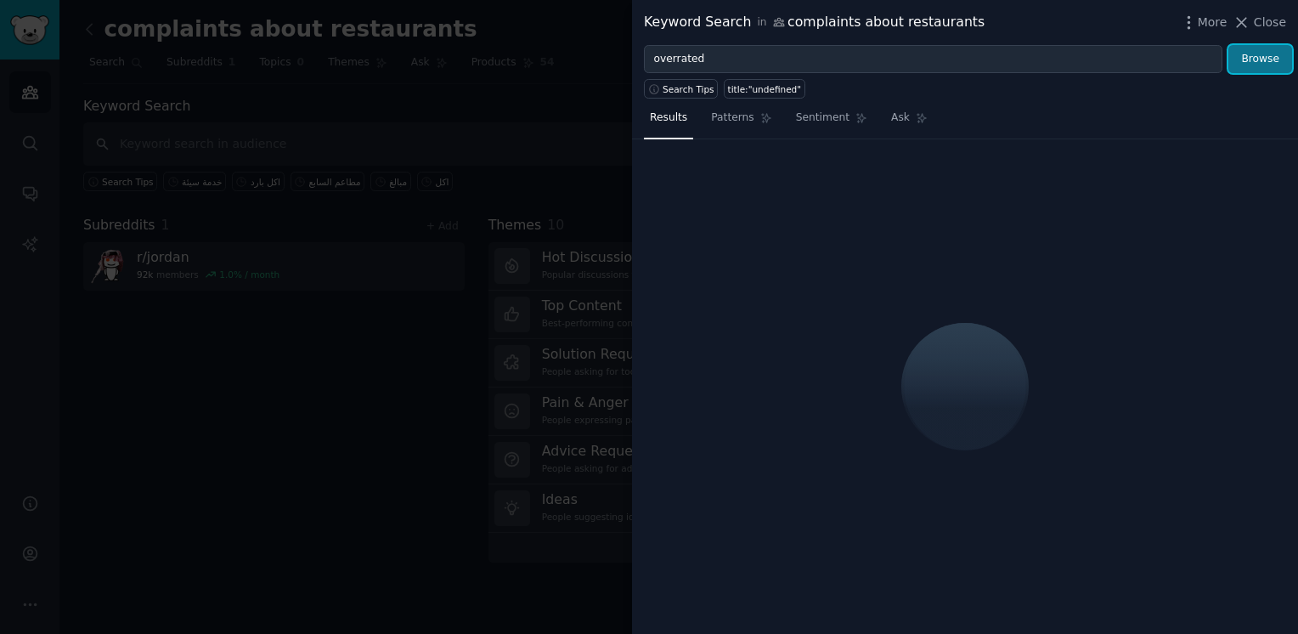
click at [1254, 68] on button "Browse" at bounding box center [1260, 59] width 64 height 29
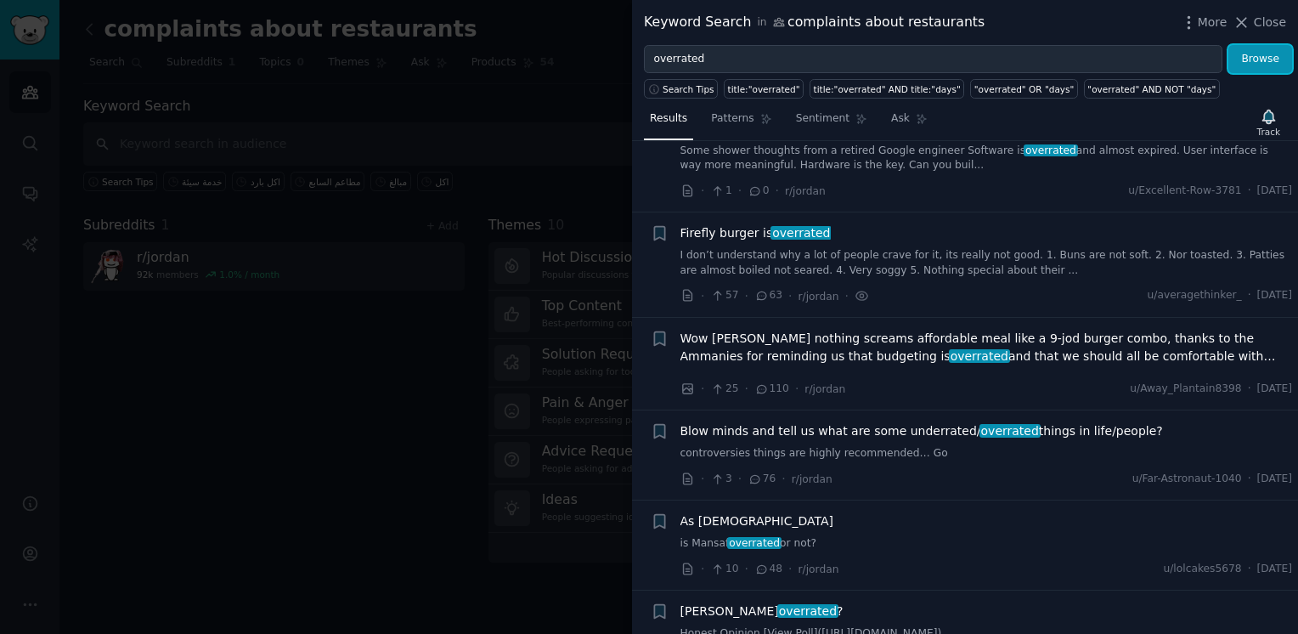
scroll to position [360, 0]
click at [720, 228] on span "Firefly burger is overrated" at bounding box center [755, 233] width 150 height 18
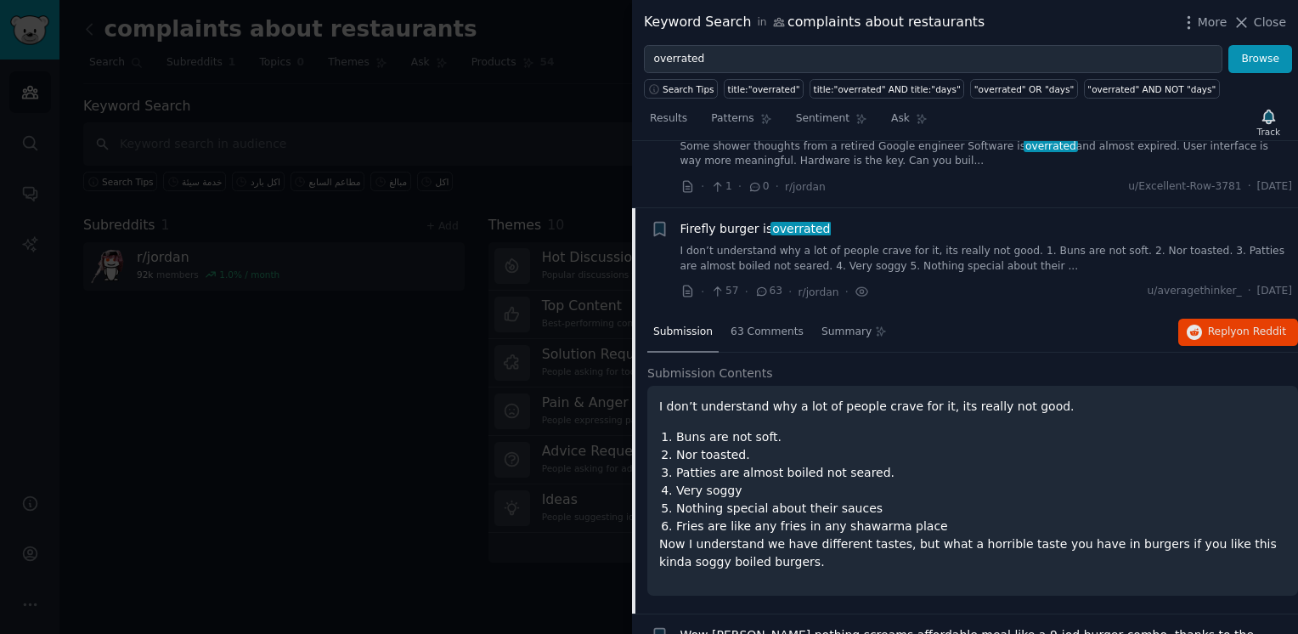
scroll to position [364, 0]
click at [658, 232] on icon "button" at bounding box center [659, 230] width 10 height 14
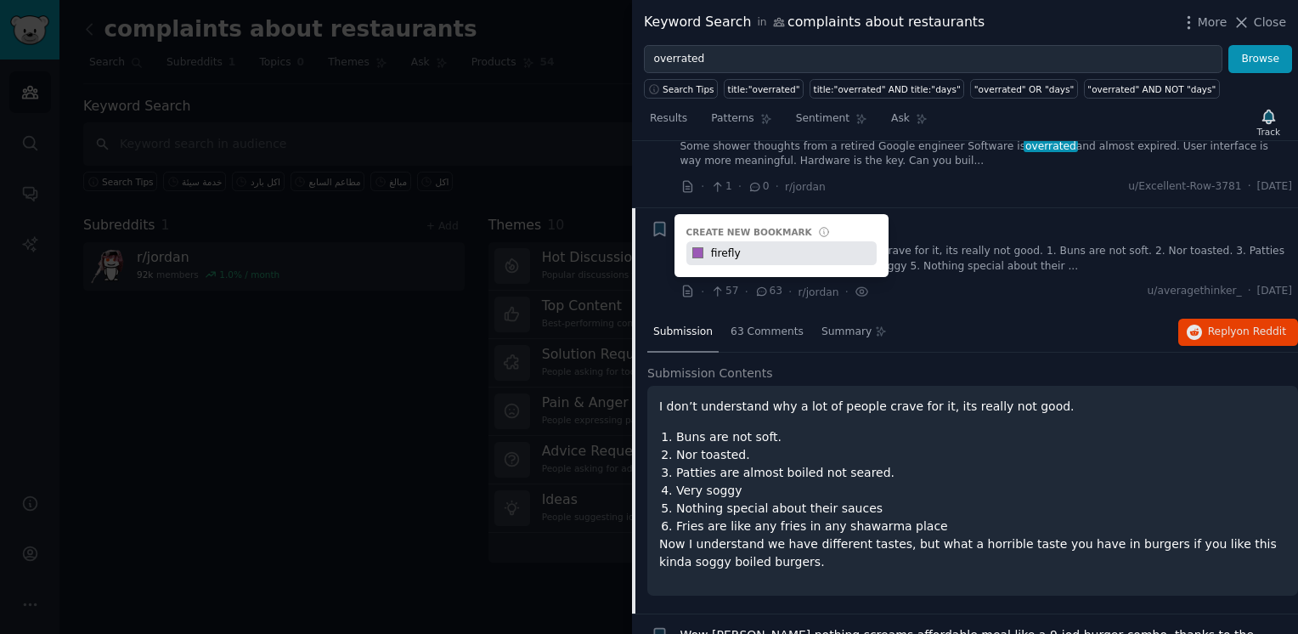
type input "firefly"
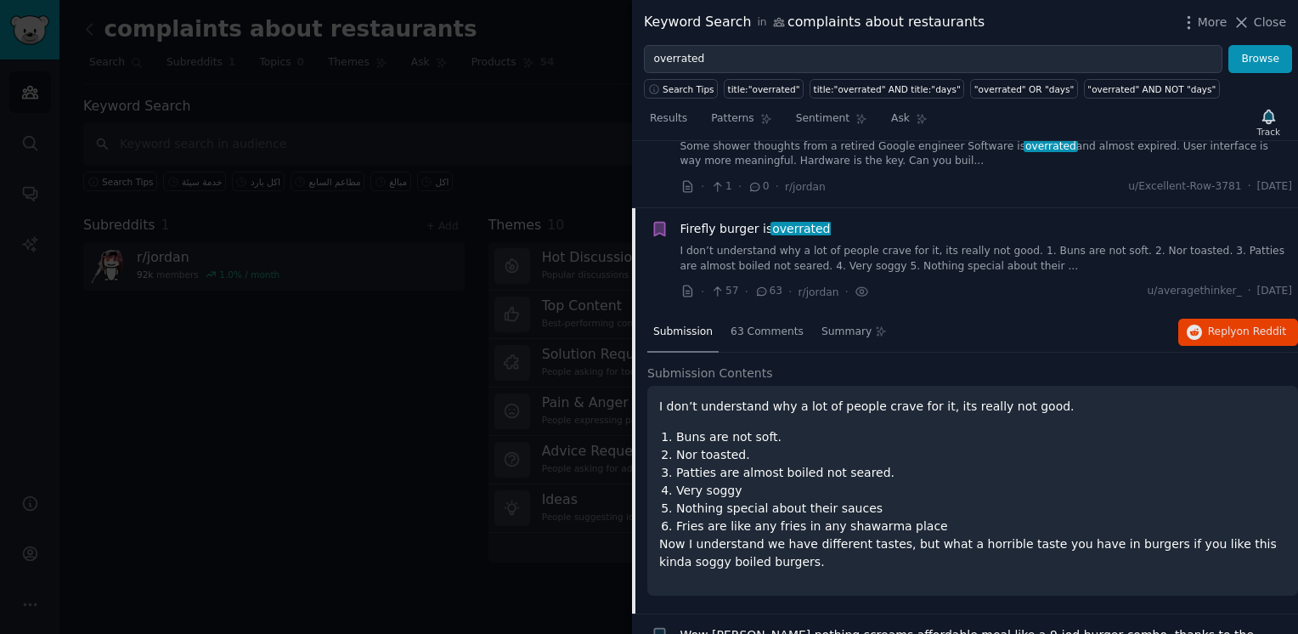
click at [596, 125] on div at bounding box center [649, 317] width 1298 height 634
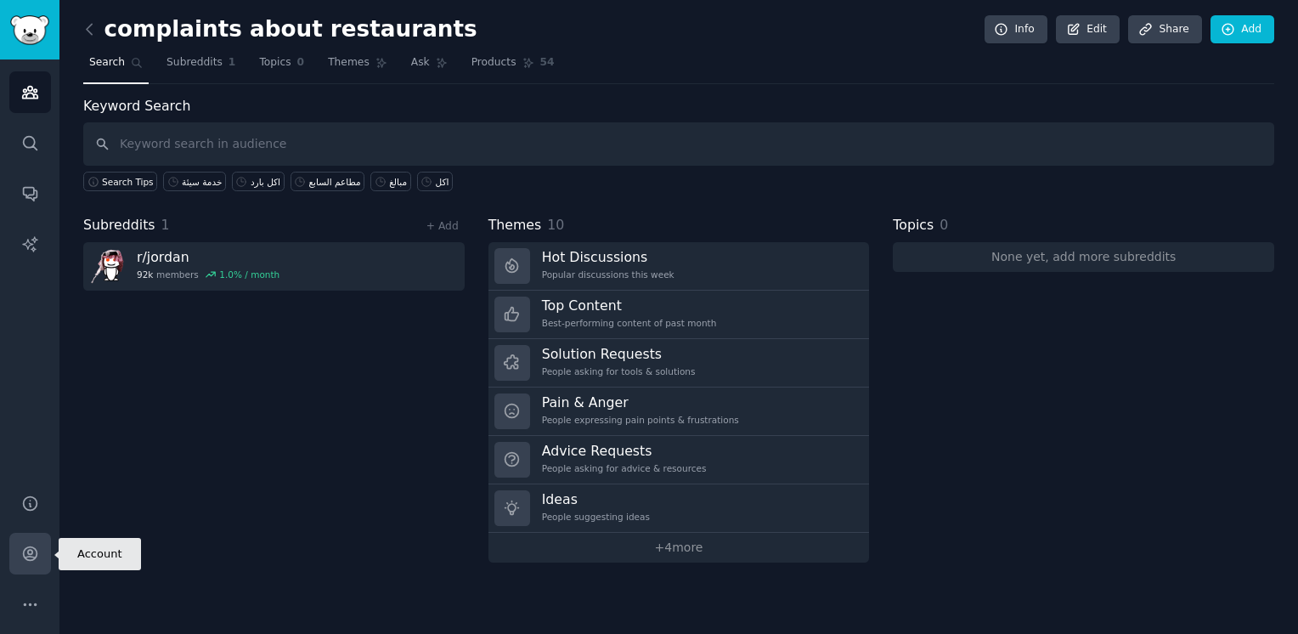
click at [19, 550] on link "Account" at bounding box center [30, 554] width 42 height 42
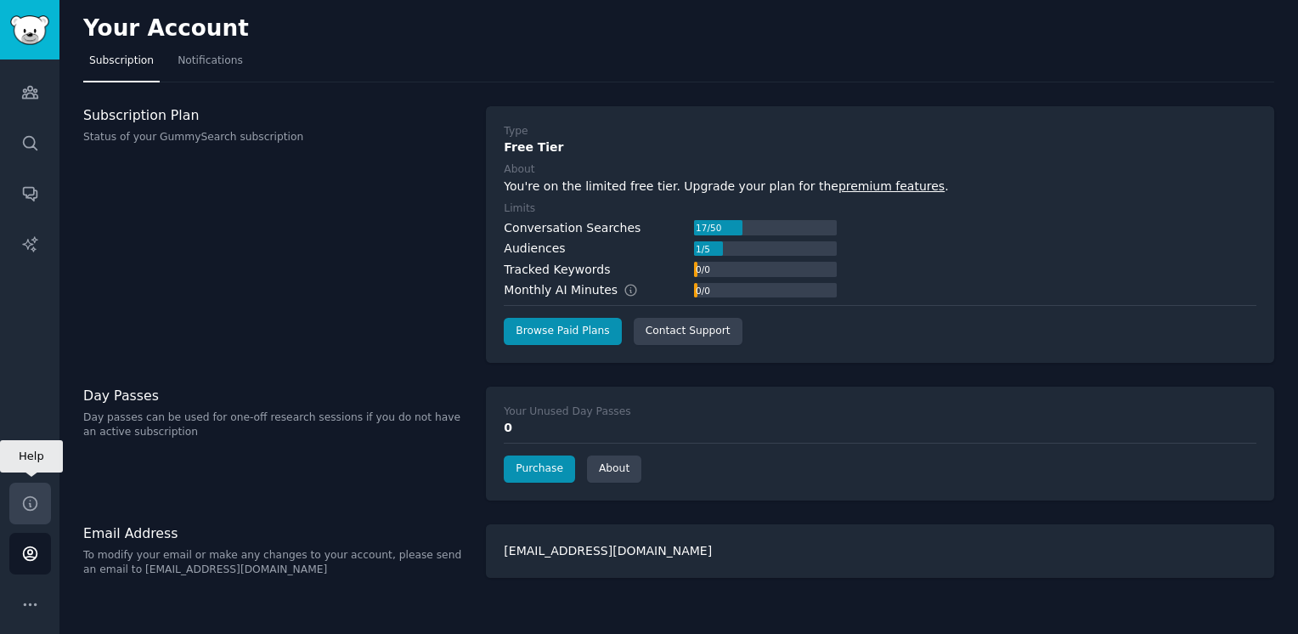
click at [37, 500] on icon "Sidebar" at bounding box center [30, 503] width 18 height 18
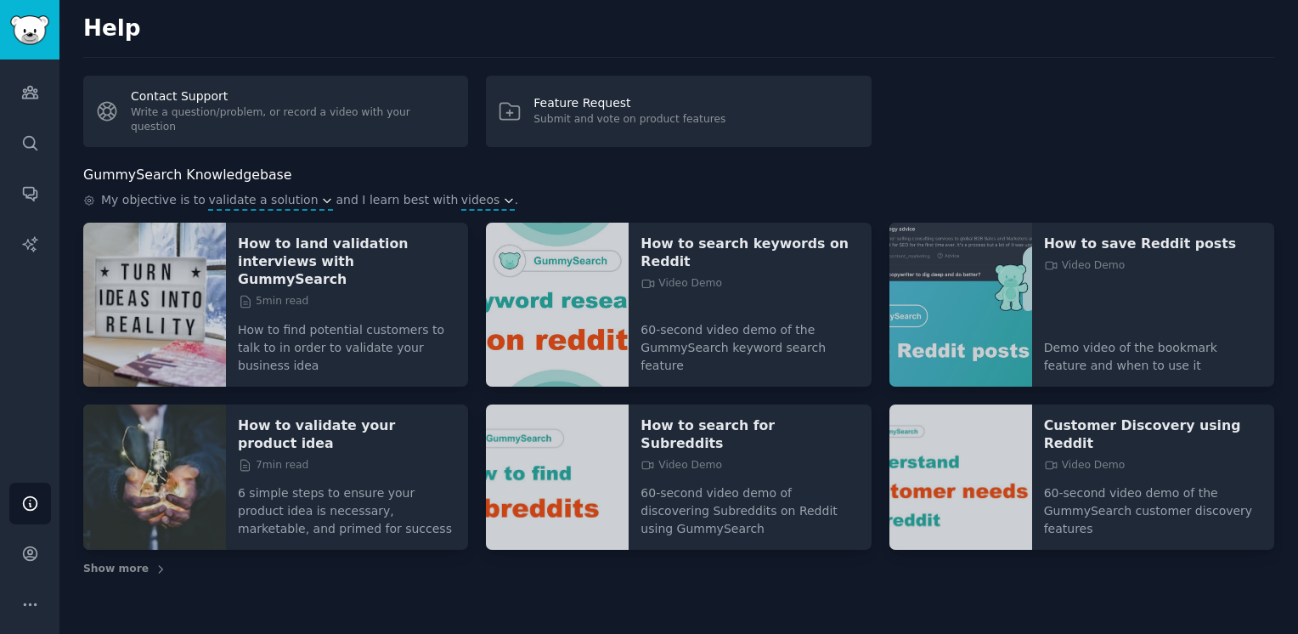
click at [195, 281] on img at bounding box center [154, 305] width 143 height 164
click at [390, 416] on p "How to validate your product idea" at bounding box center [347, 434] width 218 height 36
